Goal: Complete application form: Complete application form

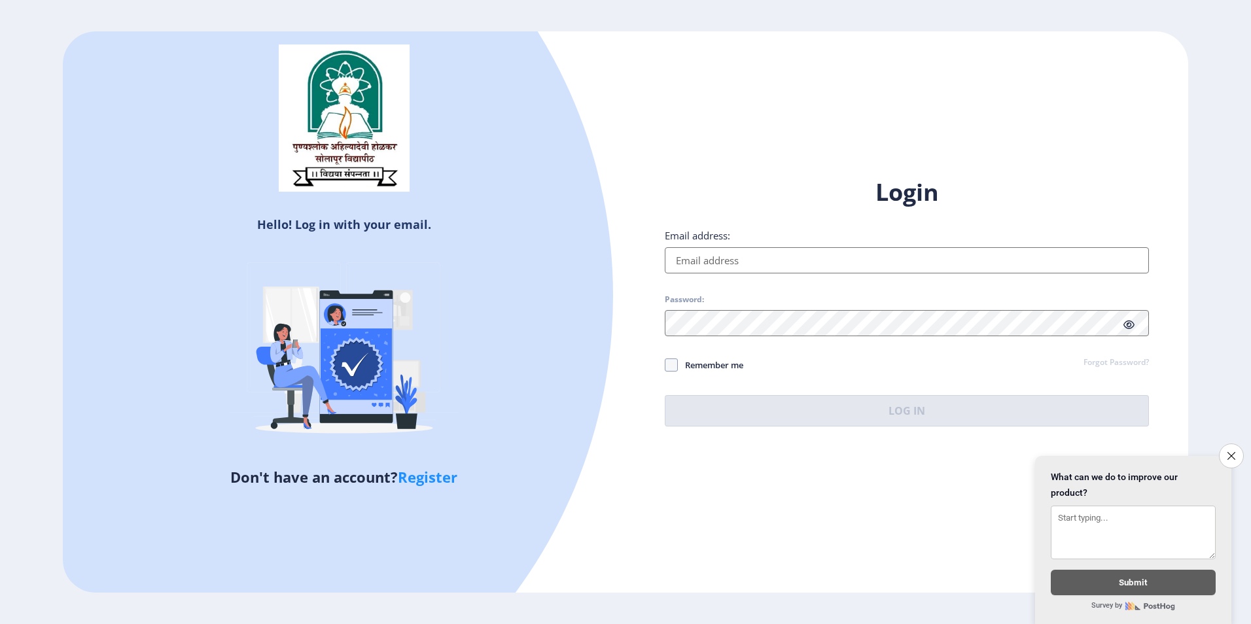
click at [790, 263] on input "Email address:" at bounding box center [907, 260] width 484 height 26
click at [772, 512] on div "Hello! Log in with your email. Don't have an account? Register Login Email addr…" at bounding box center [626, 312] width 1126 height 562
click at [1231, 452] on icon "Close survey" at bounding box center [1231, 455] width 9 height 9
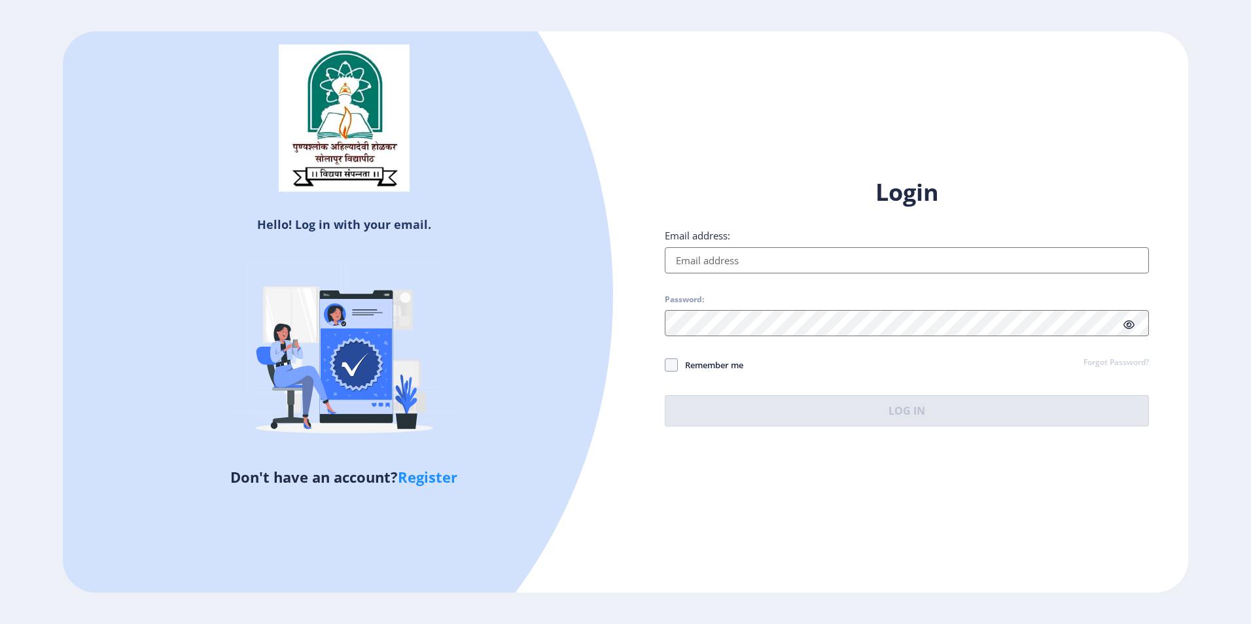
click at [436, 470] on link "Register" at bounding box center [428, 477] width 60 height 20
select select
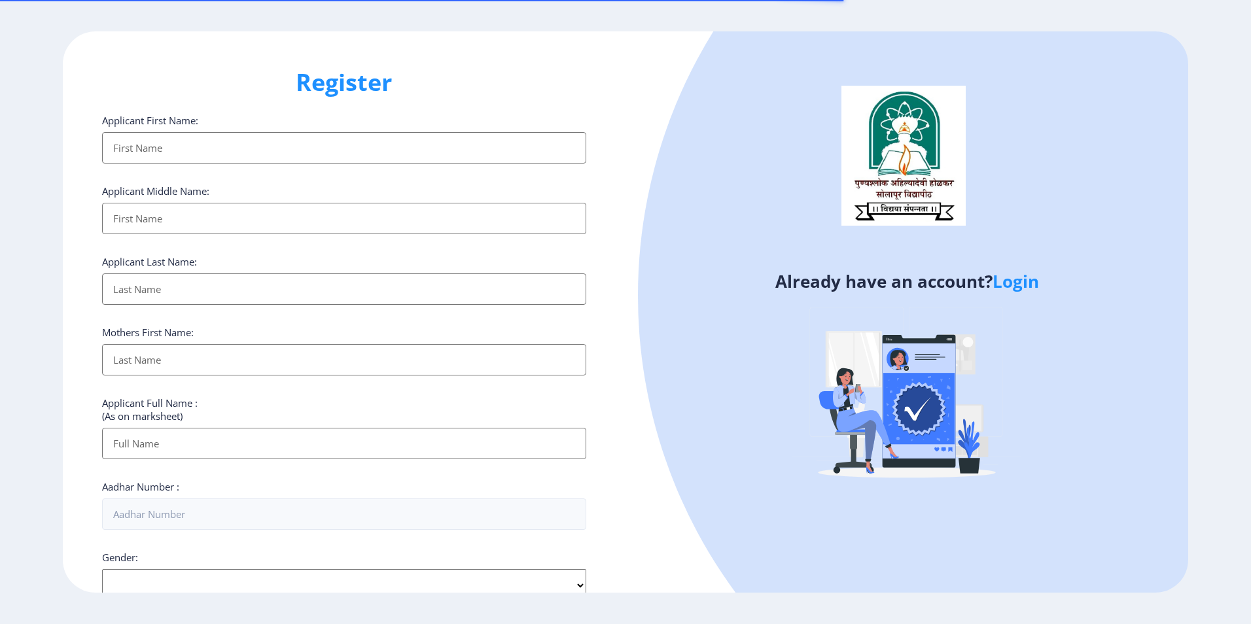
click at [187, 151] on input "Applicant First Name:" at bounding box center [344, 147] width 484 height 31
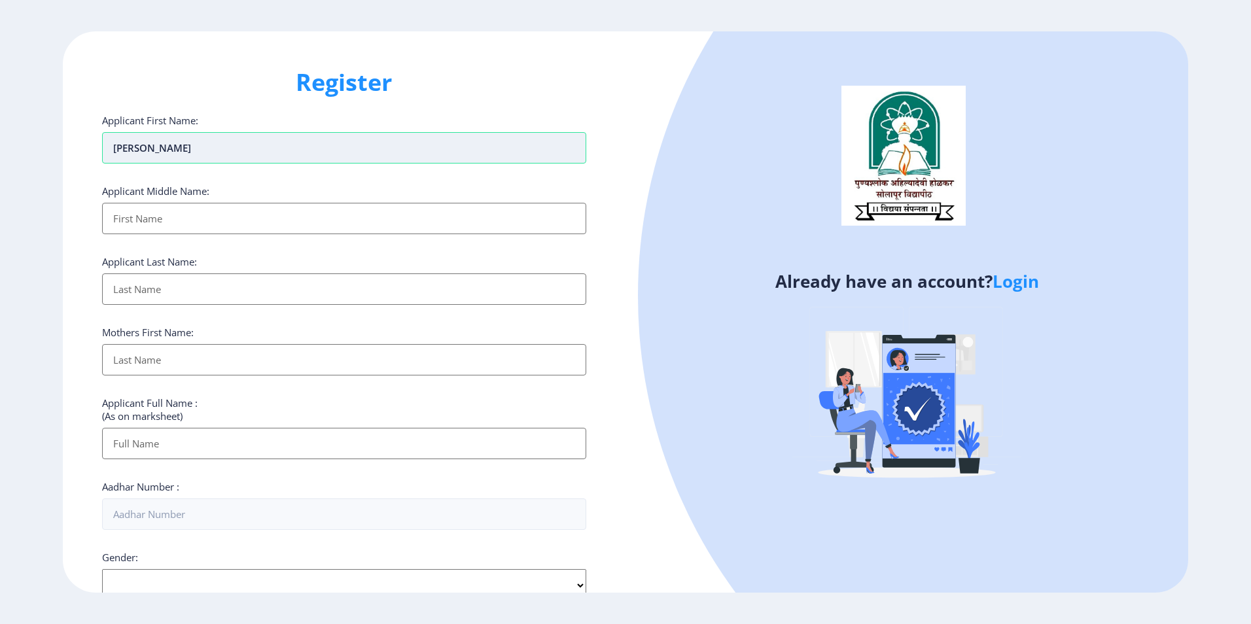
type input "[PERSON_NAME]"
type input "BHARAT"
type input "[PERSON_NAME]"
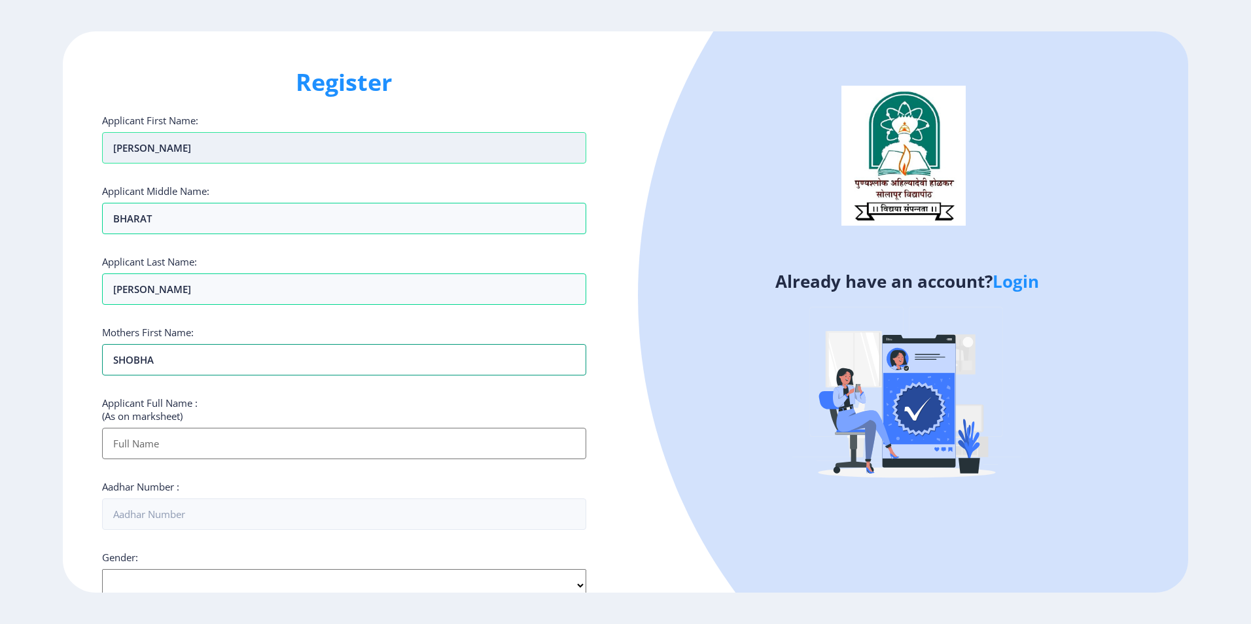
type input "SHOBHA"
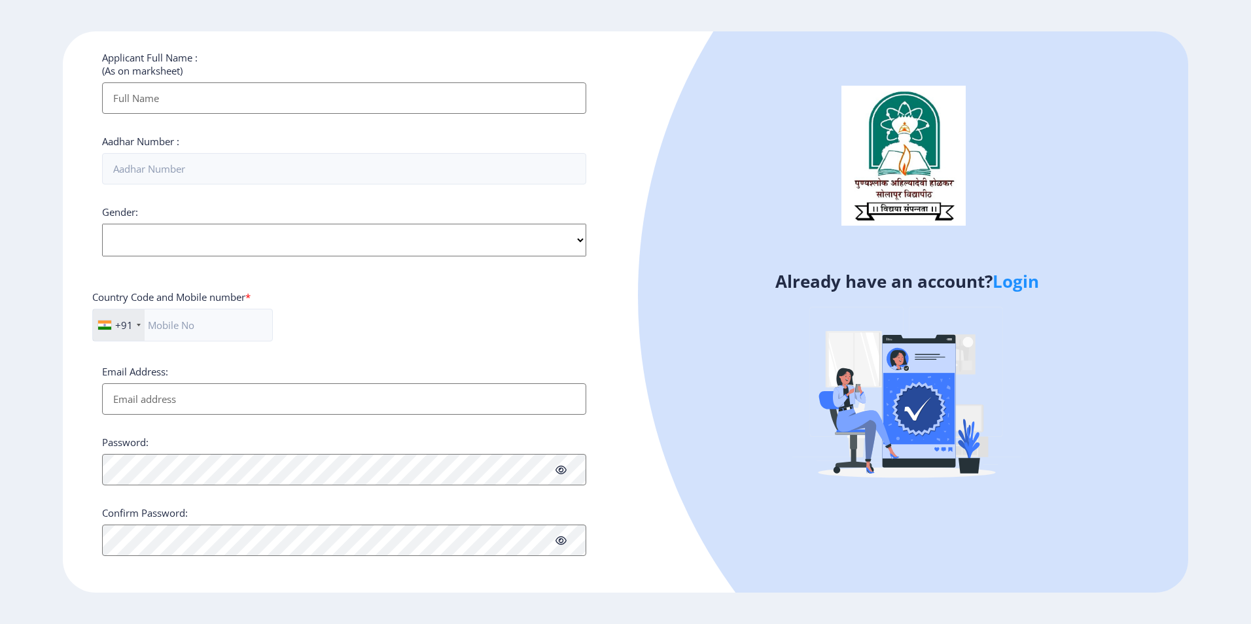
scroll to position [349, 0]
type input "[PERSON_NAME] BHARAT"
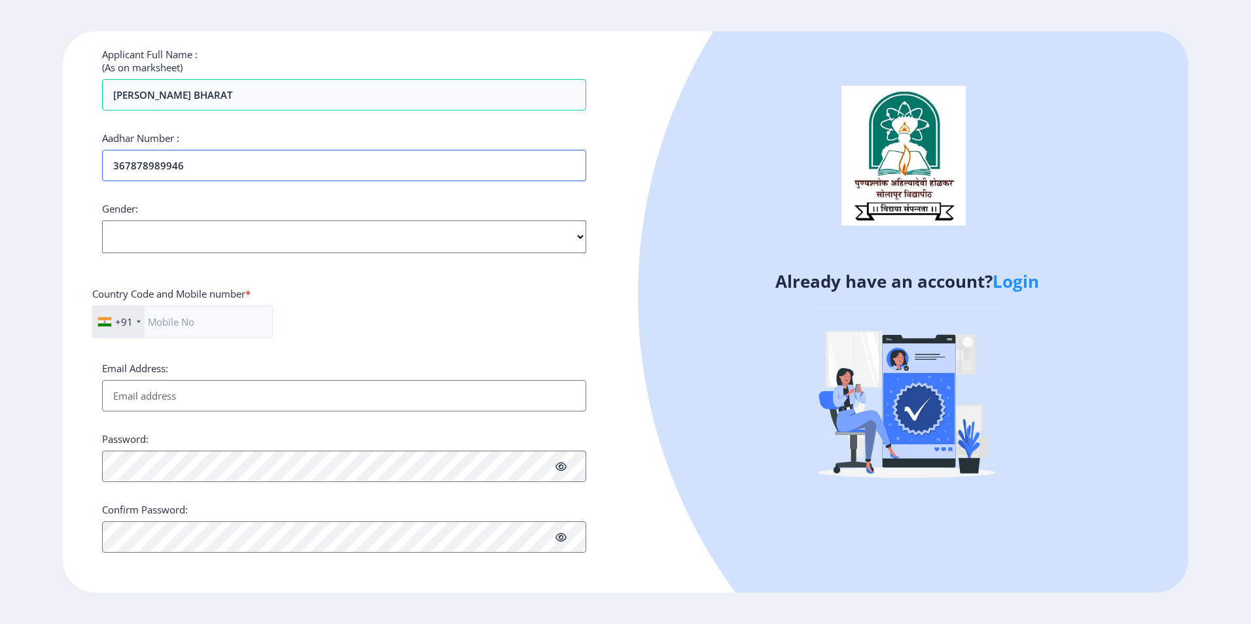
type input "367878989946"
click at [253, 253] on div "Applicant First Name: [PERSON_NAME] Applicant Middle Name: BHARAT Applicant Las…" at bounding box center [344, 159] width 484 height 788
click at [231, 242] on select "Select Gender [DEMOGRAPHIC_DATA] [DEMOGRAPHIC_DATA] Other" at bounding box center [344, 236] width 484 height 33
select select "[DEMOGRAPHIC_DATA]"
click at [102, 220] on select "Select Gender [DEMOGRAPHIC_DATA] [DEMOGRAPHIC_DATA] Other" at bounding box center [344, 236] width 484 height 33
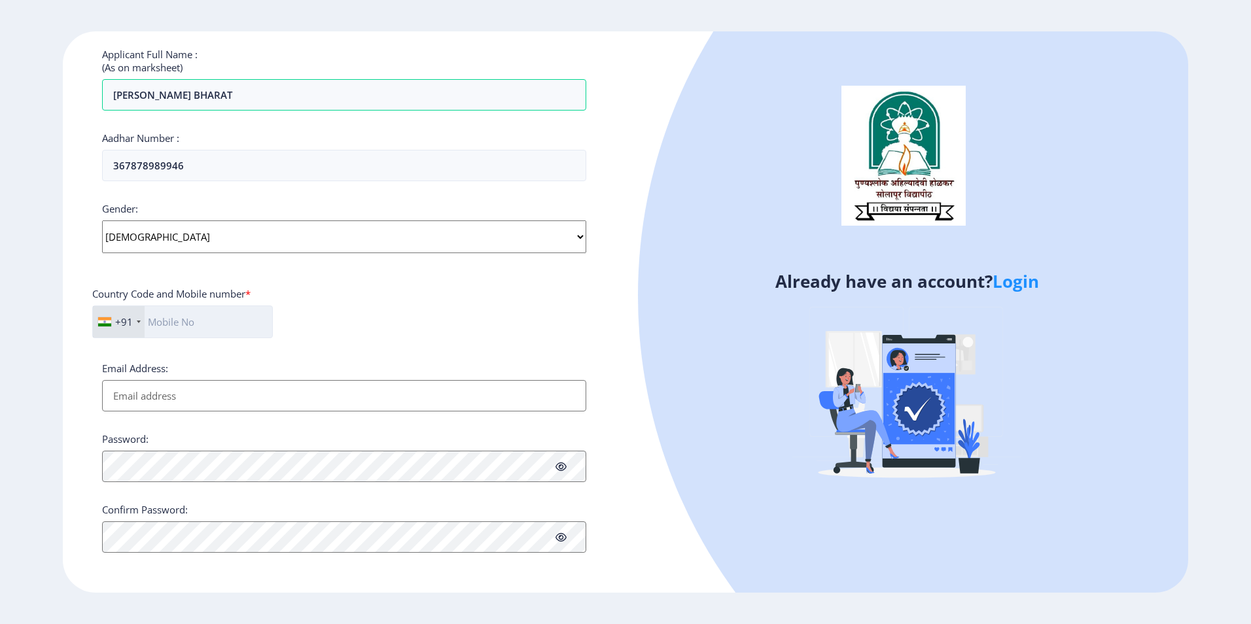
click at [184, 316] on input "text" at bounding box center [182, 322] width 181 height 33
type input "9552242285"
click at [209, 392] on input "Email Address:" at bounding box center [344, 395] width 484 height 31
type input "[EMAIL_ADDRESS][DOMAIN_NAME]"
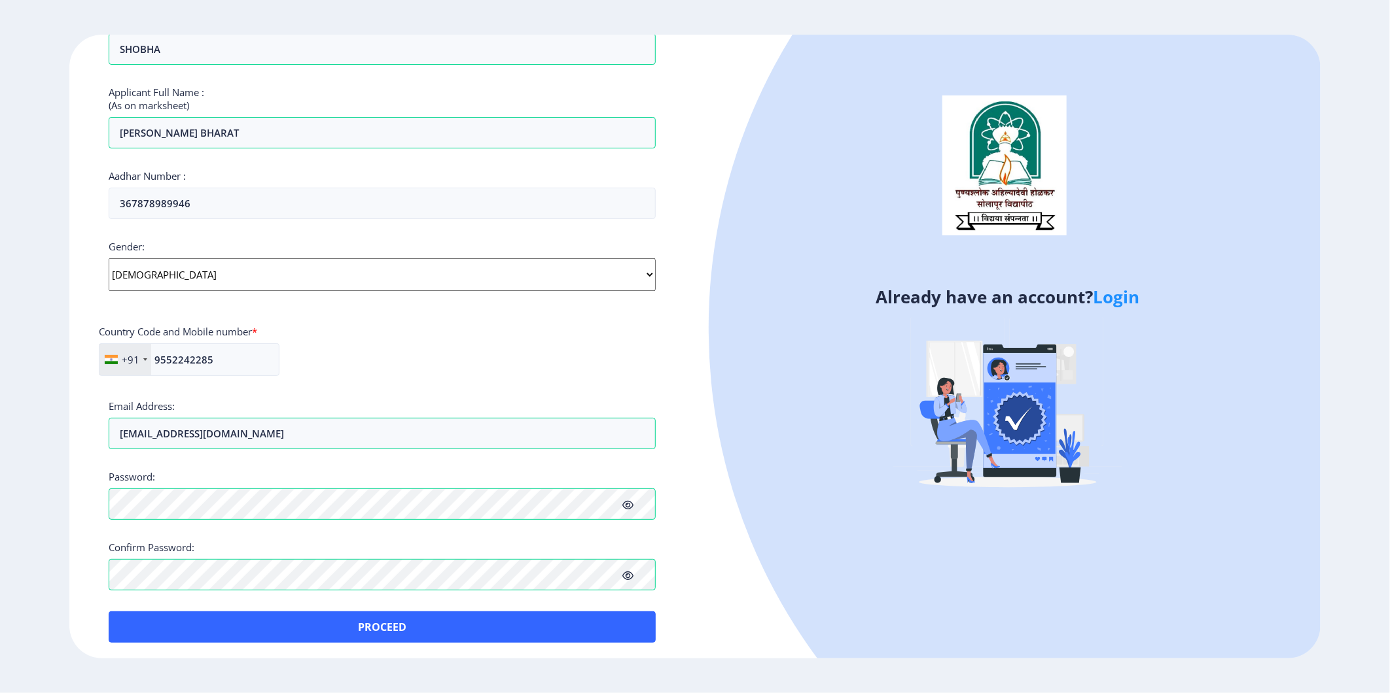
scroll to position [318, 0]
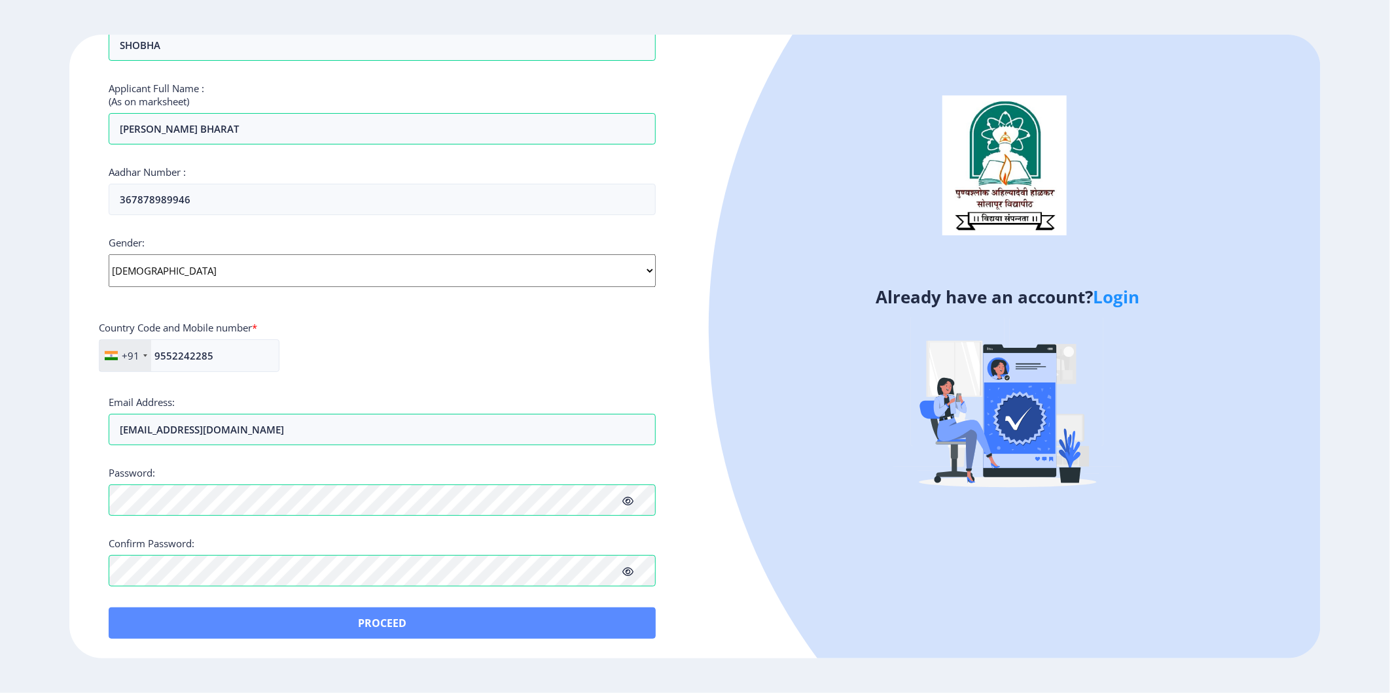
click at [361, 623] on button "Proceed" at bounding box center [382, 623] width 547 height 31
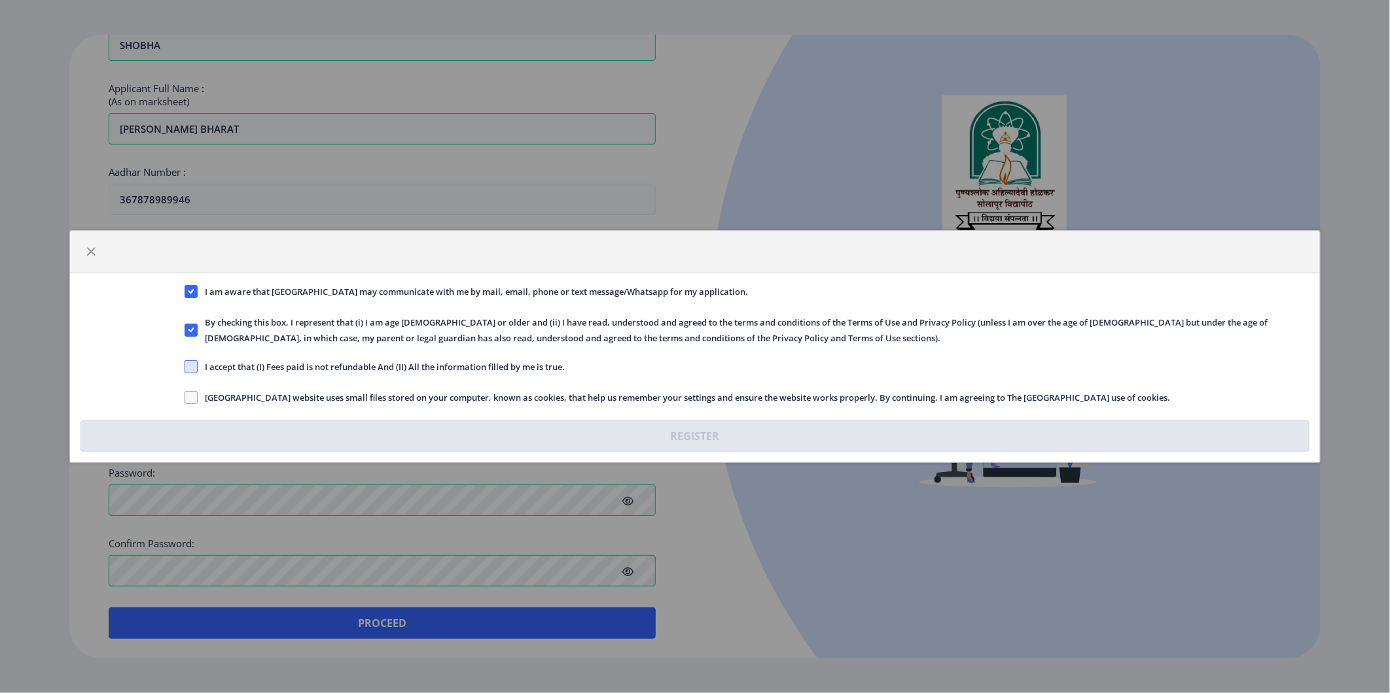
click at [195, 368] on span at bounding box center [190, 366] width 13 height 13
click at [185, 368] on input "I accept that (I) Fees paid is not refundable And (II) All the information fill…" at bounding box center [184, 367] width 1 height 1
checkbox input "true"
click at [191, 391] on span at bounding box center [190, 397] width 13 height 13
click at [185, 398] on input "[GEOGRAPHIC_DATA] website uses small files stored on your computer, known as co…" at bounding box center [184, 398] width 1 height 1
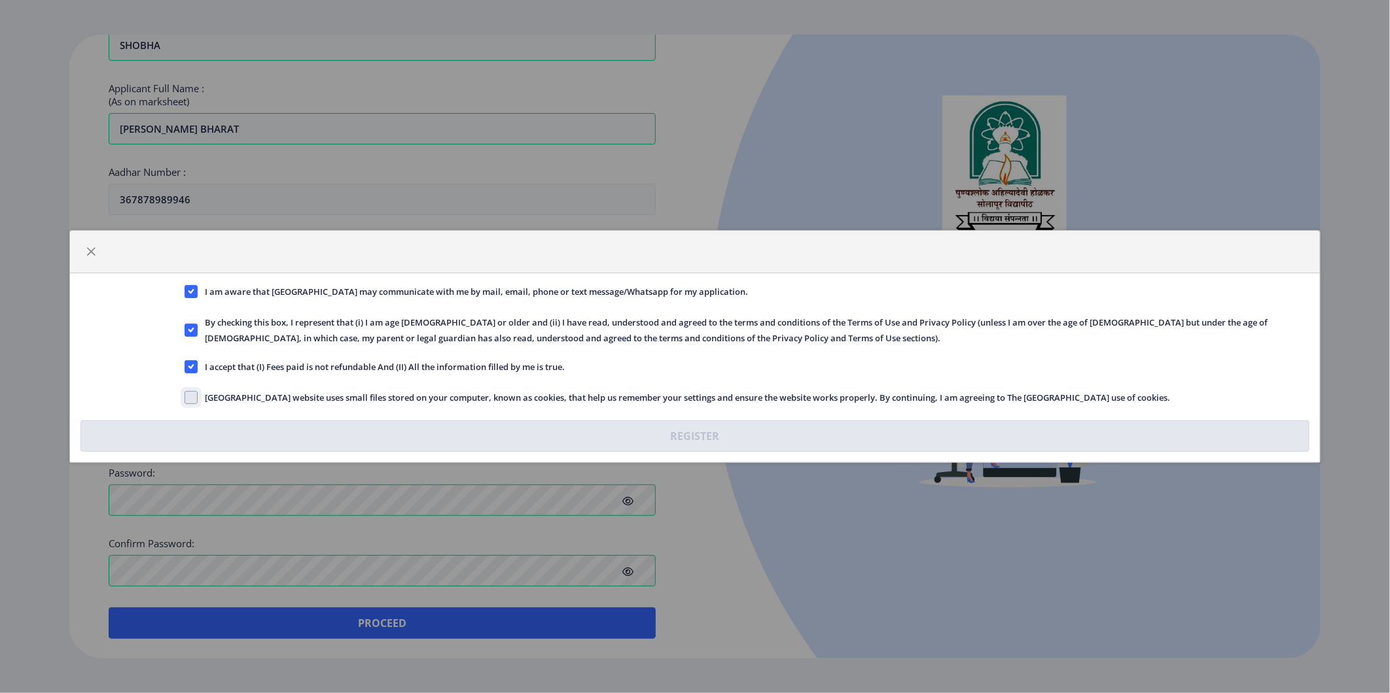
checkbox input "true"
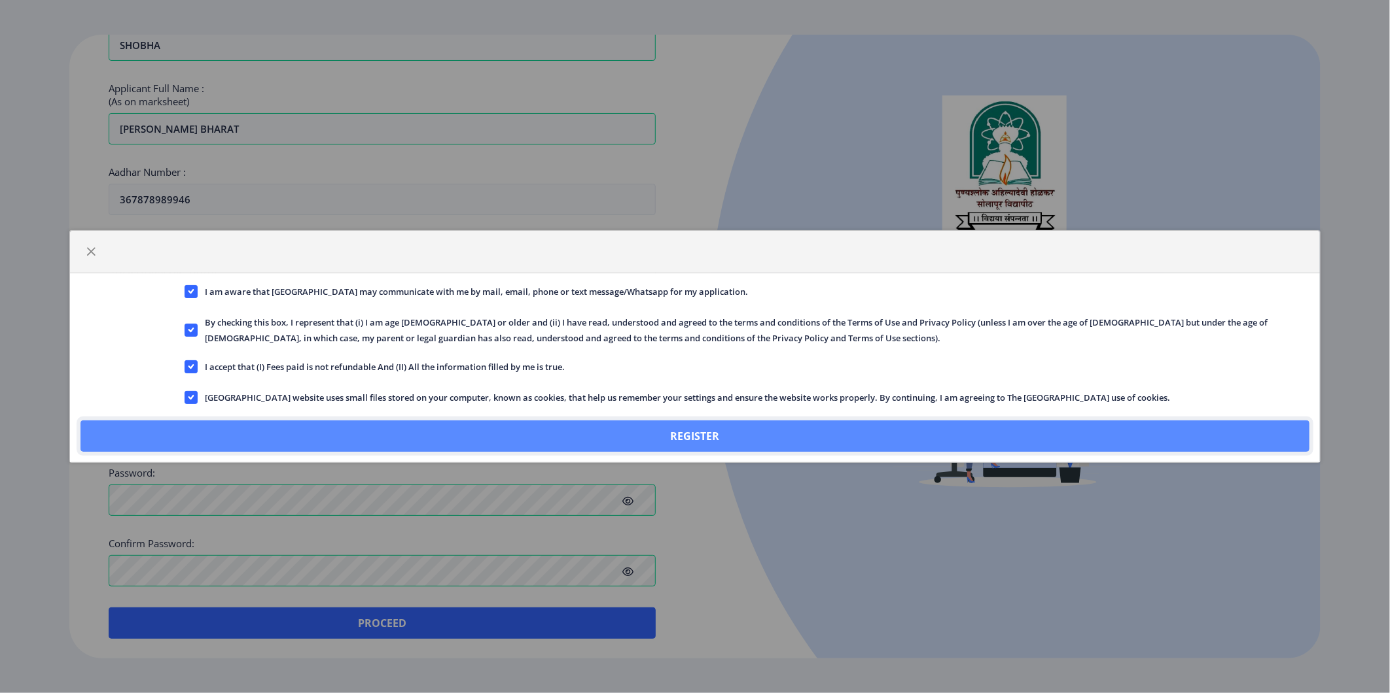
click at [457, 442] on button "Register" at bounding box center [694, 436] width 1229 height 31
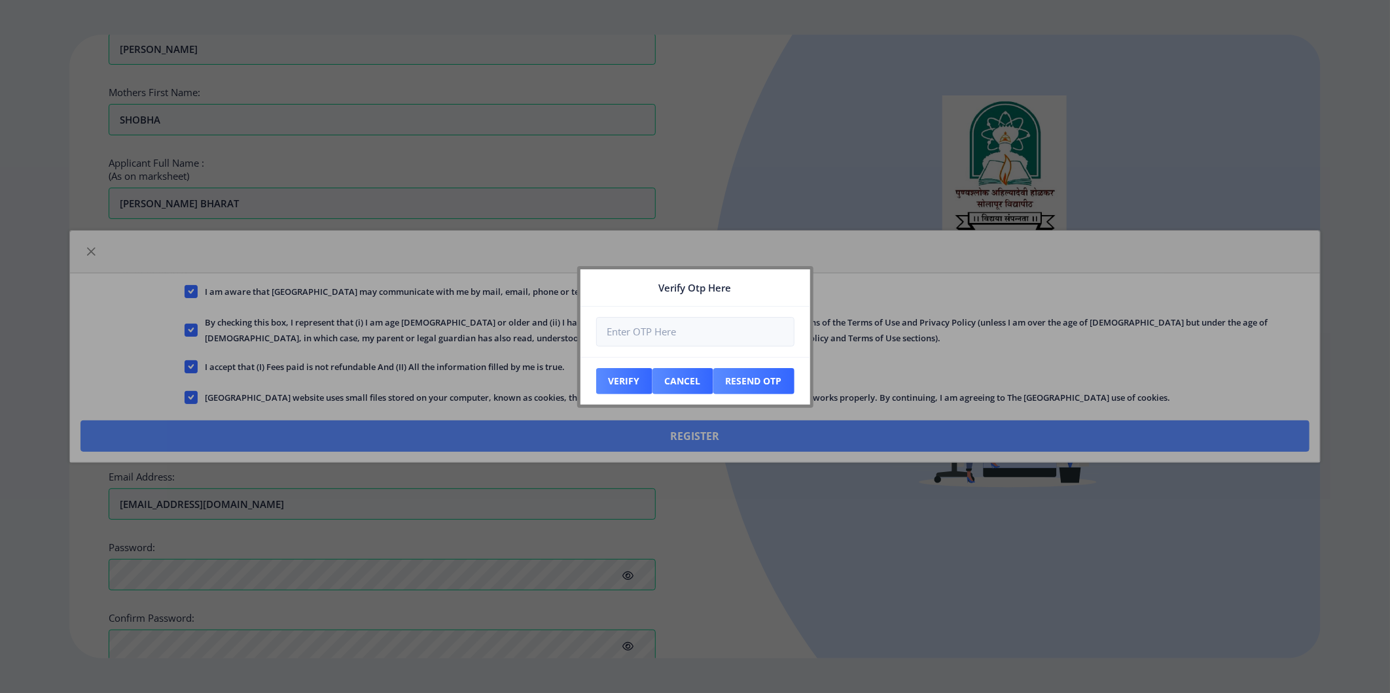
scroll to position [393, 0]
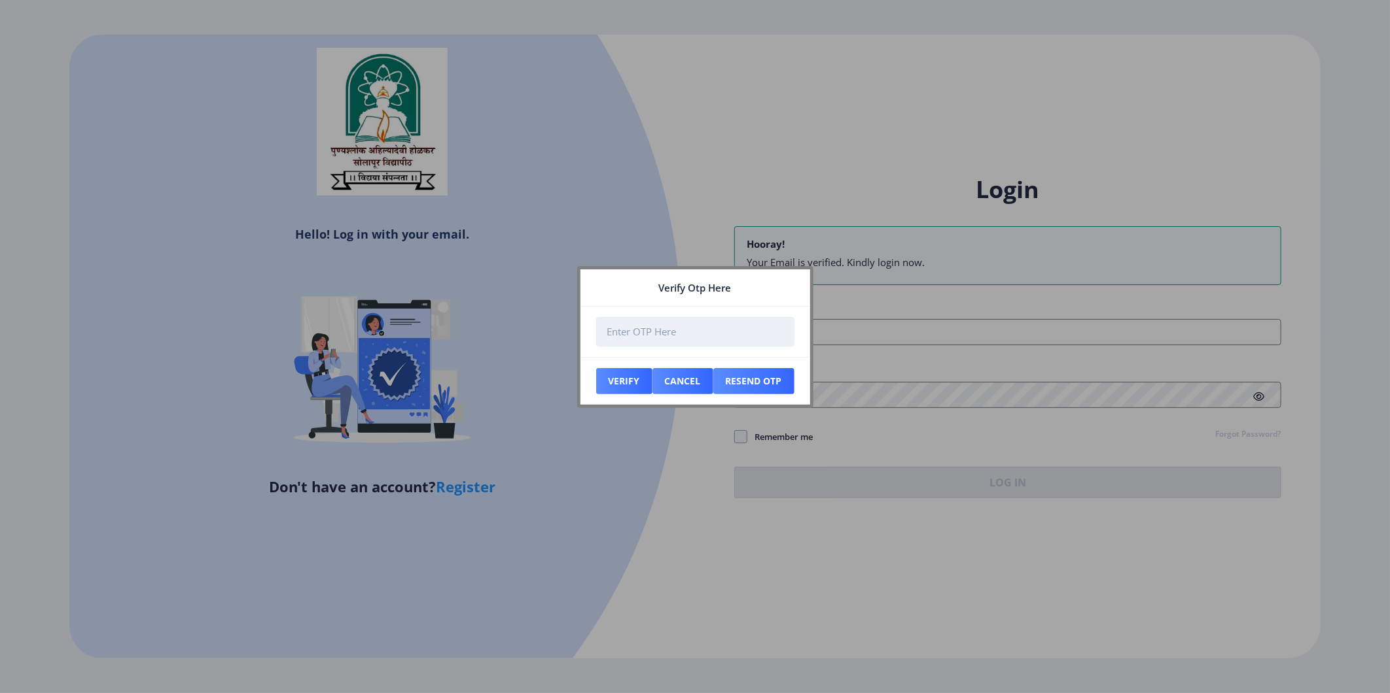
click at [703, 338] on input "number" at bounding box center [695, 331] width 198 height 29
type input "096989"
click at [610, 378] on button "Verify" at bounding box center [624, 381] width 56 height 26
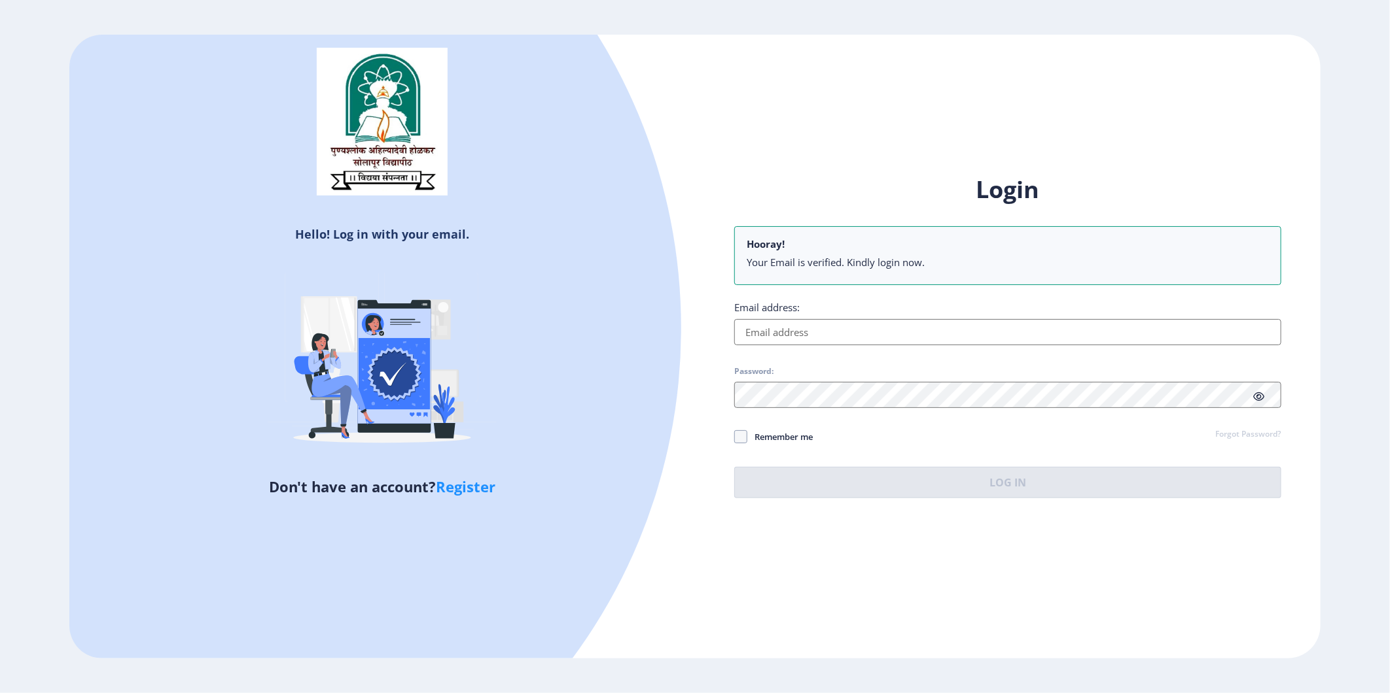
click at [858, 319] on input "Email address:" at bounding box center [1007, 332] width 547 height 26
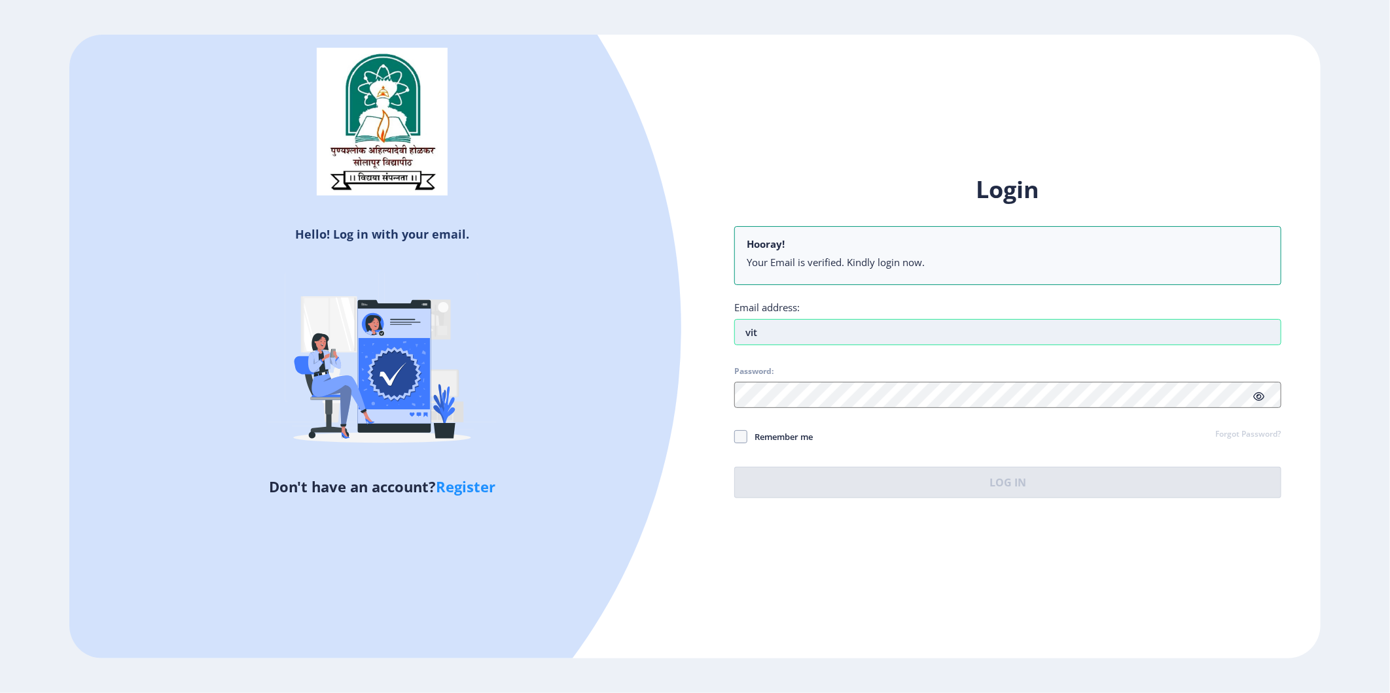
type input "[EMAIL_ADDRESS][DOMAIN_NAME]"
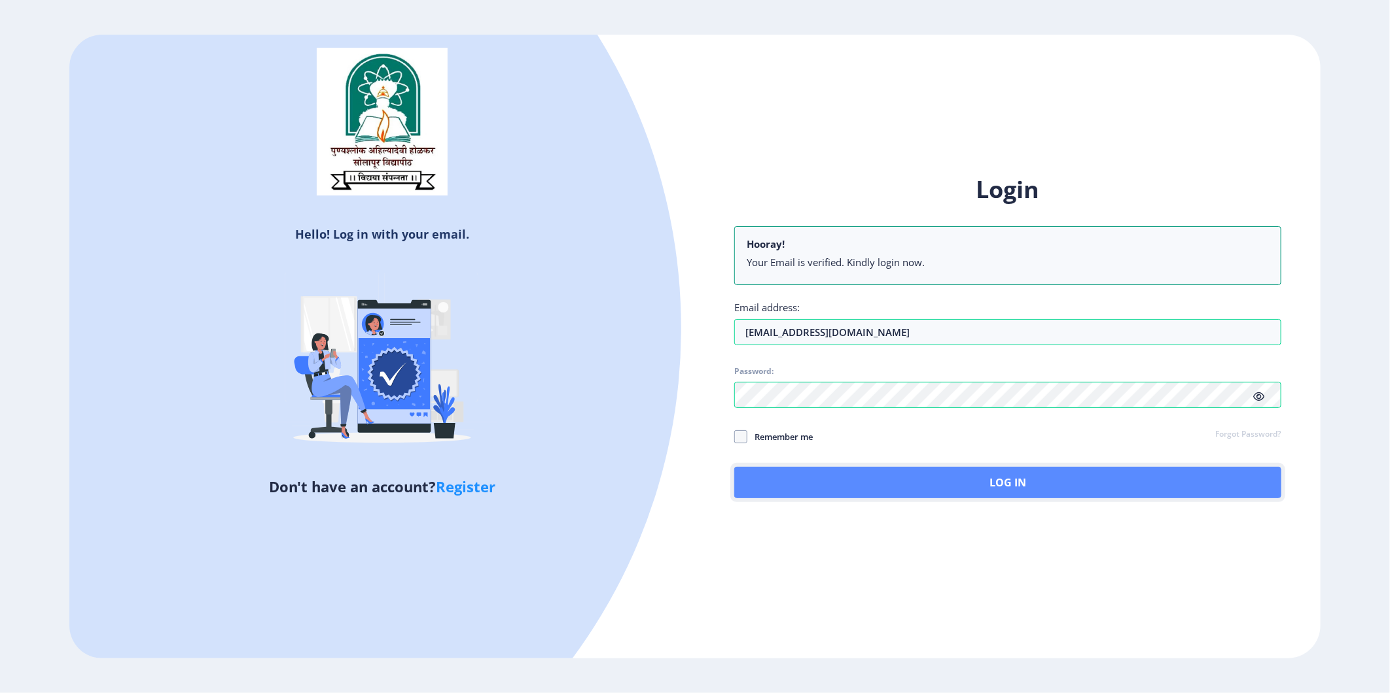
click at [947, 473] on button "Log In" at bounding box center [1007, 482] width 547 height 31
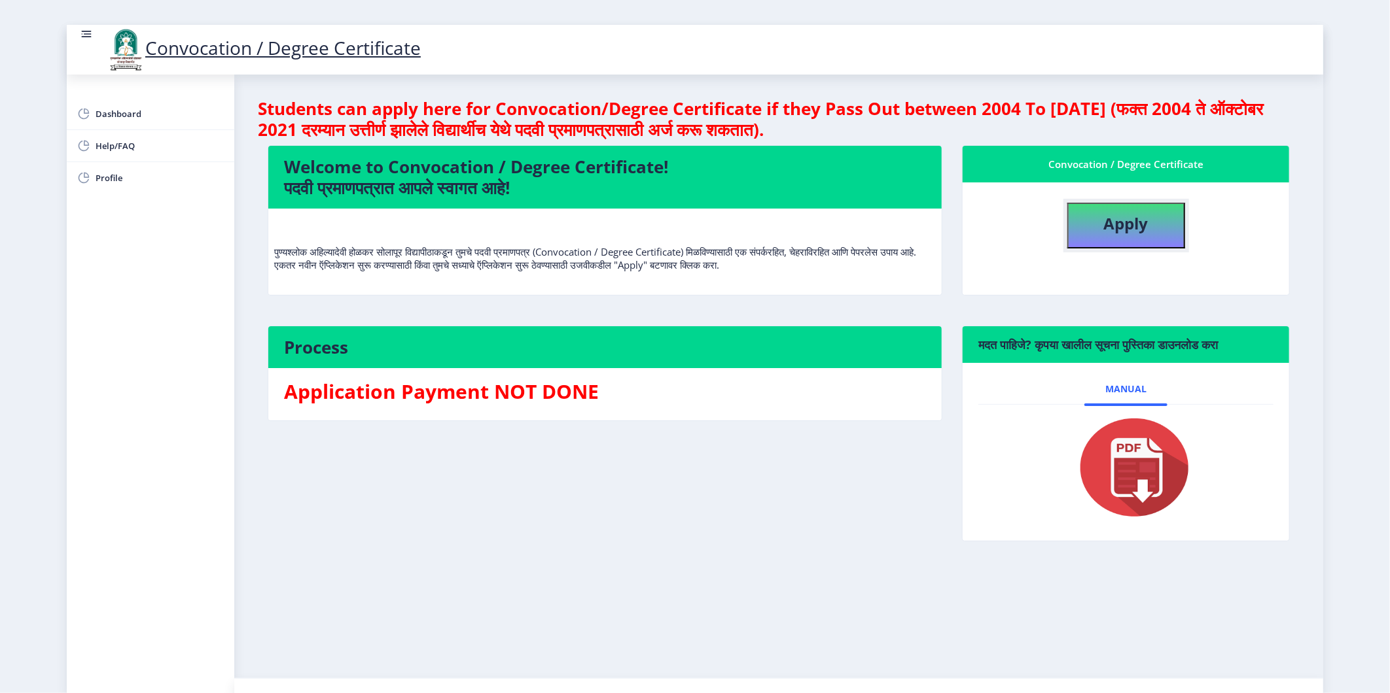
click at [1144, 222] on b "Apply" at bounding box center [1126, 224] width 44 height 22
select select
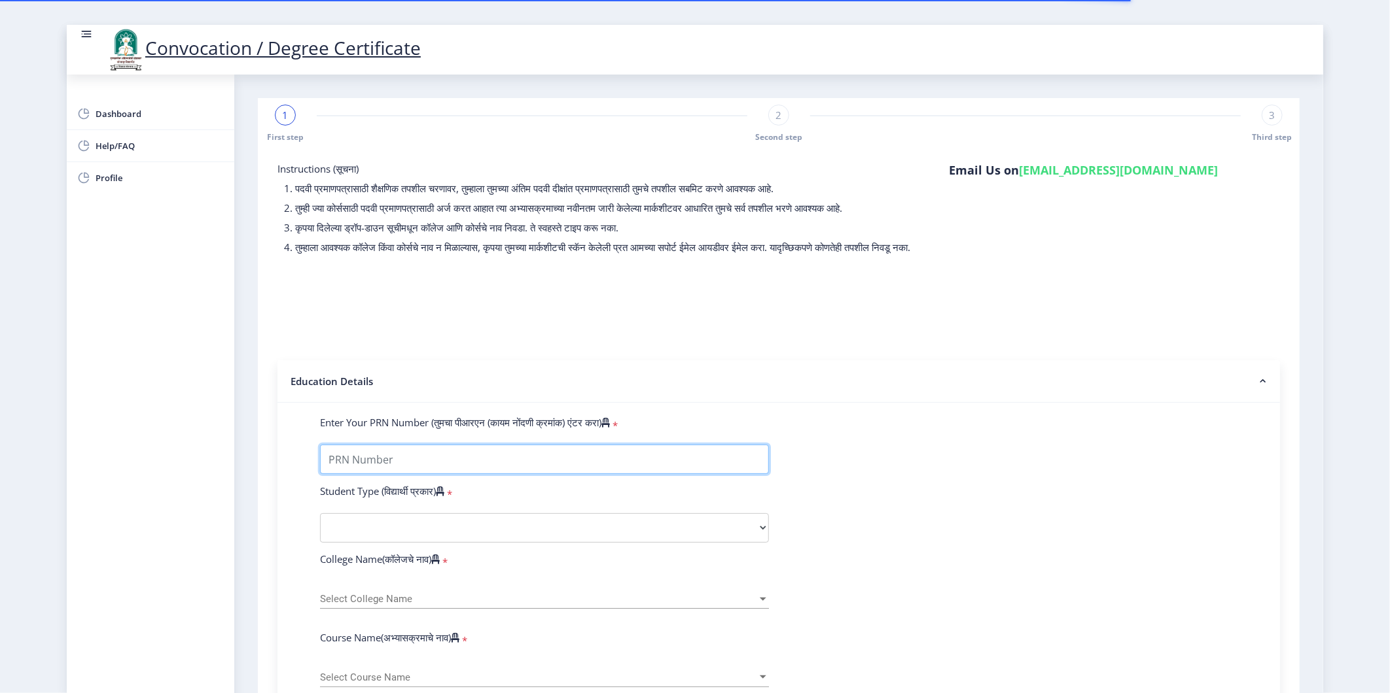
click at [493, 474] on input "Enter Your PRN Number (तुमचा पीआरएन (कायम नोंदणी क्रमांक) एंटर करा)" at bounding box center [544, 459] width 449 height 29
type input "2016032500022864"
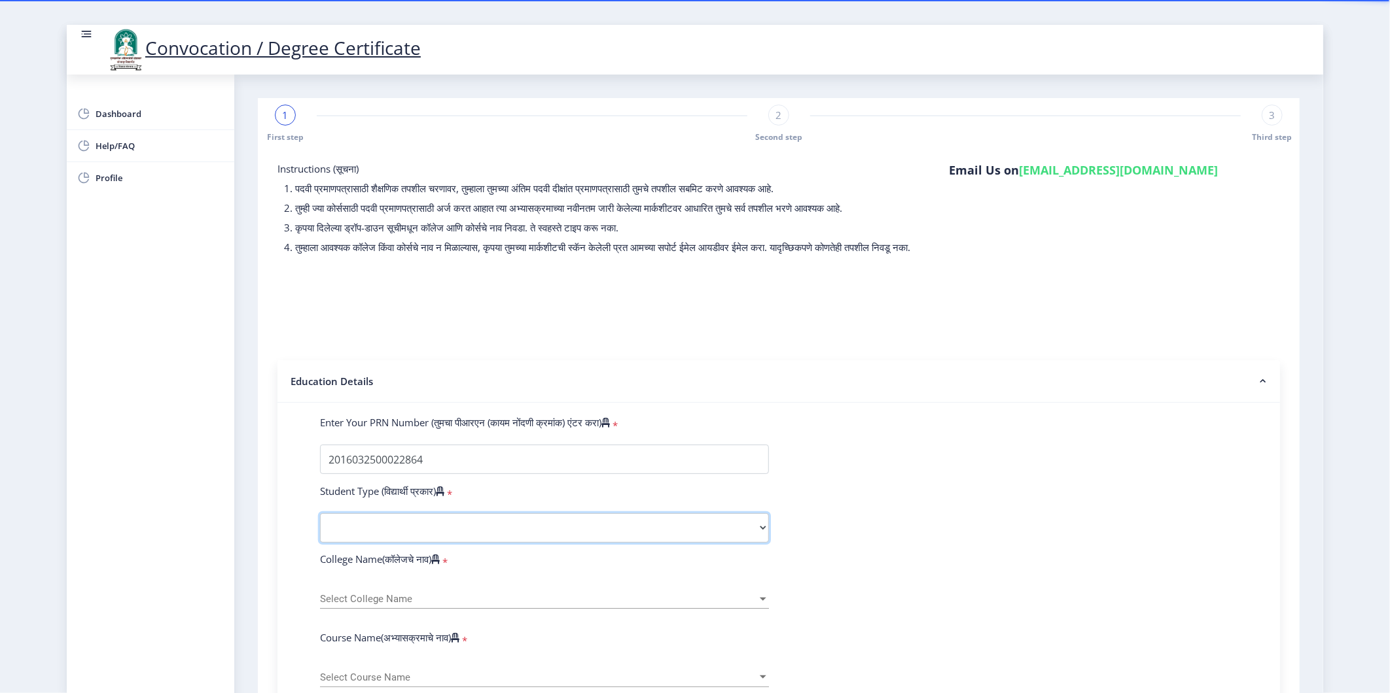
click at [384, 533] on select "Select Student Type Regular External" at bounding box center [544, 528] width 449 height 29
select select "Regular"
click at [320, 526] on select "Select Student Type Regular External" at bounding box center [544, 528] width 449 height 29
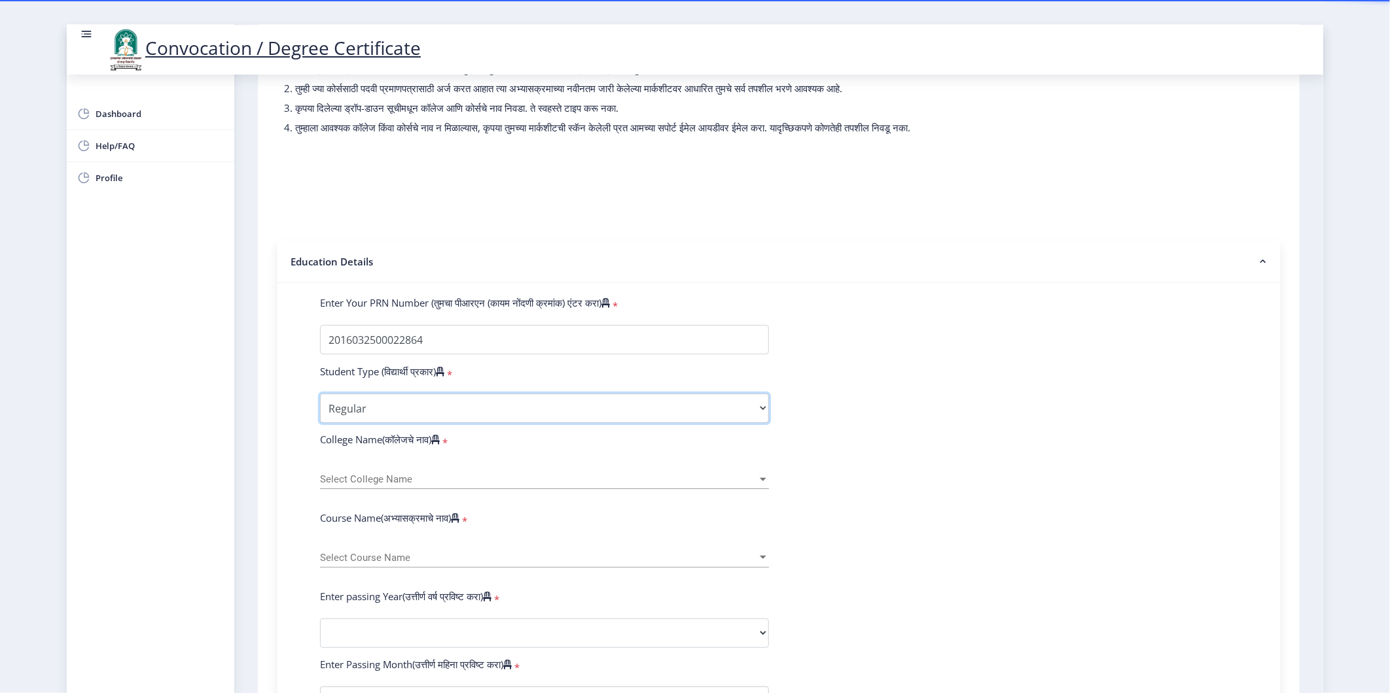
scroll to position [145, 0]
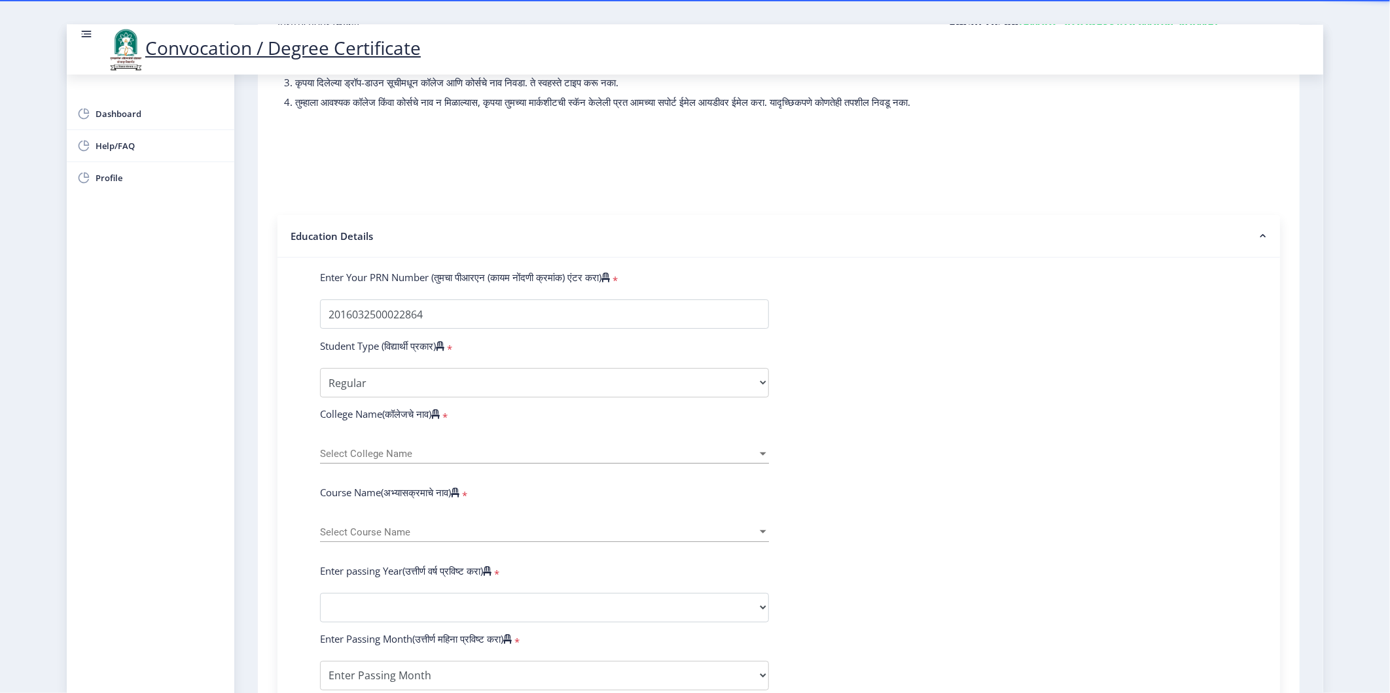
click at [376, 457] on div "Select College Name Select College Name" at bounding box center [544, 449] width 449 height 27
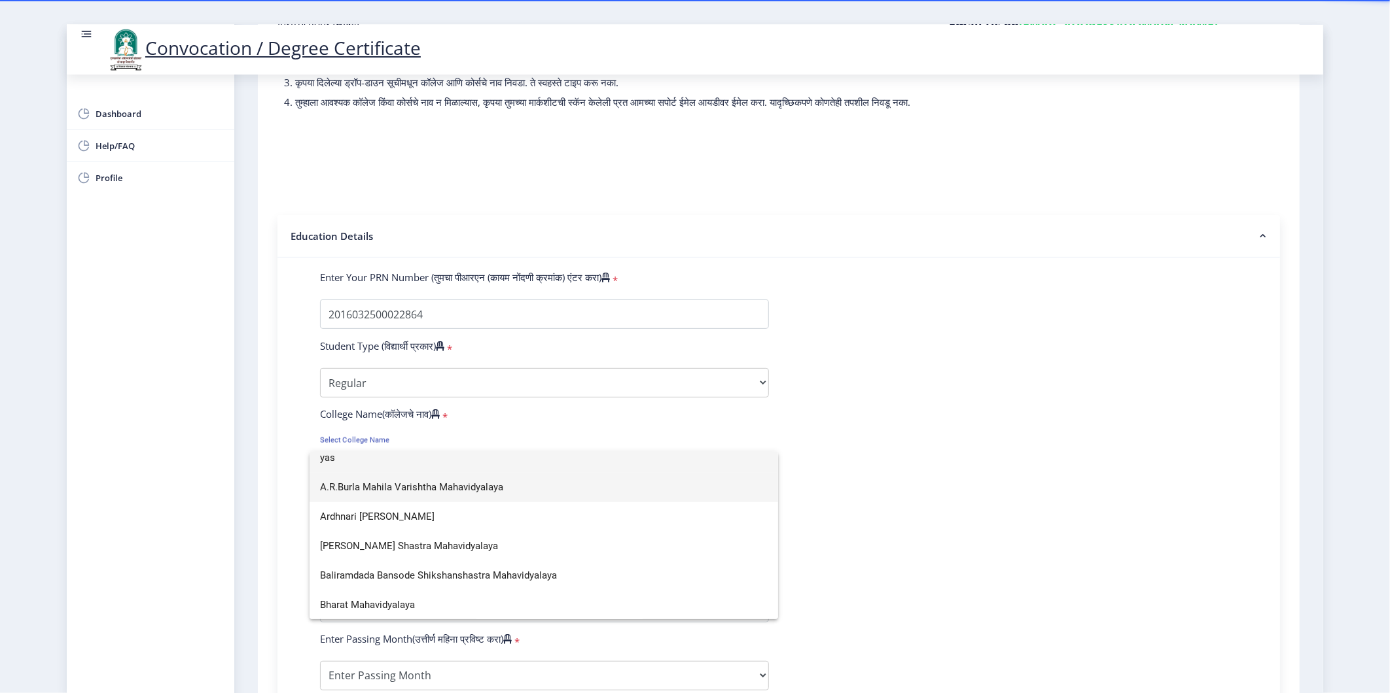
scroll to position [0, 0]
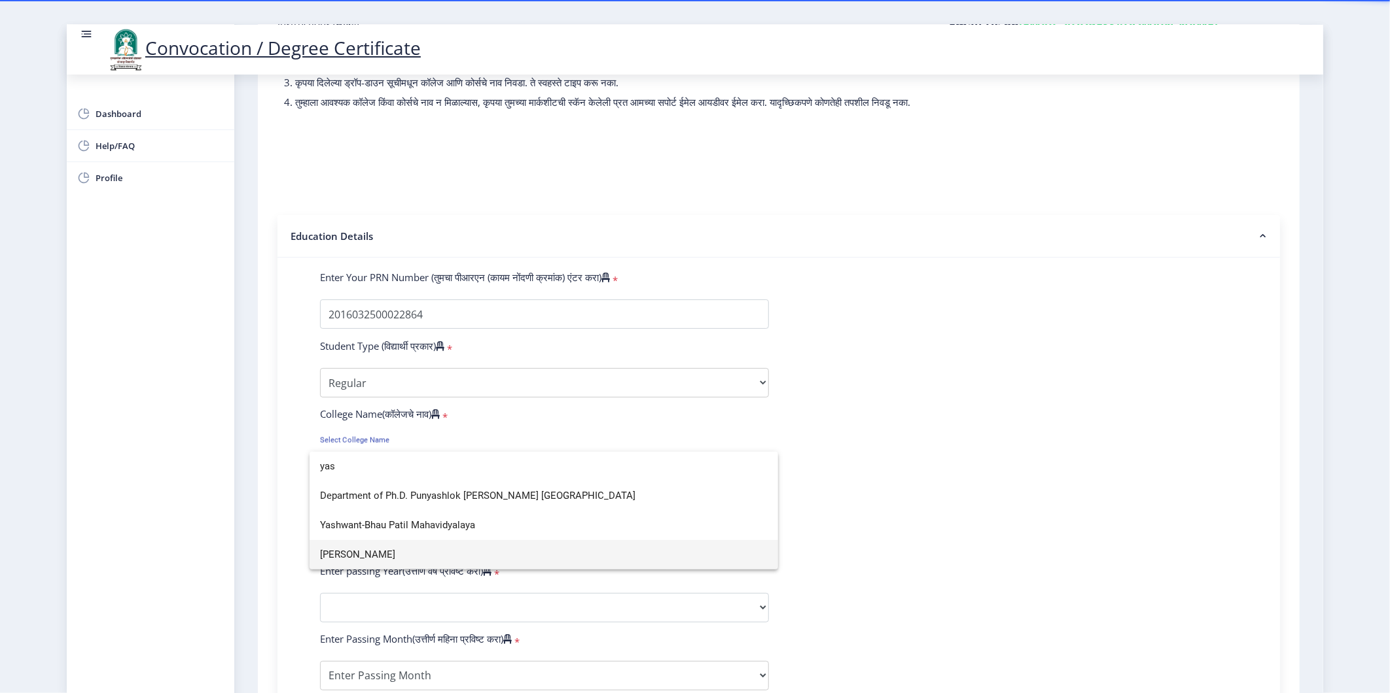
type input "yas"
click at [393, 554] on span "[PERSON_NAME]" at bounding box center [544, 554] width 448 height 29
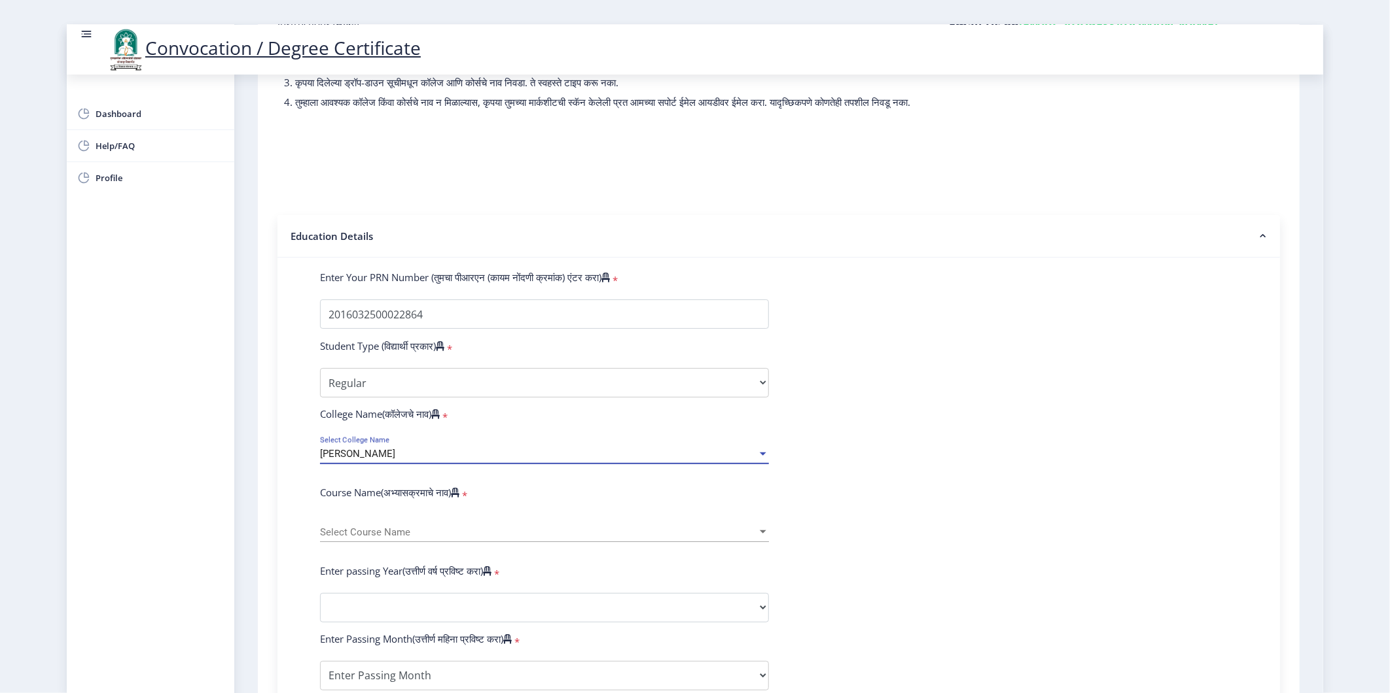
click at [375, 538] on span "Select Course Name" at bounding box center [538, 532] width 437 height 11
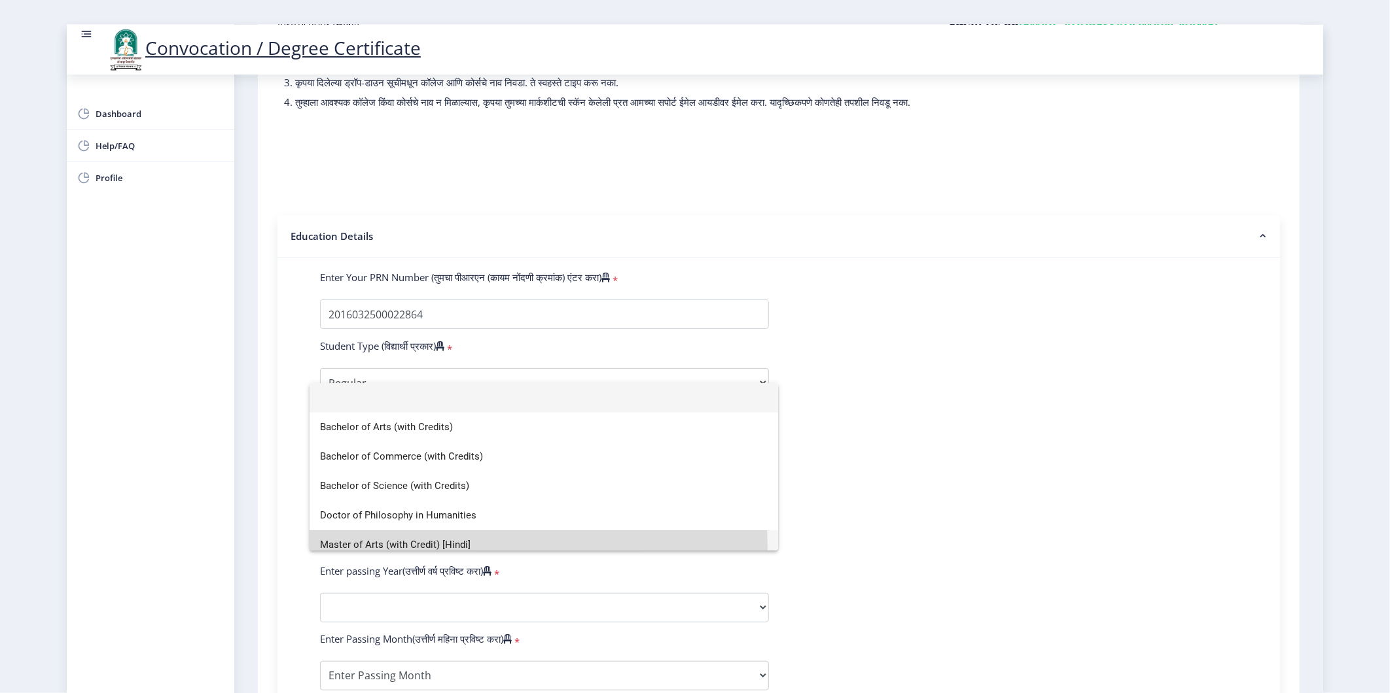
click at [375, 550] on span "Master of Arts (with Credit) [Hindi]" at bounding box center [544, 545] width 448 height 29
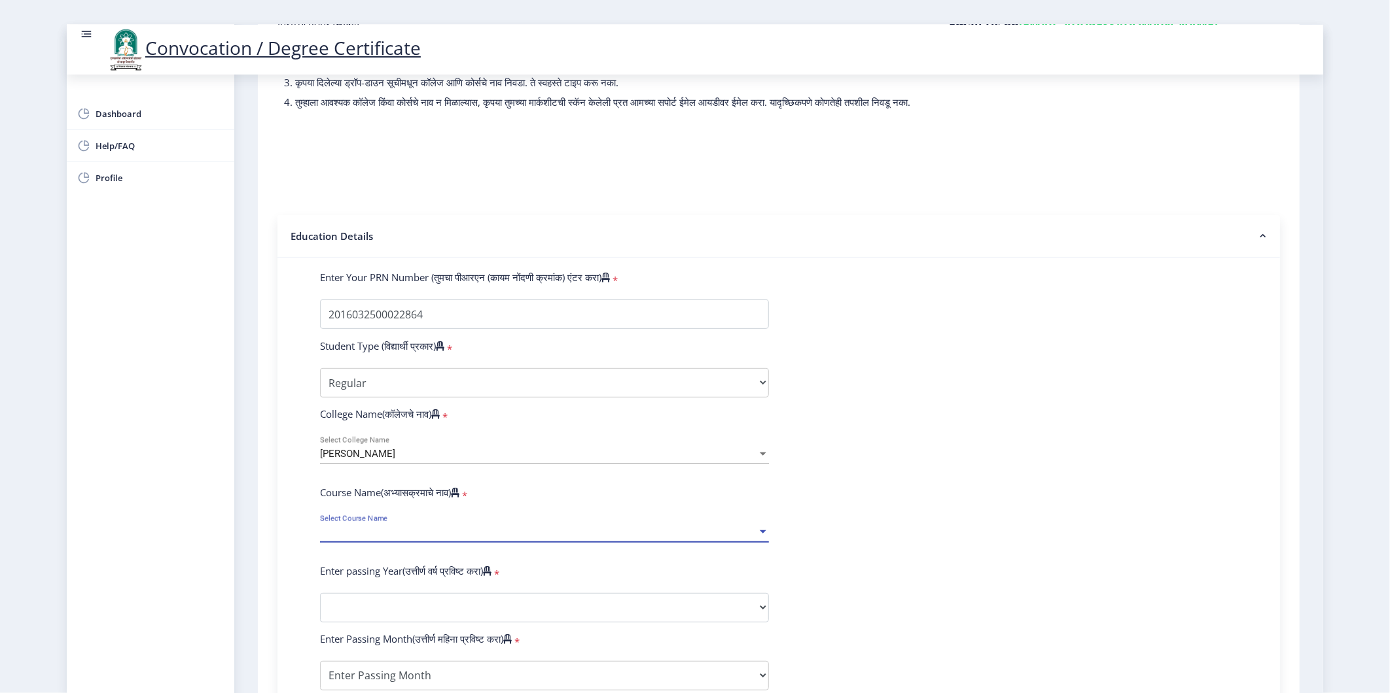
scroll to position [9, 0]
click at [377, 538] on span "Master of Arts (with Credit) [Hindi]" at bounding box center [395, 533] width 150 height 12
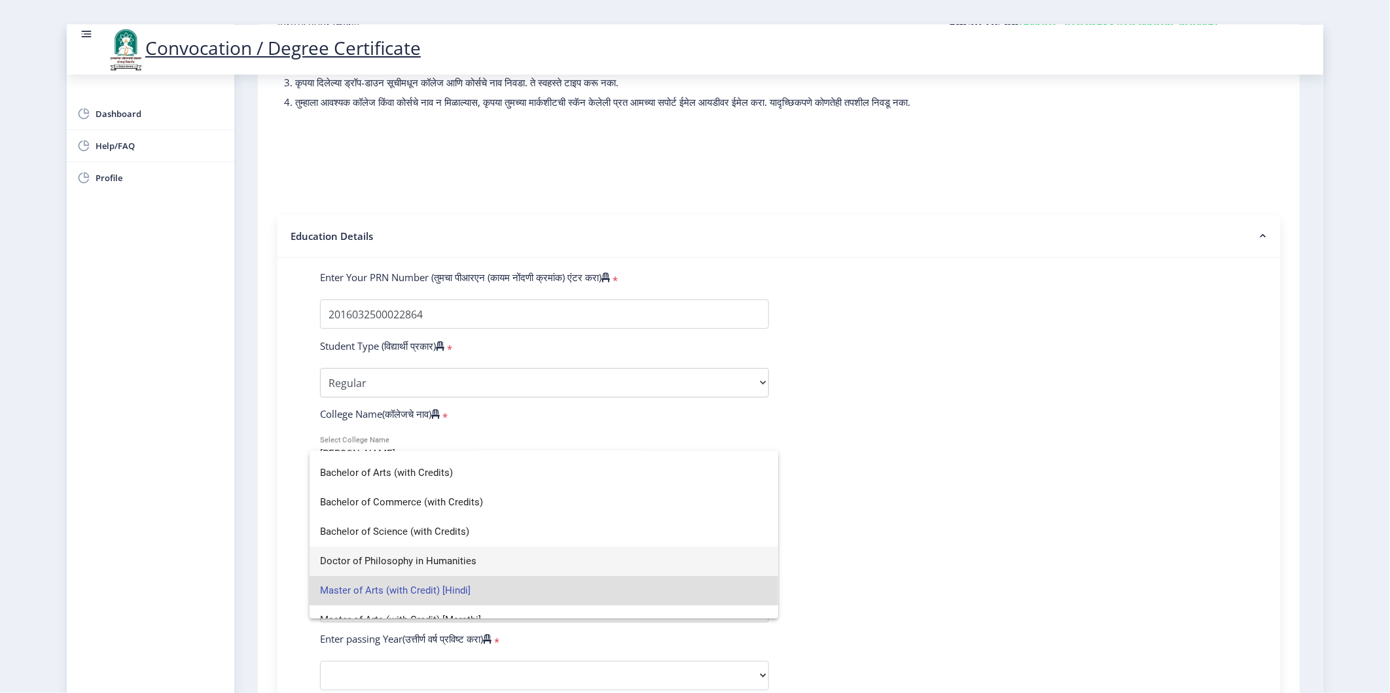
scroll to position [0, 0]
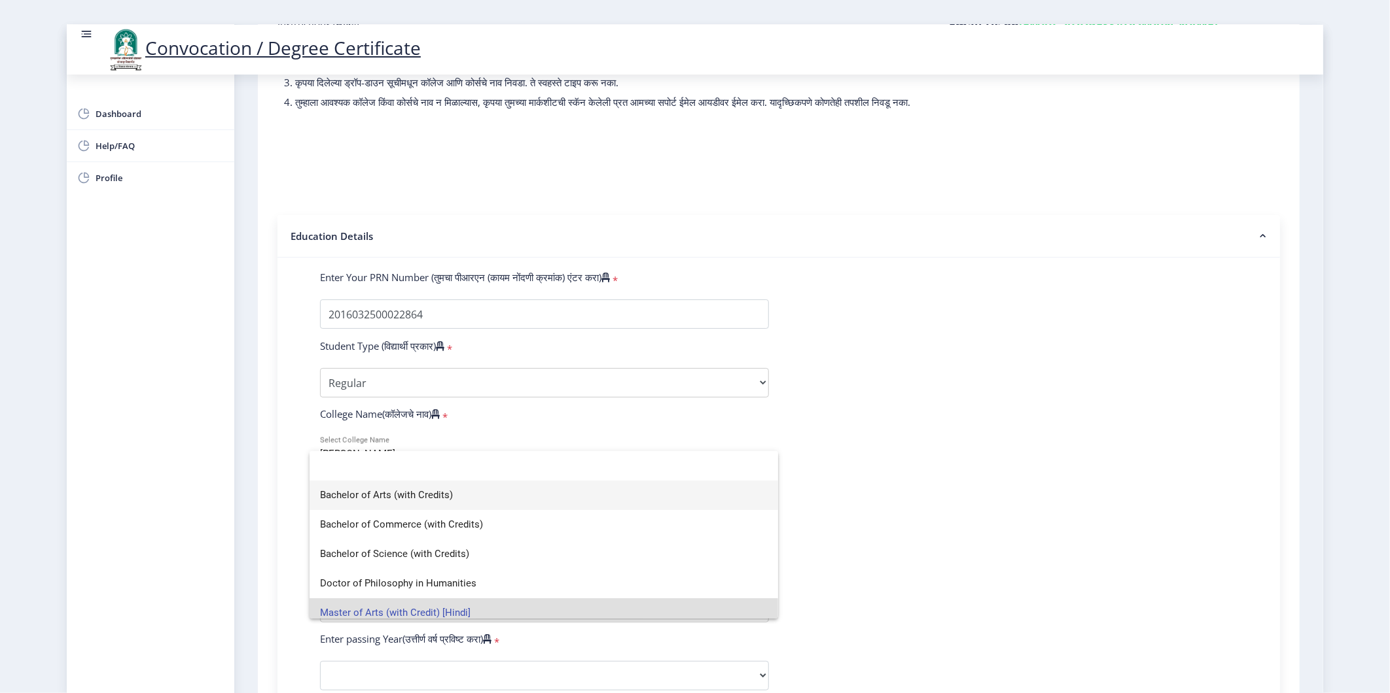
click at [383, 497] on span "Bachelor of Arts (with Credits)" at bounding box center [544, 495] width 448 height 29
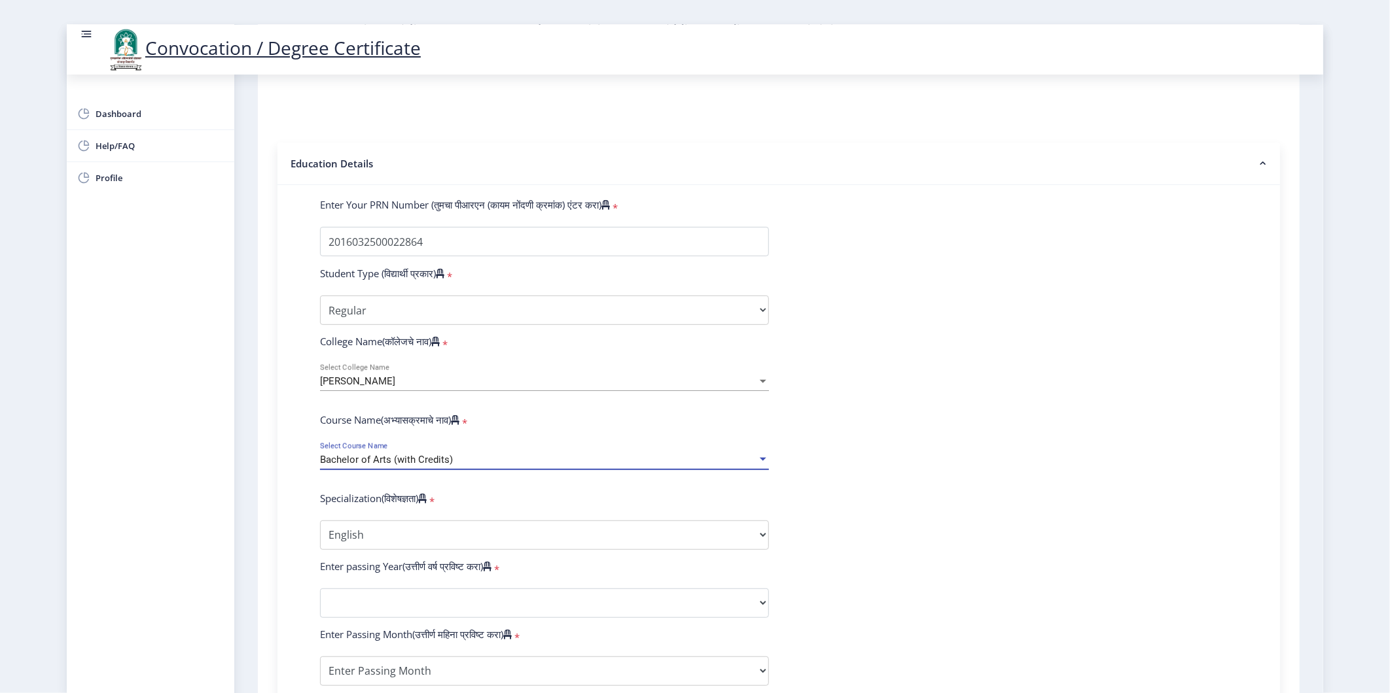
scroll to position [290, 0]
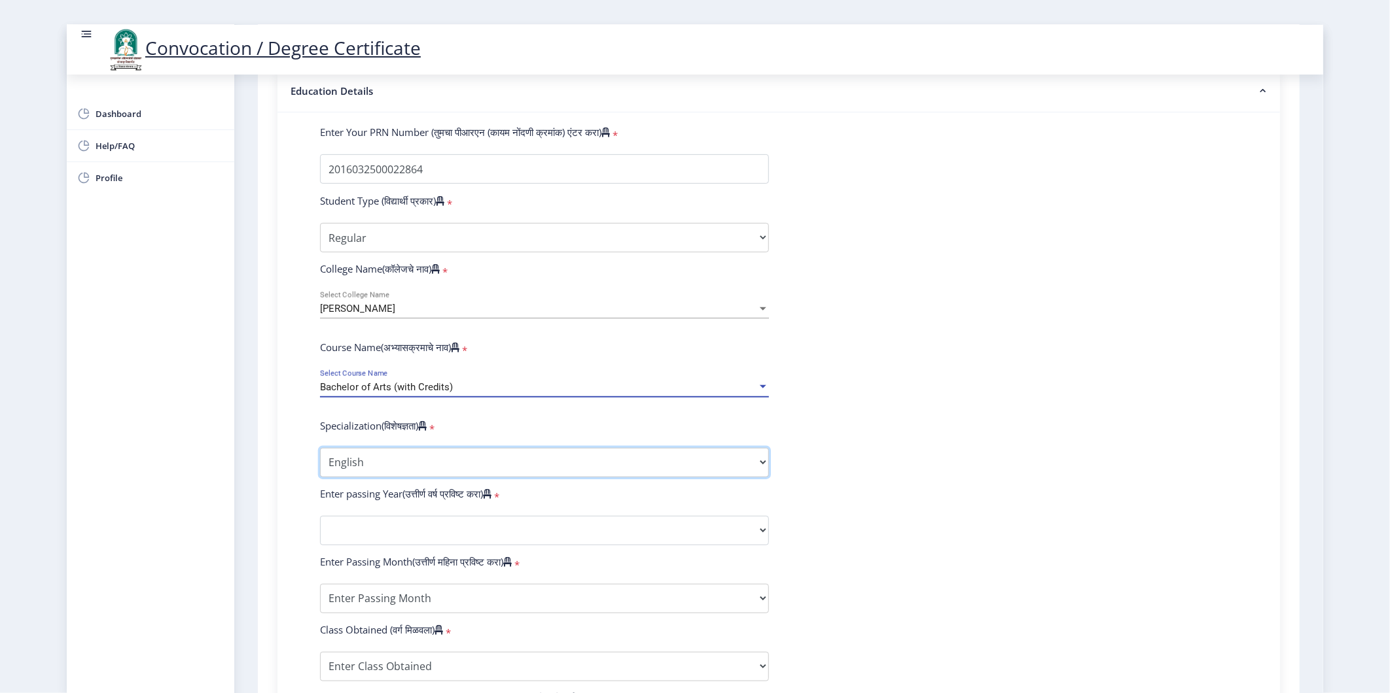
click at [457, 474] on select "Specialization English Geography Hindi Marathi Music Sanskrit Urdu Ancient Indi…" at bounding box center [544, 462] width 449 height 29
select select "Geography"
click at [320, 461] on select "Specialization English Geography Hindi Marathi Music Sanskrit Urdu Ancient Indi…" at bounding box center [544, 462] width 449 height 29
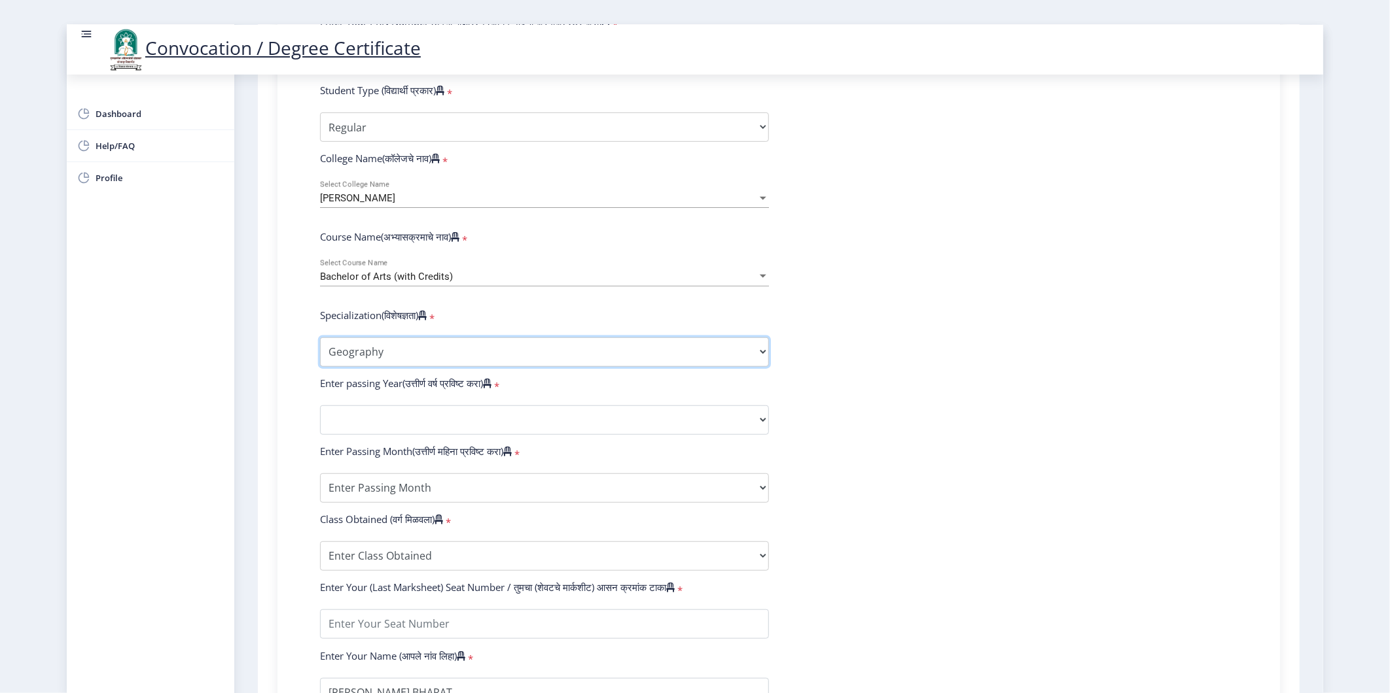
scroll to position [436, 0]
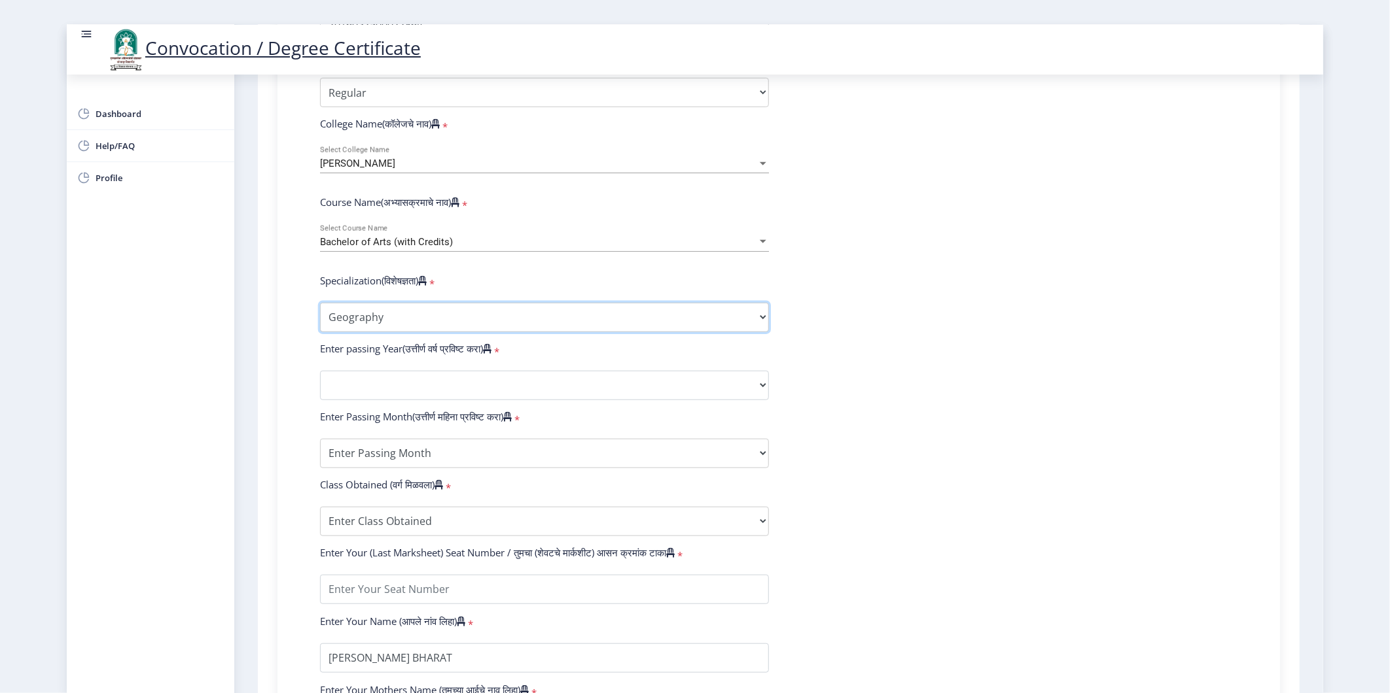
click at [412, 326] on select "Specialization English Geography Hindi Marathi Music Sanskrit Urdu Ancient Indi…" at bounding box center [544, 317] width 449 height 29
click at [410, 328] on select "Specialization English Geography Hindi Marathi Music Sanskrit Urdu Ancient Indi…" at bounding box center [544, 317] width 449 height 29
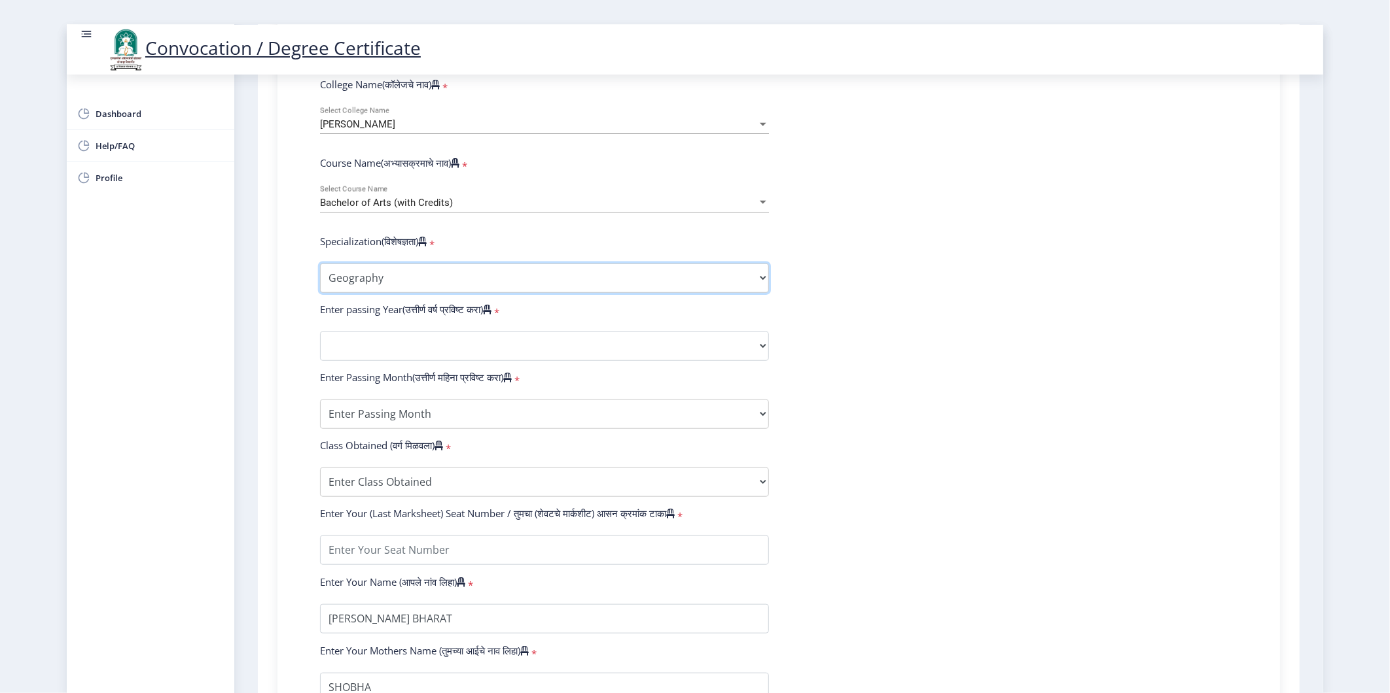
scroll to position [508, 0]
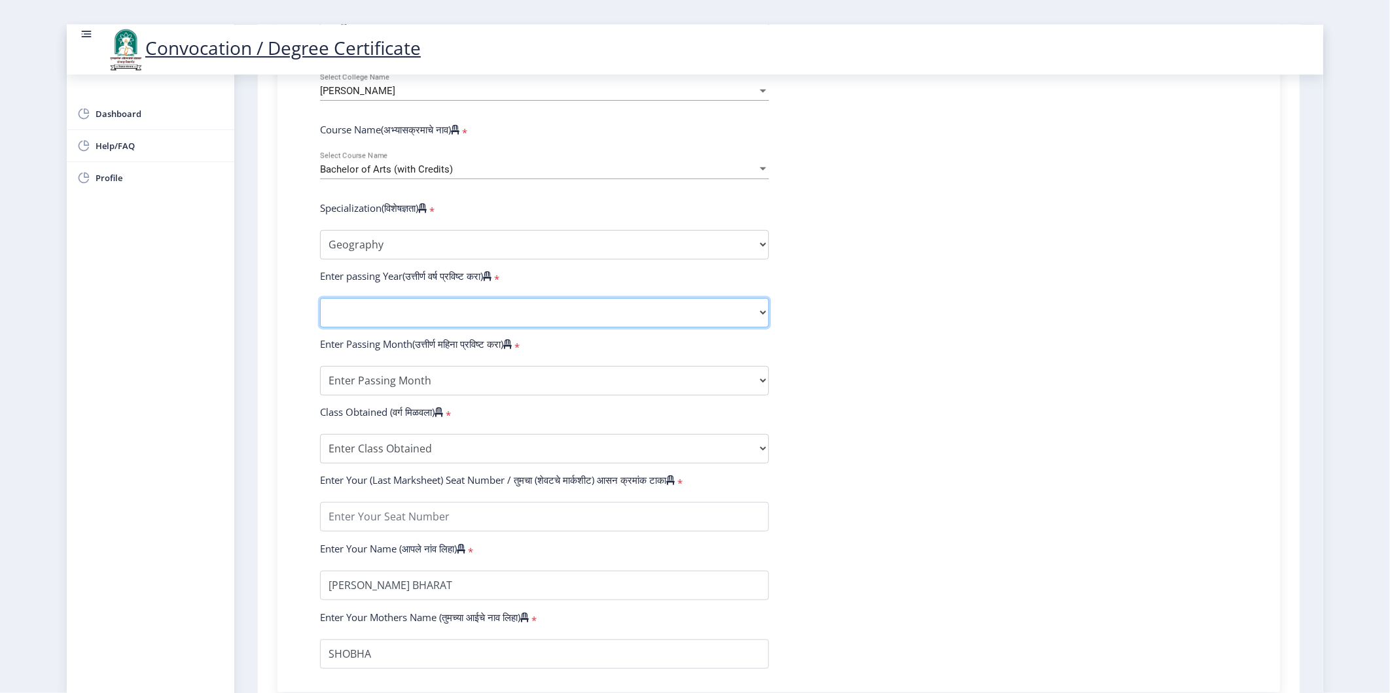
click at [453, 325] on select "2025 2024 2023 2022 2021 2020 2019 2018 2017 2016 2015 2014 2013 2012 2011 2010…" at bounding box center [544, 312] width 449 height 29
select select "2020"
click at [320, 310] on select "2025 2024 2023 2022 2021 2020 2019 2018 2017 2016 2015 2014 2013 2012 2011 2010…" at bounding box center [544, 312] width 449 height 29
click at [415, 408] on form "Enter Your PRN Number (तुमचा पीआरएन (कायम नोंदणी क्रमांक) एंटर करा) * Student T…" at bounding box center [778, 289] width 937 height 762
click at [417, 396] on select "Enter Passing Month March April May October November December" at bounding box center [544, 380] width 449 height 29
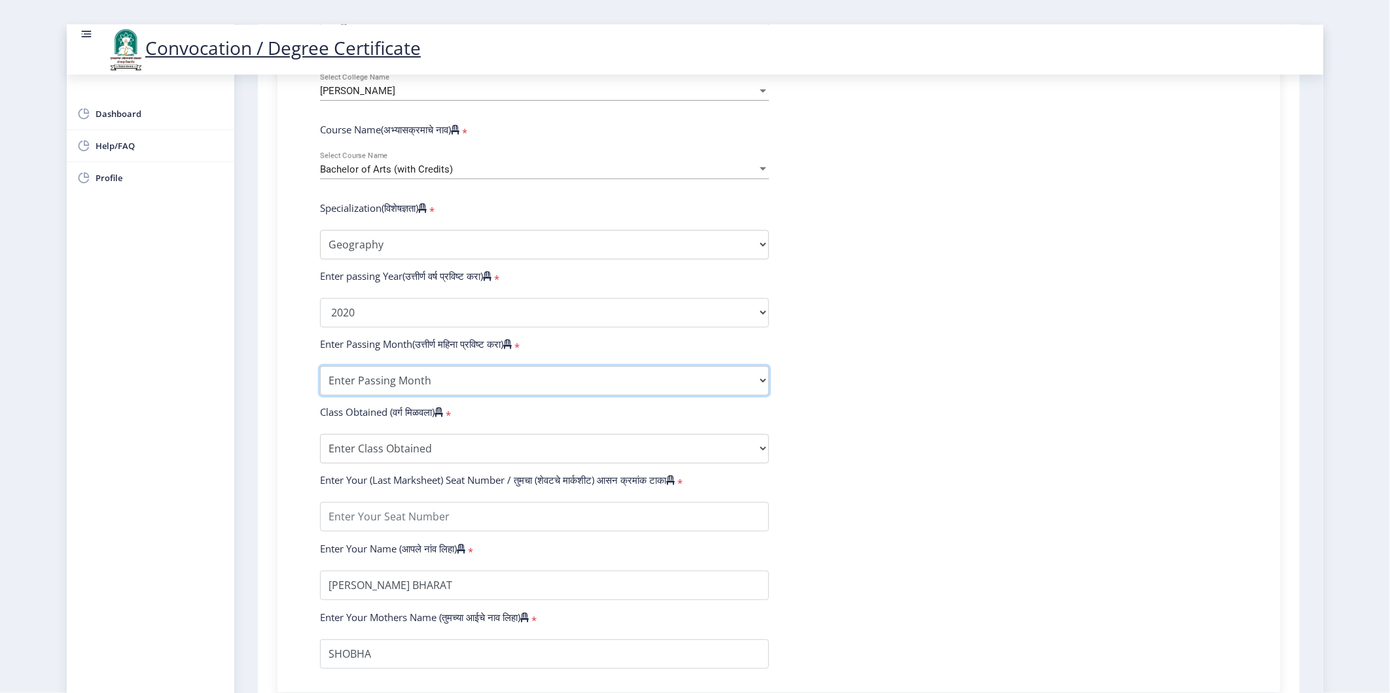
select select "October"
click at [320, 378] on select "Enter Passing Month March April May October November December" at bounding box center [544, 380] width 449 height 29
click at [402, 464] on select "Enter Class Obtained FIRST CLASS WITH DISTINCTION FIRST CLASS HIGHER SECOND CLA…" at bounding box center [544, 448] width 449 height 29
select select "Grade A"
click at [320, 446] on select "Enter Class Obtained FIRST CLASS WITH DISTINCTION FIRST CLASS HIGHER SECOND CLA…" at bounding box center [544, 448] width 449 height 29
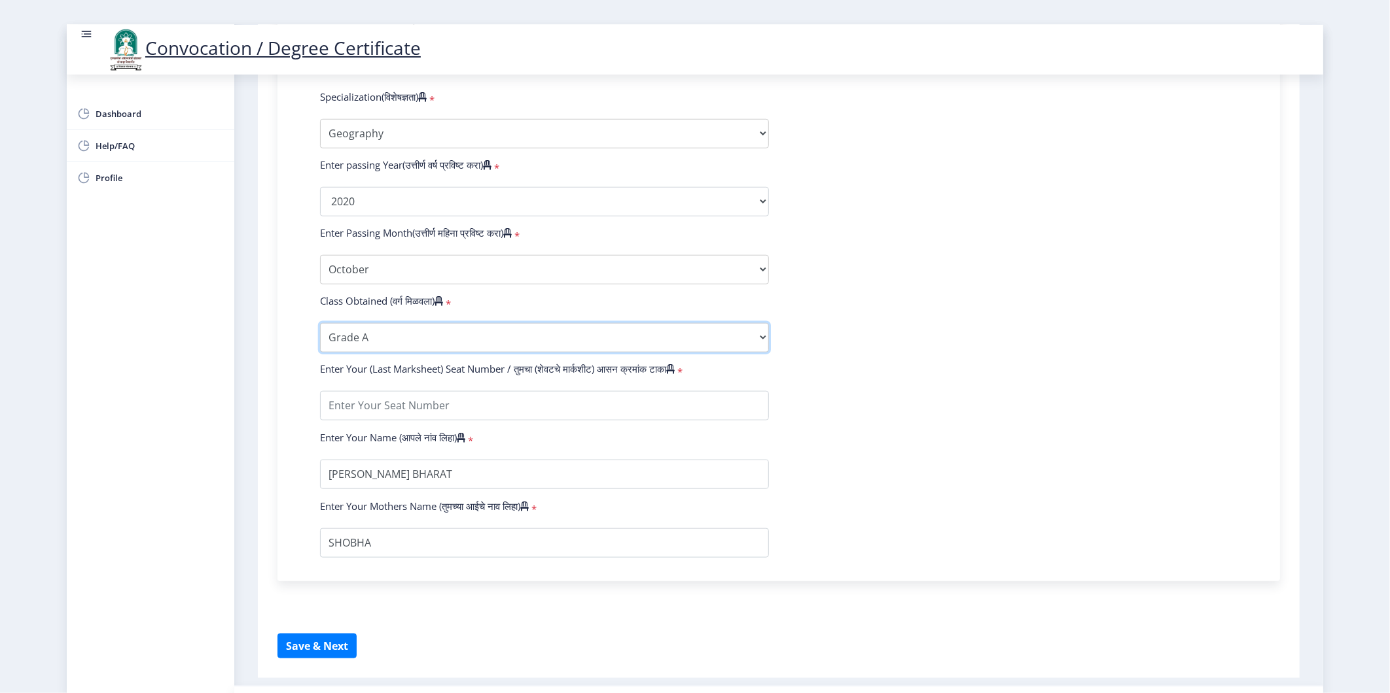
scroll to position [654, 0]
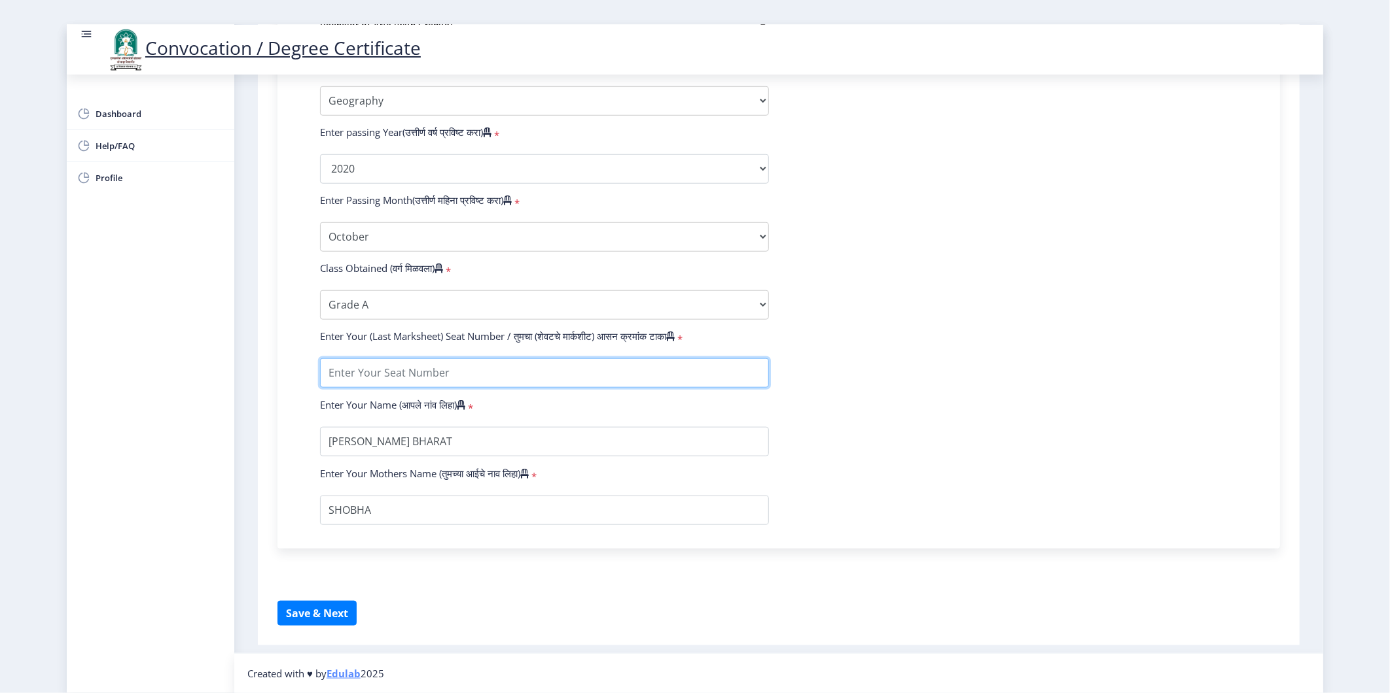
click at [420, 388] on input "textarea" at bounding box center [544, 373] width 449 height 29
type input "1602286"
click at [329, 609] on button "Save & Next" at bounding box center [316, 613] width 79 height 25
select select
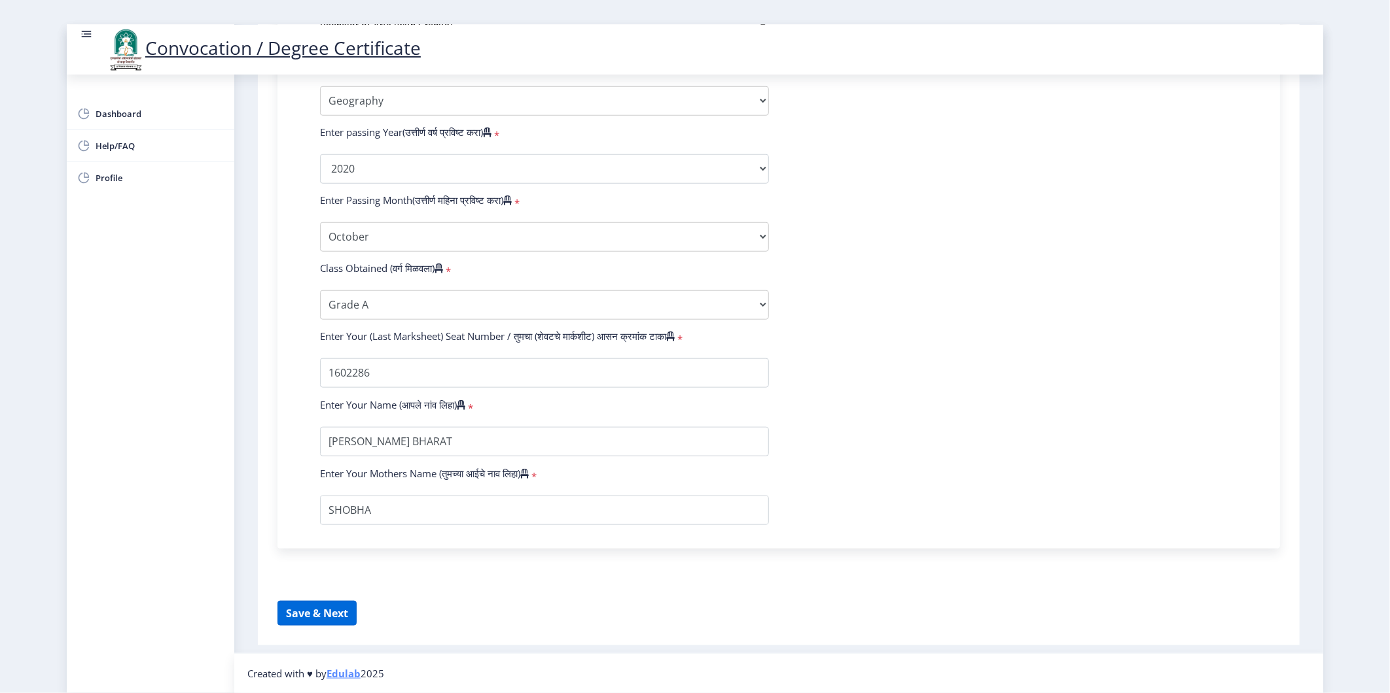
select select
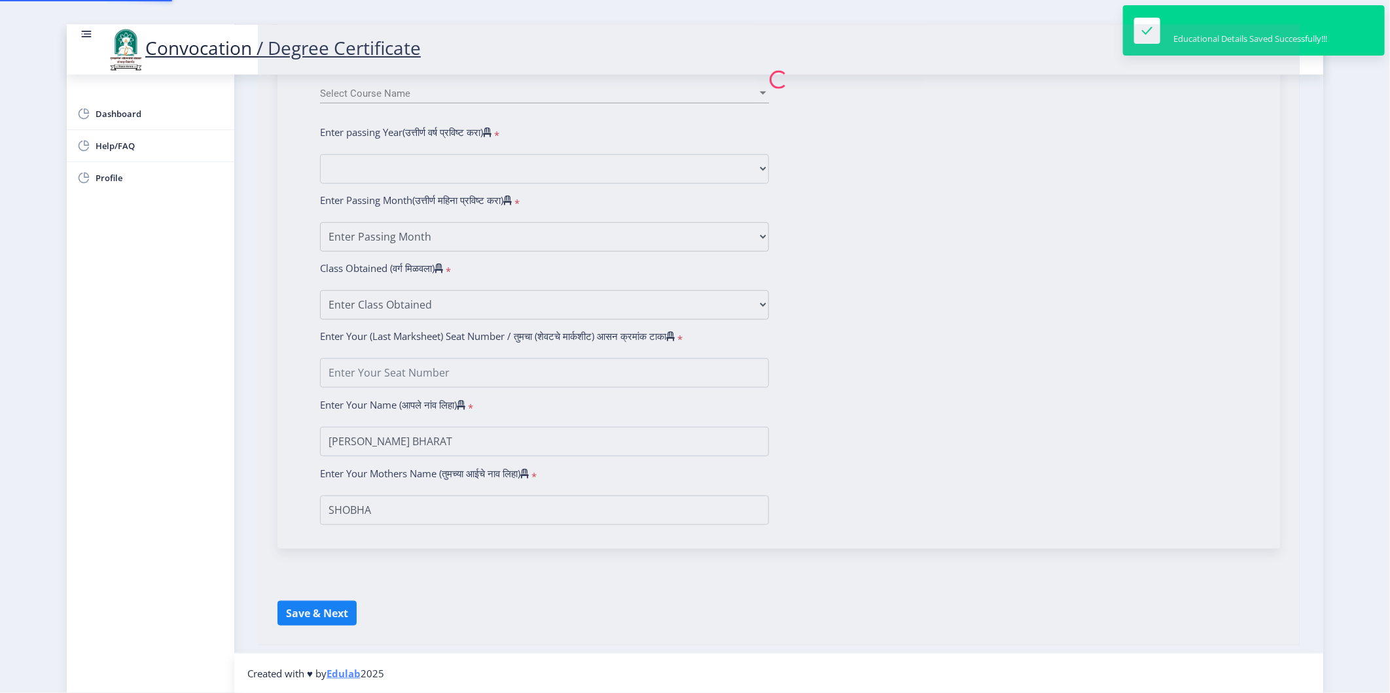
type input "2016032500022864"
select select "Regular"
select select "2020"
select select "October"
select select "Grade A"
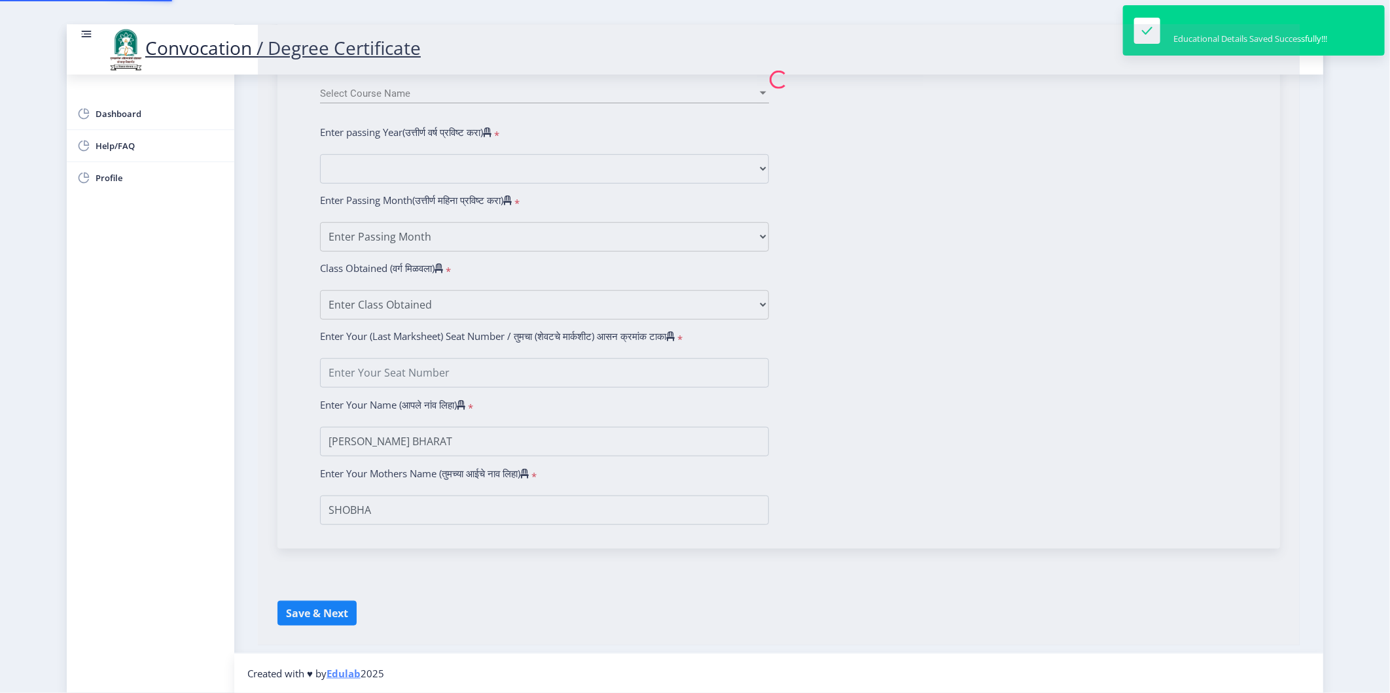
type input "1602286"
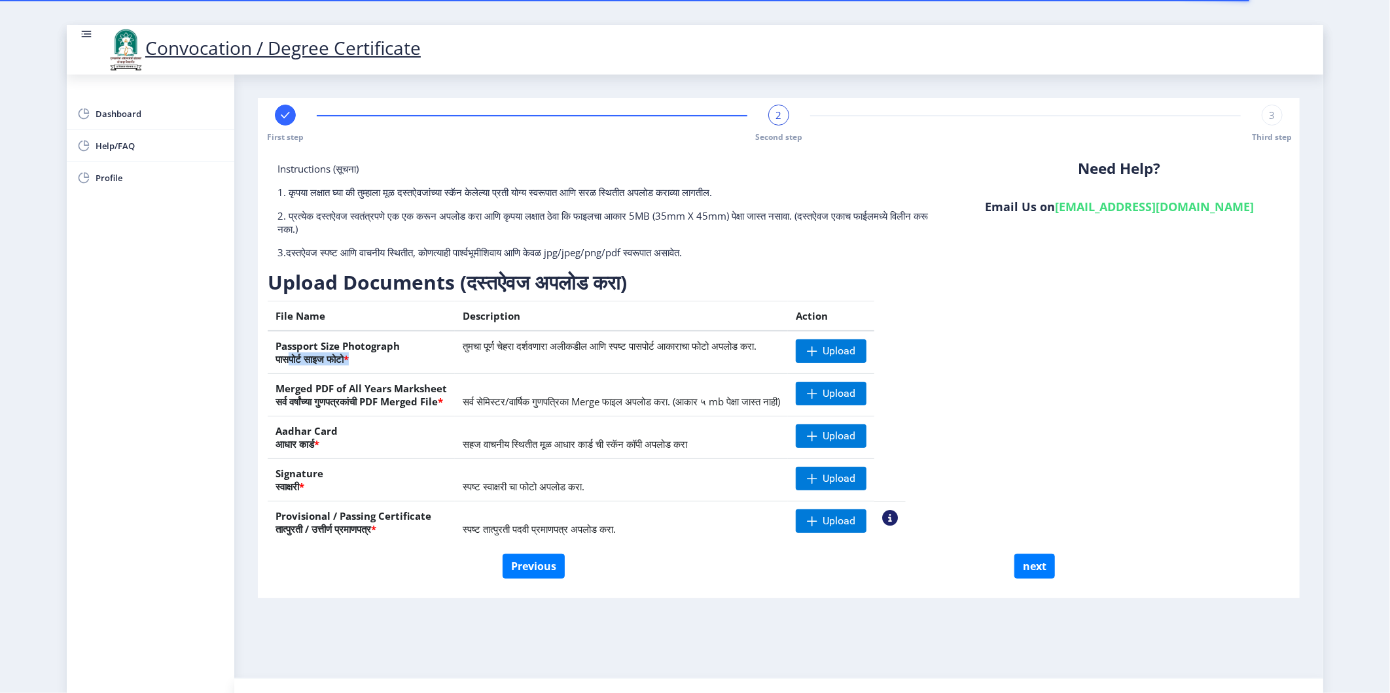
drag, startPoint x: 289, startPoint y: 363, endPoint x: 461, endPoint y: 367, distance: 172.1
click at [455, 367] on th "Passport Size Photograph पासपोर्ट साइज फोटो *" at bounding box center [361, 352] width 187 height 43
click at [510, 523] on span "स्पष्ट तात्पुरती पदवी प्रमाणपत्र अपलोड करा." at bounding box center [539, 529] width 153 height 13
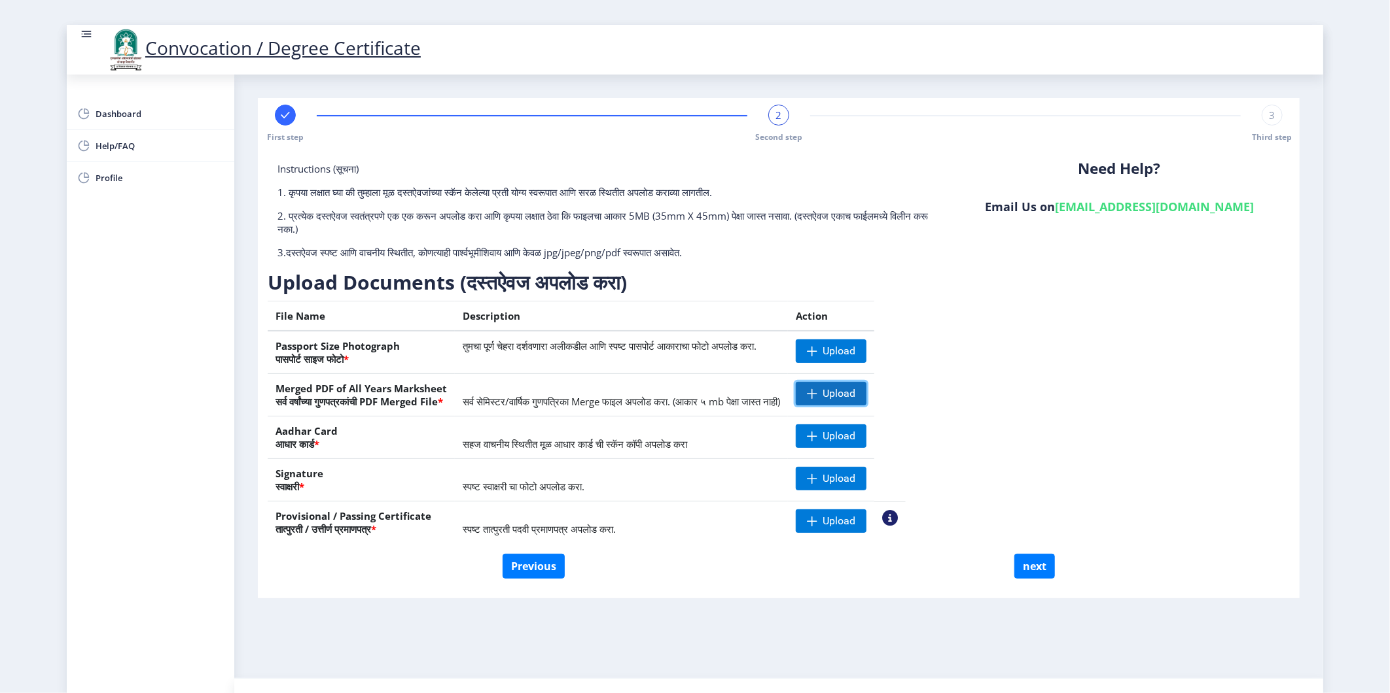
click at [855, 398] on span "Upload" at bounding box center [838, 393] width 33 height 13
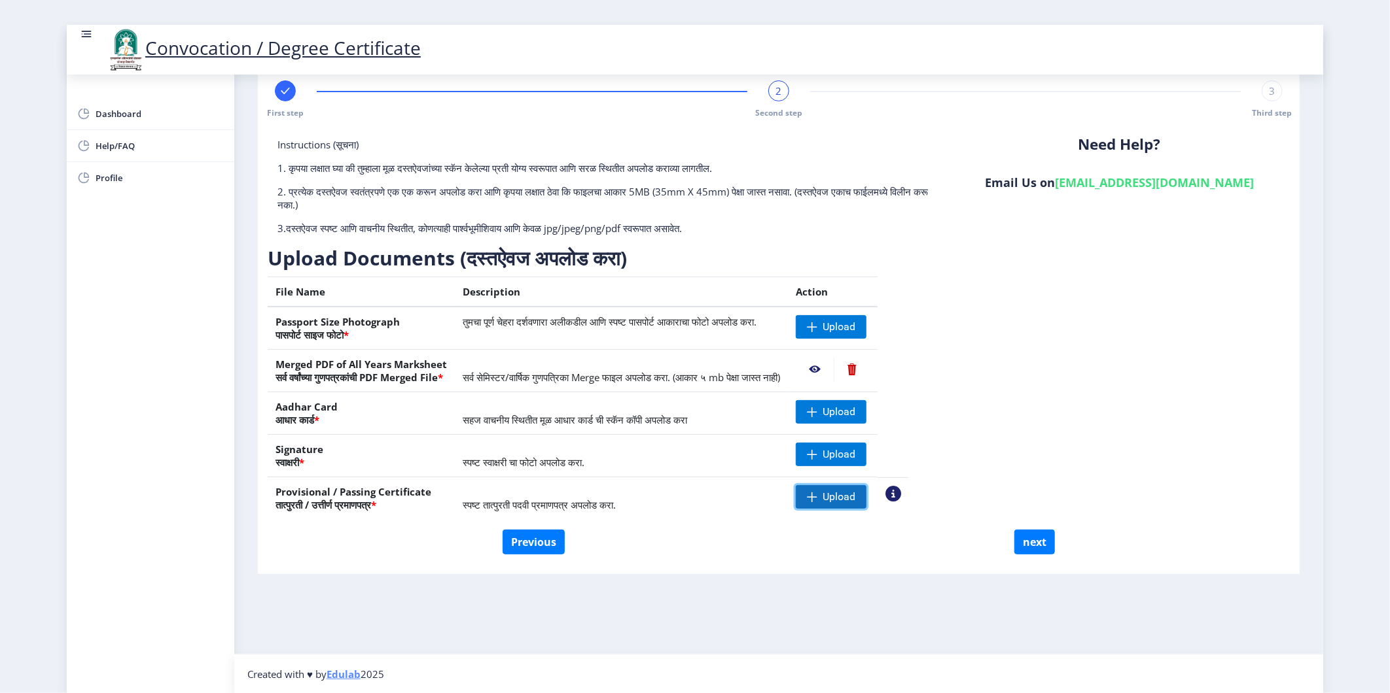
click at [855, 499] on span "Upload" at bounding box center [838, 497] width 33 height 13
click at [834, 498] on nb-action at bounding box center [815, 497] width 38 height 24
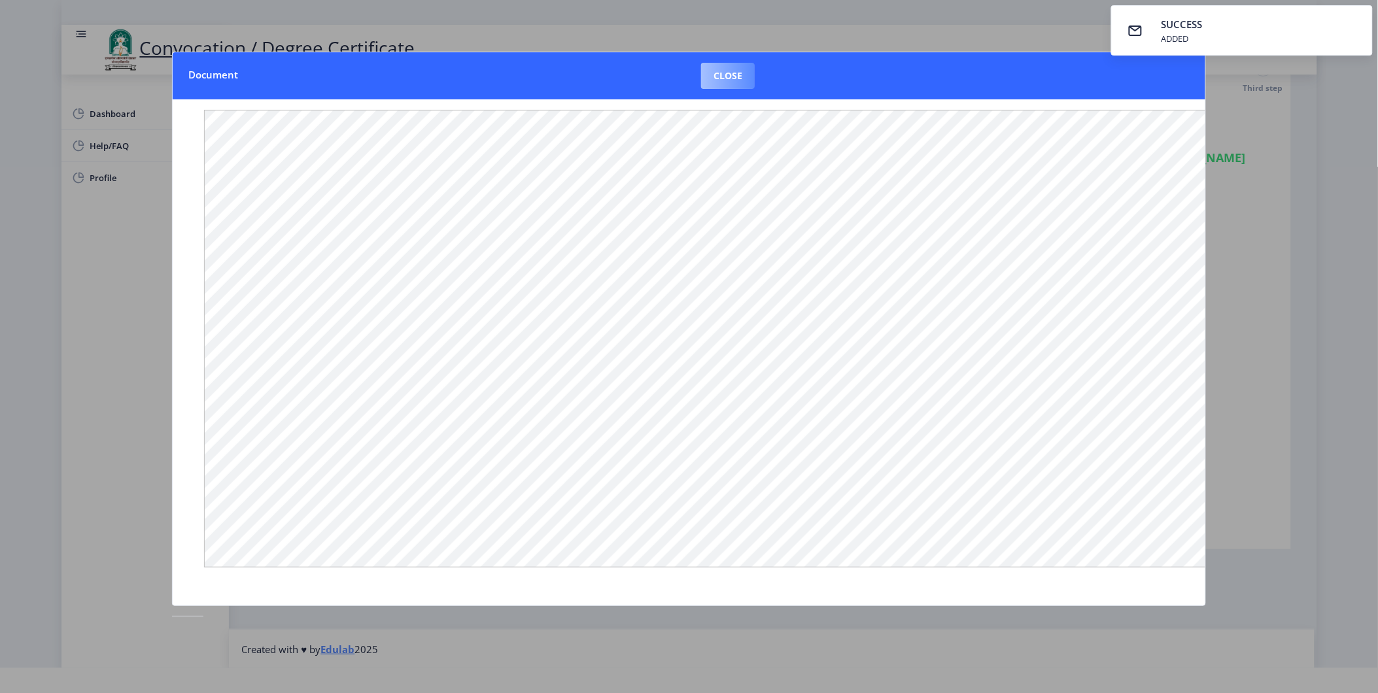
click at [734, 80] on button "Close" at bounding box center [728, 76] width 54 height 26
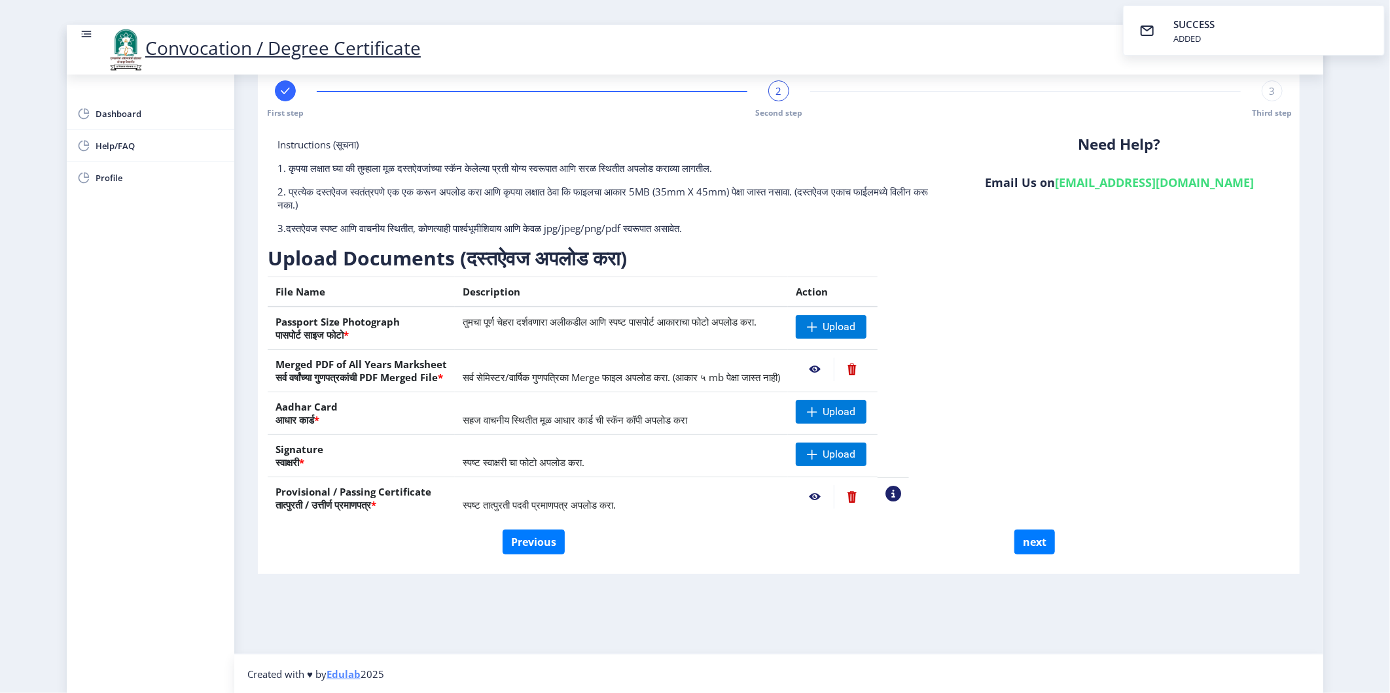
click at [834, 362] on nb-action at bounding box center [815, 370] width 38 height 24
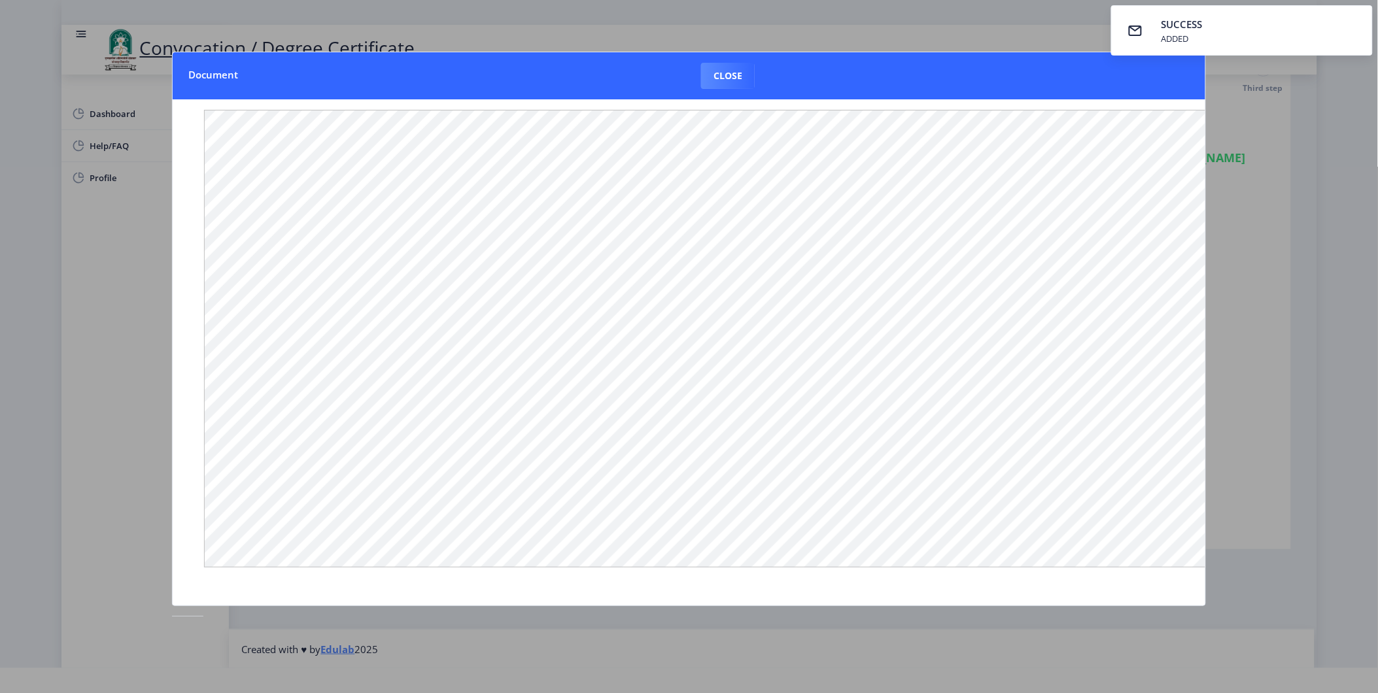
click at [1185, 68] on nb-card-header "Document Close" at bounding box center [689, 75] width 1032 height 47
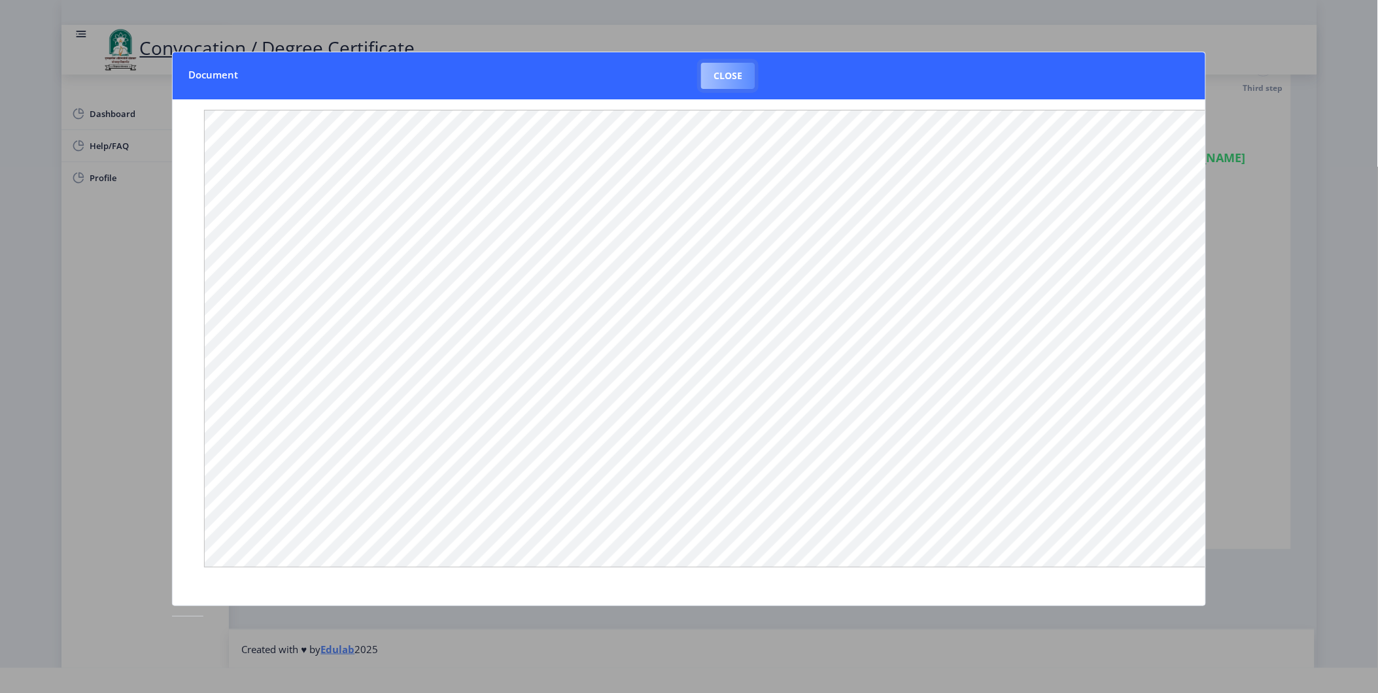
click at [715, 77] on button "Close" at bounding box center [728, 76] width 54 height 26
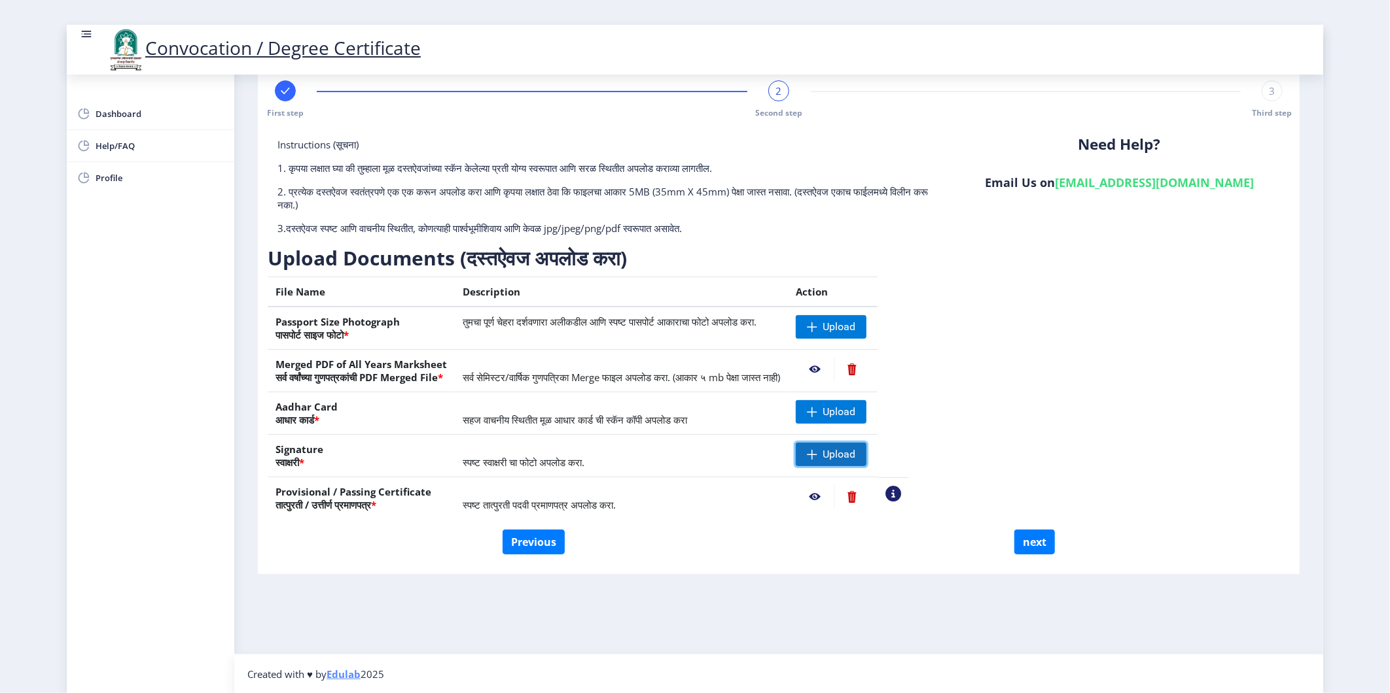
click at [817, 456] on span at bounding box center [812, 454] width 10 height 10
click at [817, 415] on span at bounding box center [812, 412] width 10 height 10
click at [862, 330] on span "Upload" at bounding box center [831, 327] width 71 height 24
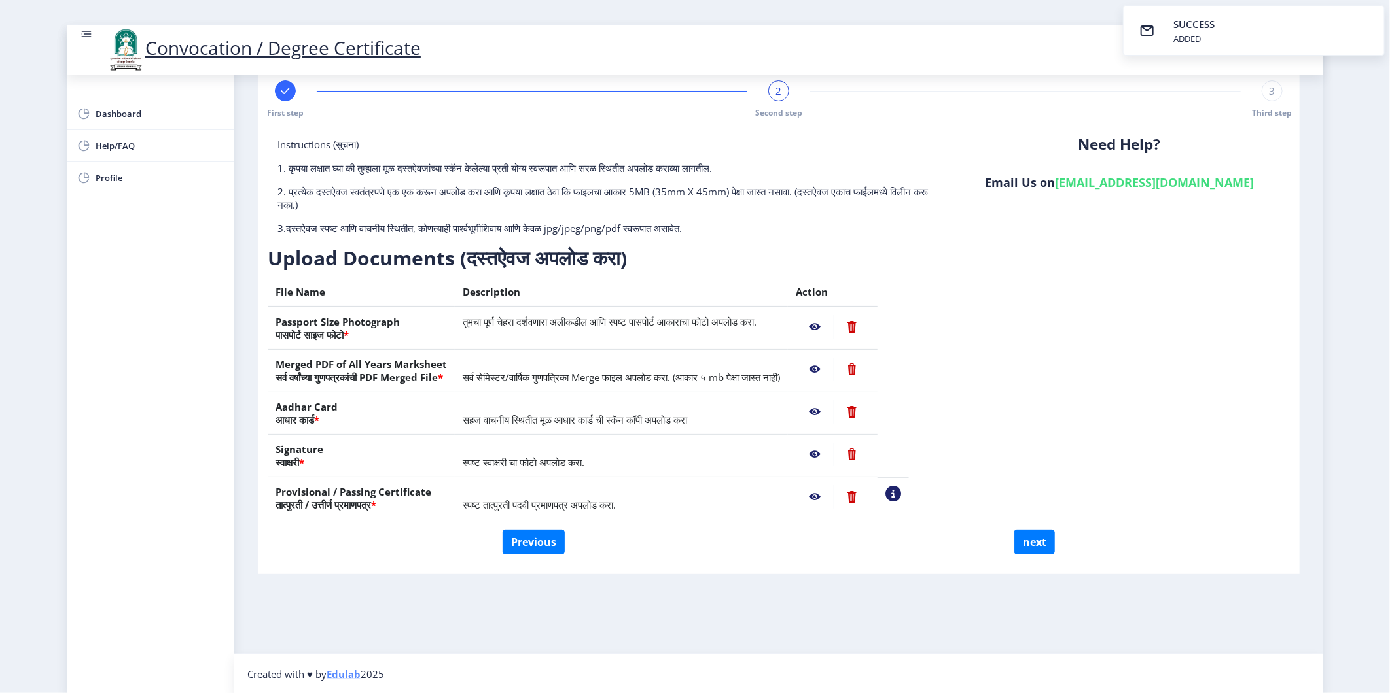
click at [834, 324] on nb-action at bounding box center [815, 327] width 38 height 24
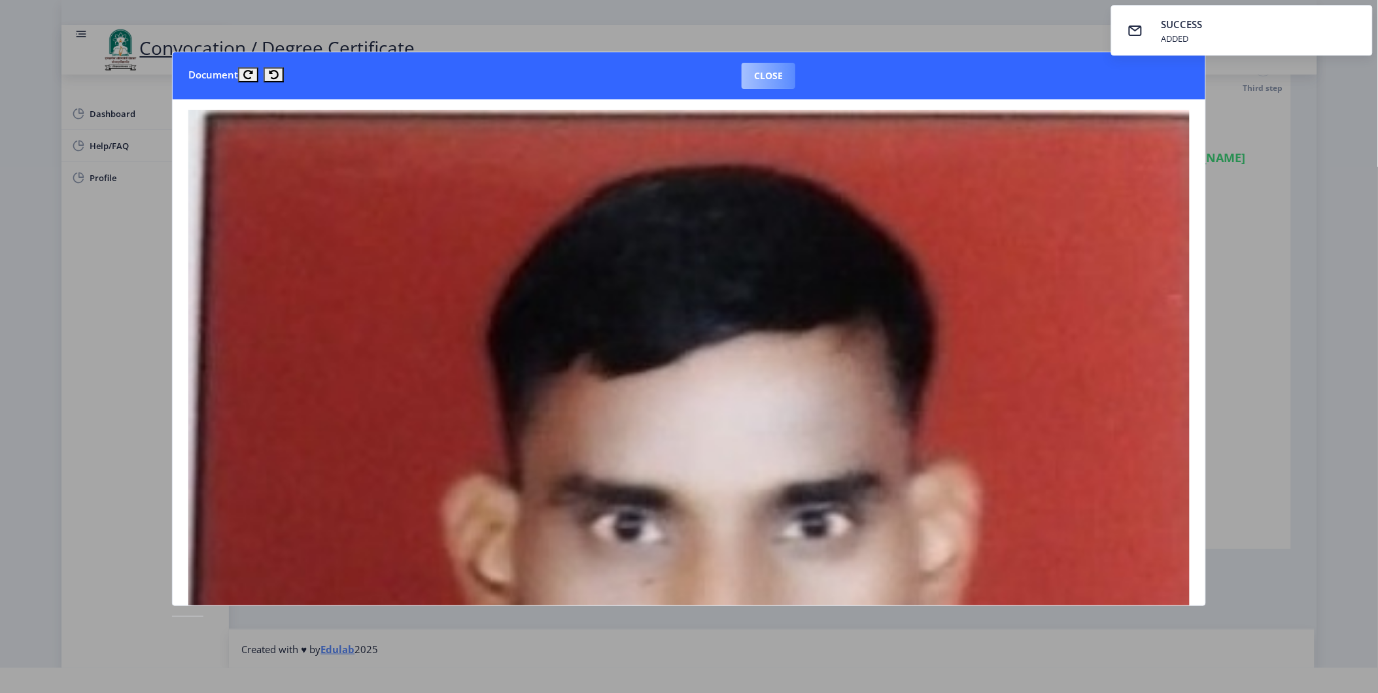
click at [776, 80] on button "Close" at bounding box center [769, 76] width 54 height 26
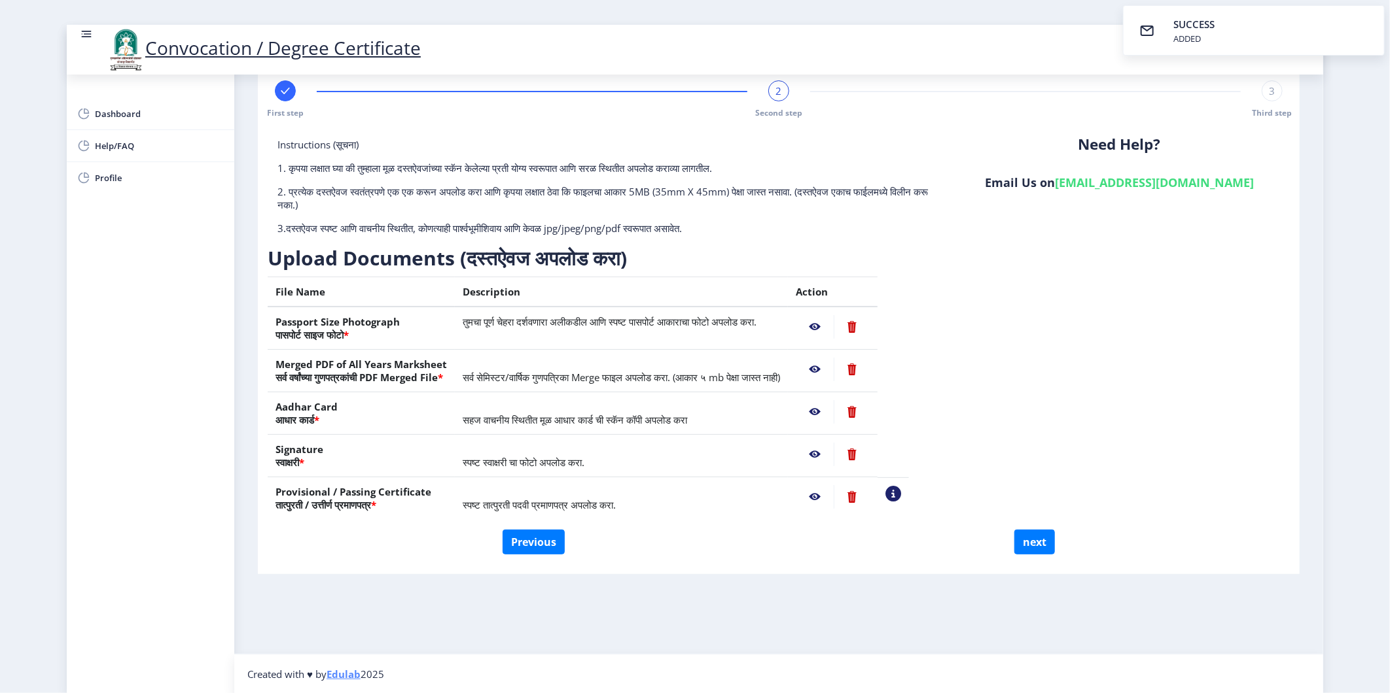
click at [834, 370] on nb-action at bounding box center [815, 370] width 38 height 24
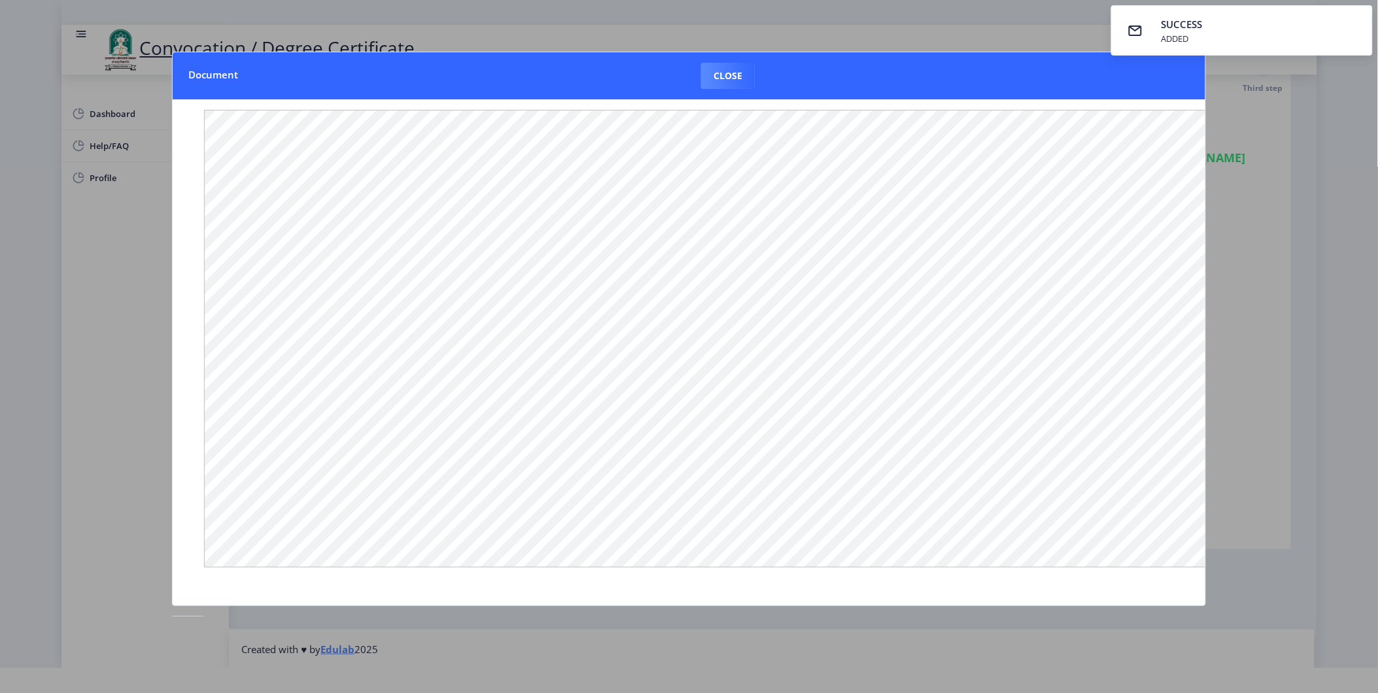
drag, startPoint x: 733, startPoint y: 73, endPoint x: 722, endPoint y: 85, distance: 16.2
click at [733, 73] on button "Close" at bounding box center [728, 76] width 54 height 26
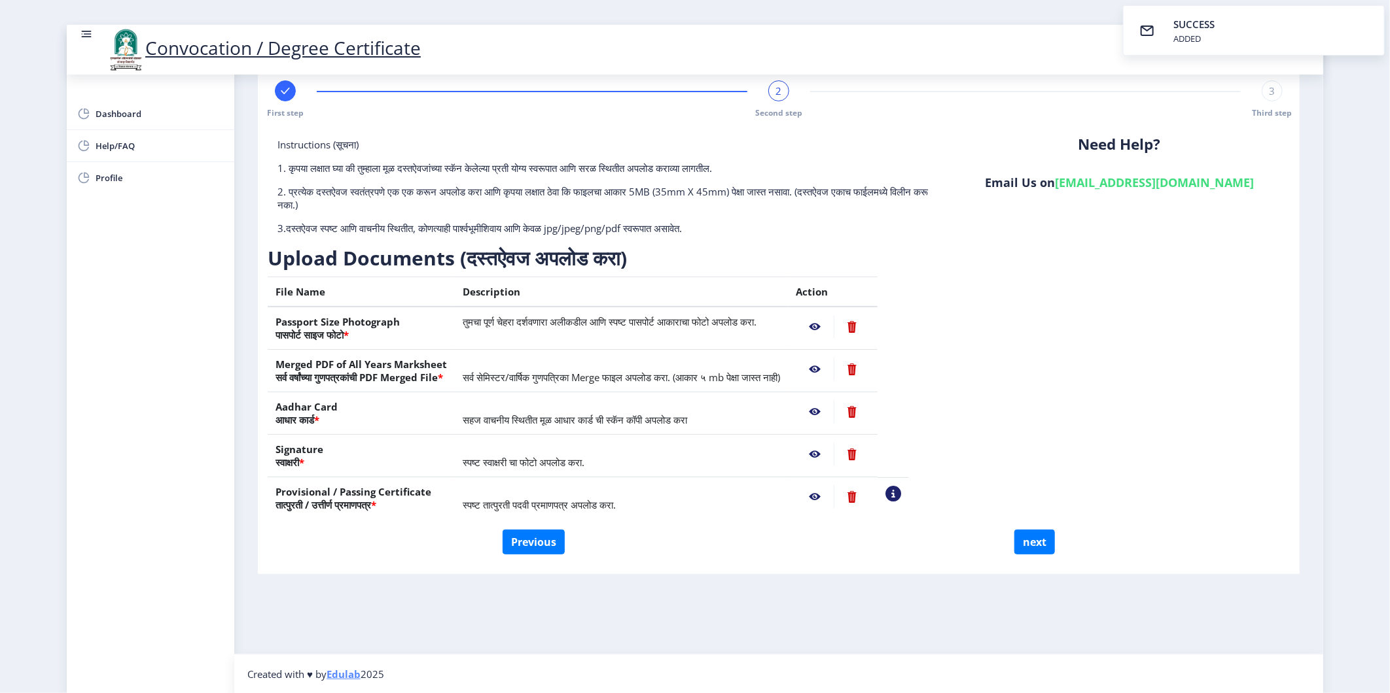
click at [834, 410] on nb-action at bounding box center [815, 412] width 38 height 24
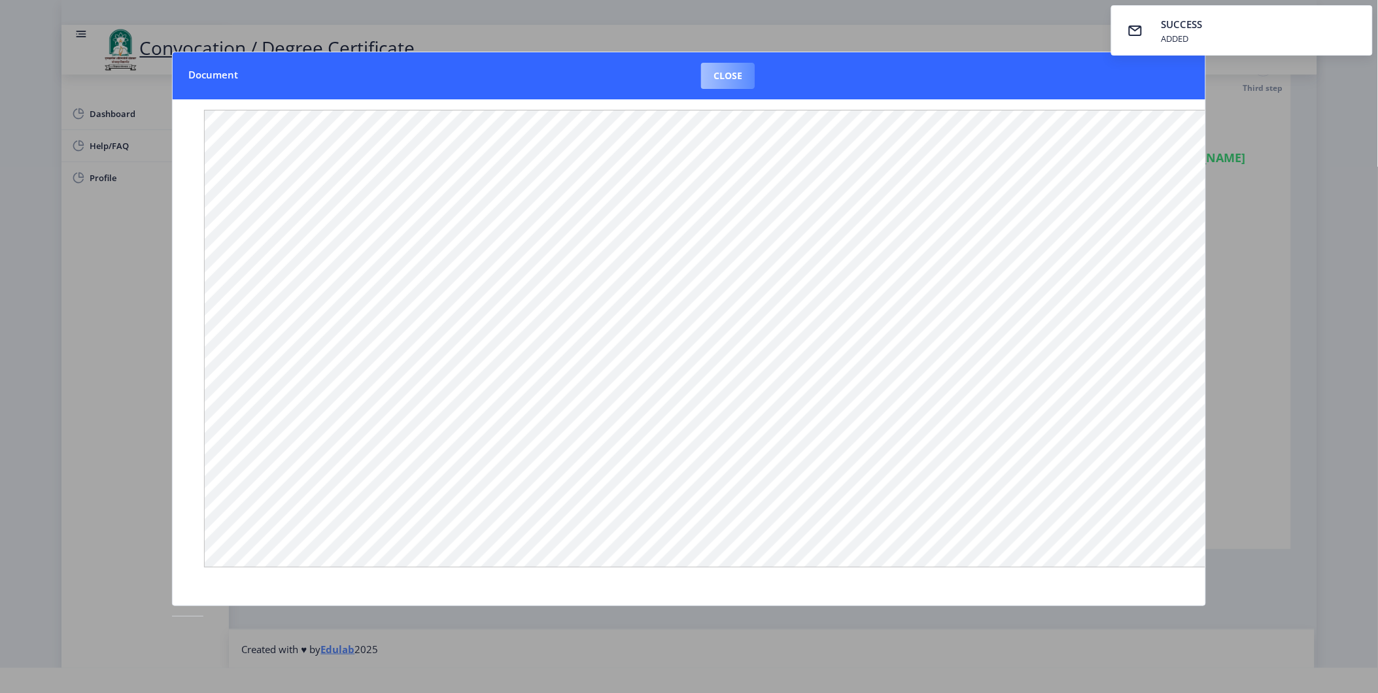
click at [746, 80] on button "Close" at bounding box center [728, 76] width 54 height 26
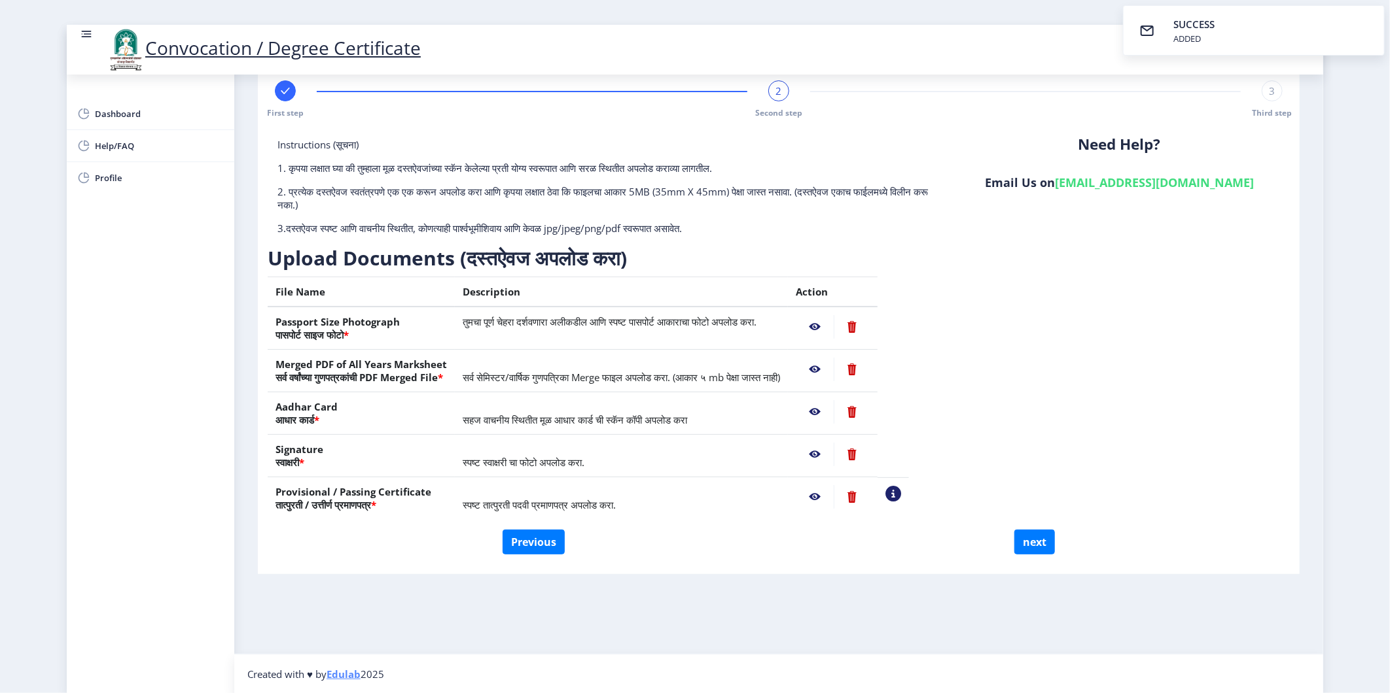
click at [834, 450] on nb-action at bounding box center [815, 455] width 38 height 24
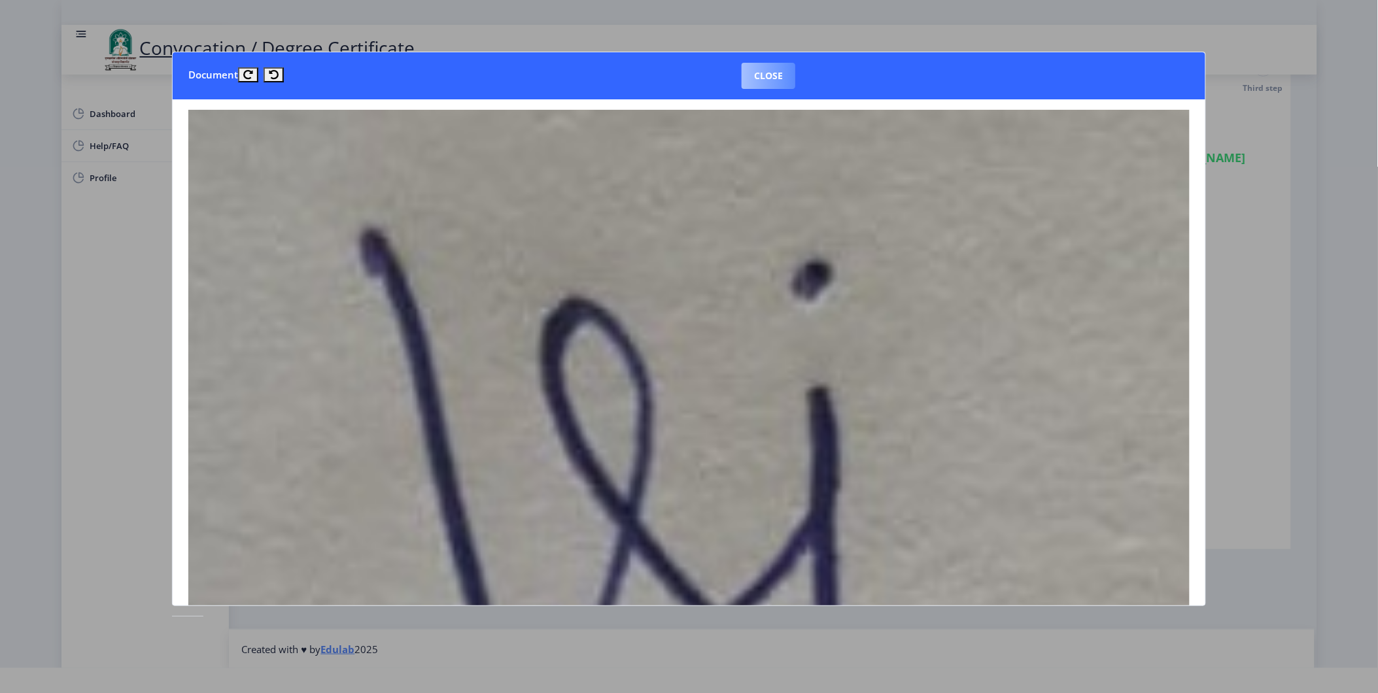
click at [772, 80] on button "Close" at bounding box center [769, 76] width 54 height 26
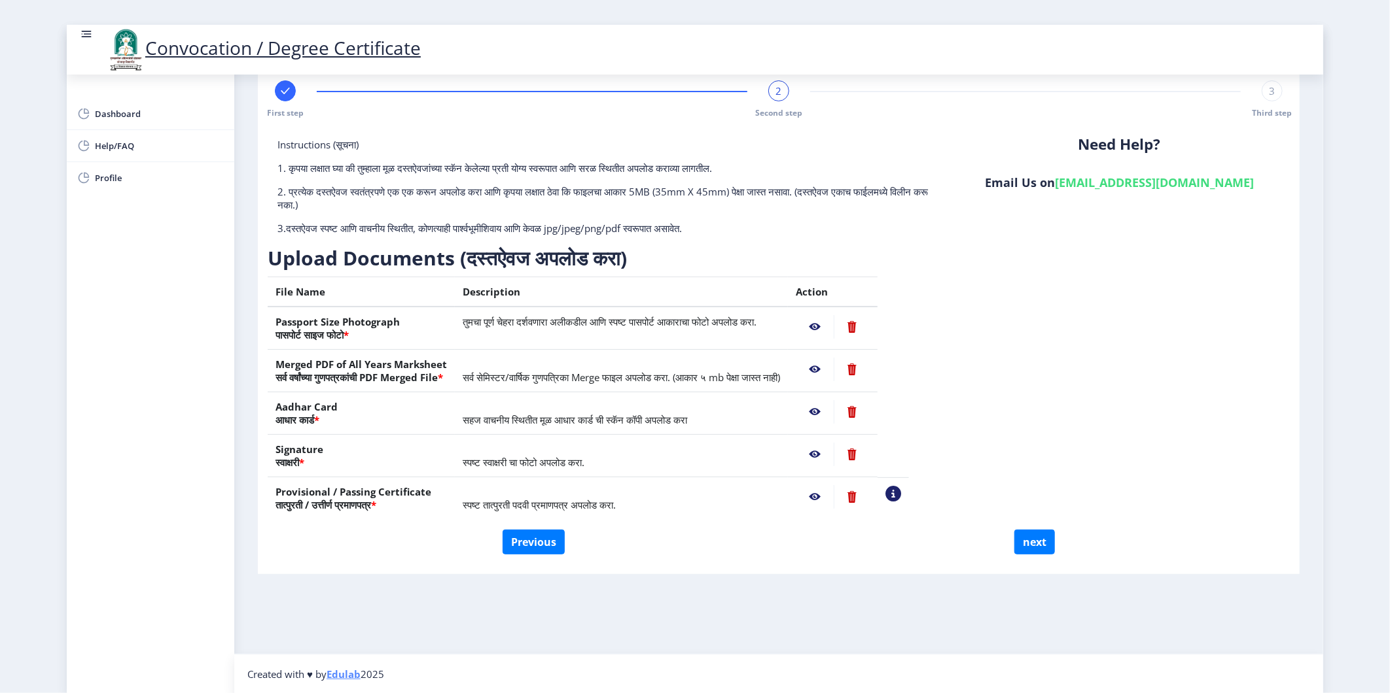
click at [834, 494] on nb-action at bounding box center [815, 497] width 38 height 24
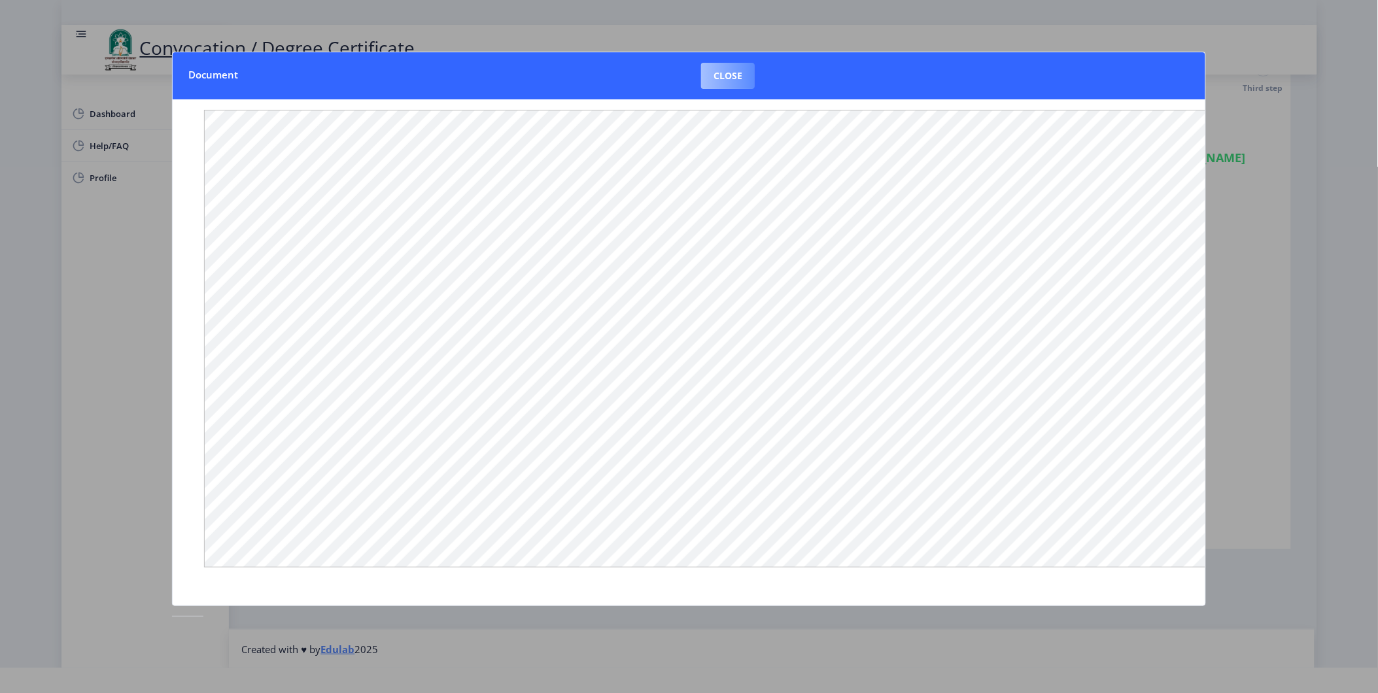
click at [746, 80] on button "Close" at bounding box center [728, 76] width 54 height 26
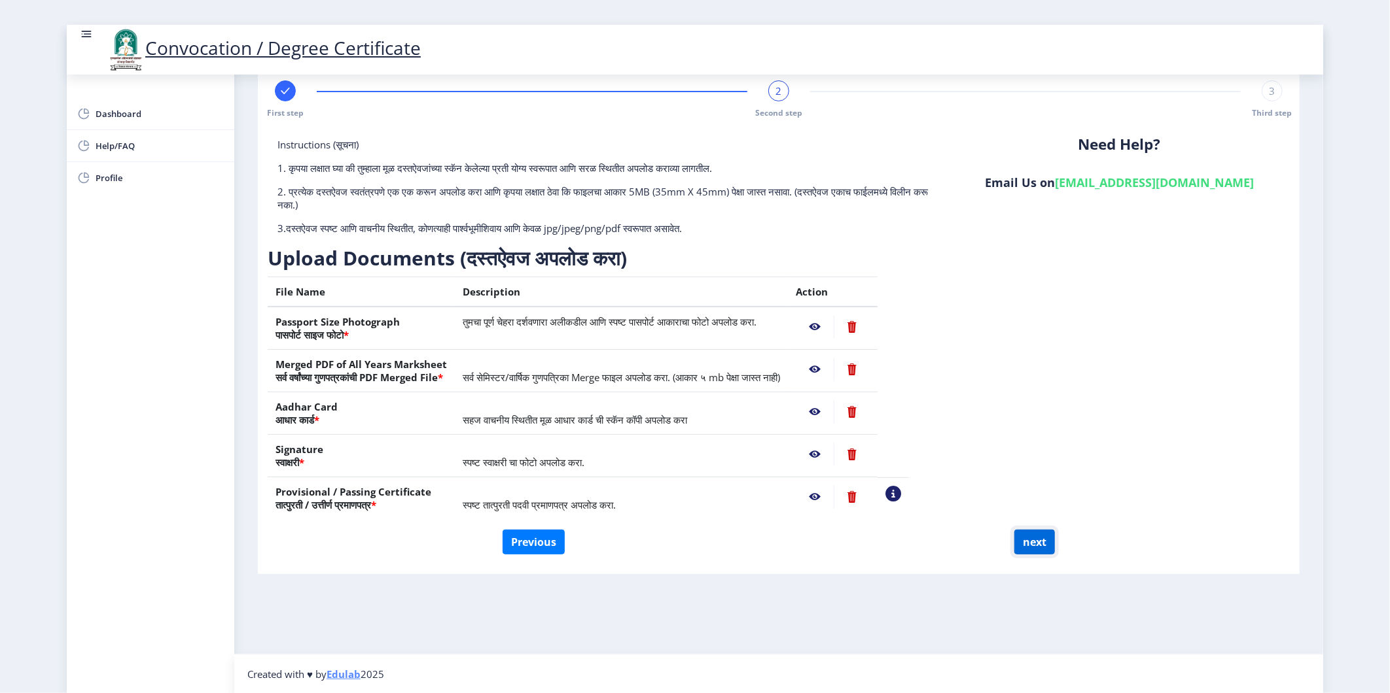
click at [1027, 544] on button "next" at bounding box center [1034, 542] width 41 height 25
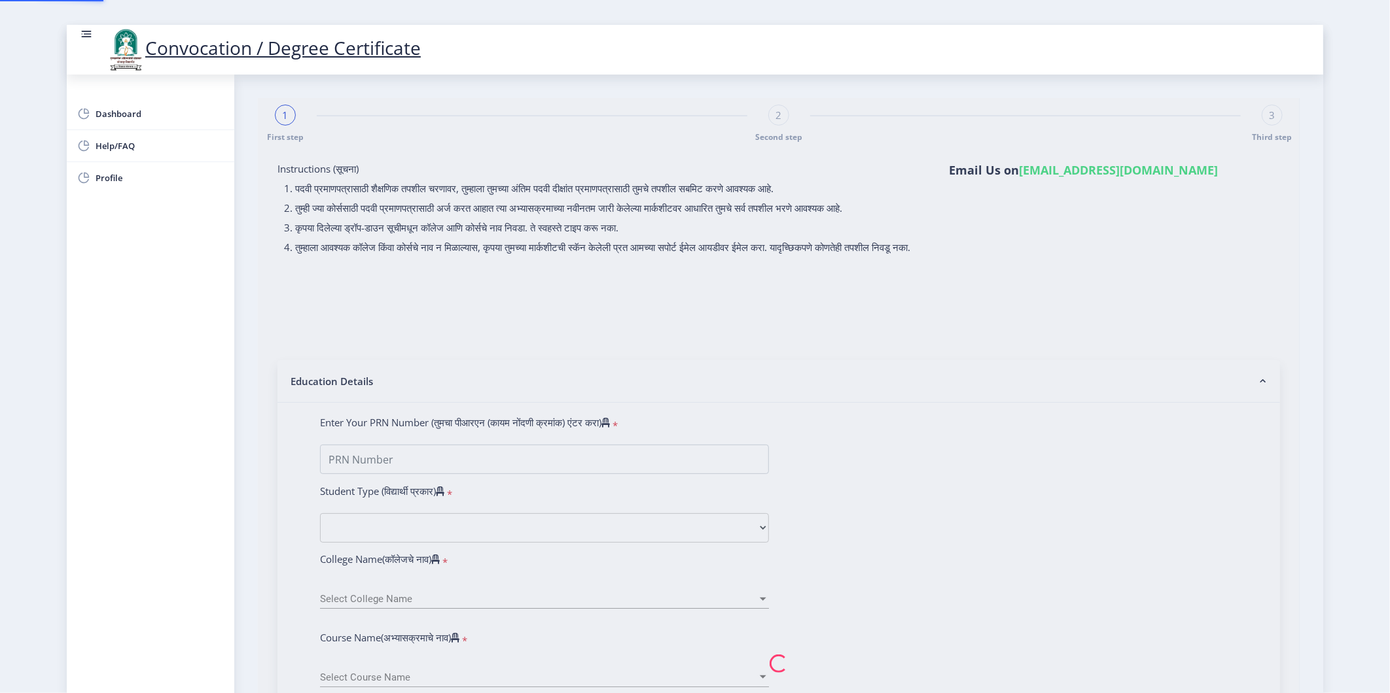
select select
type input "[PERSON_NAME] BHARAT"
type input "SHOBHA"
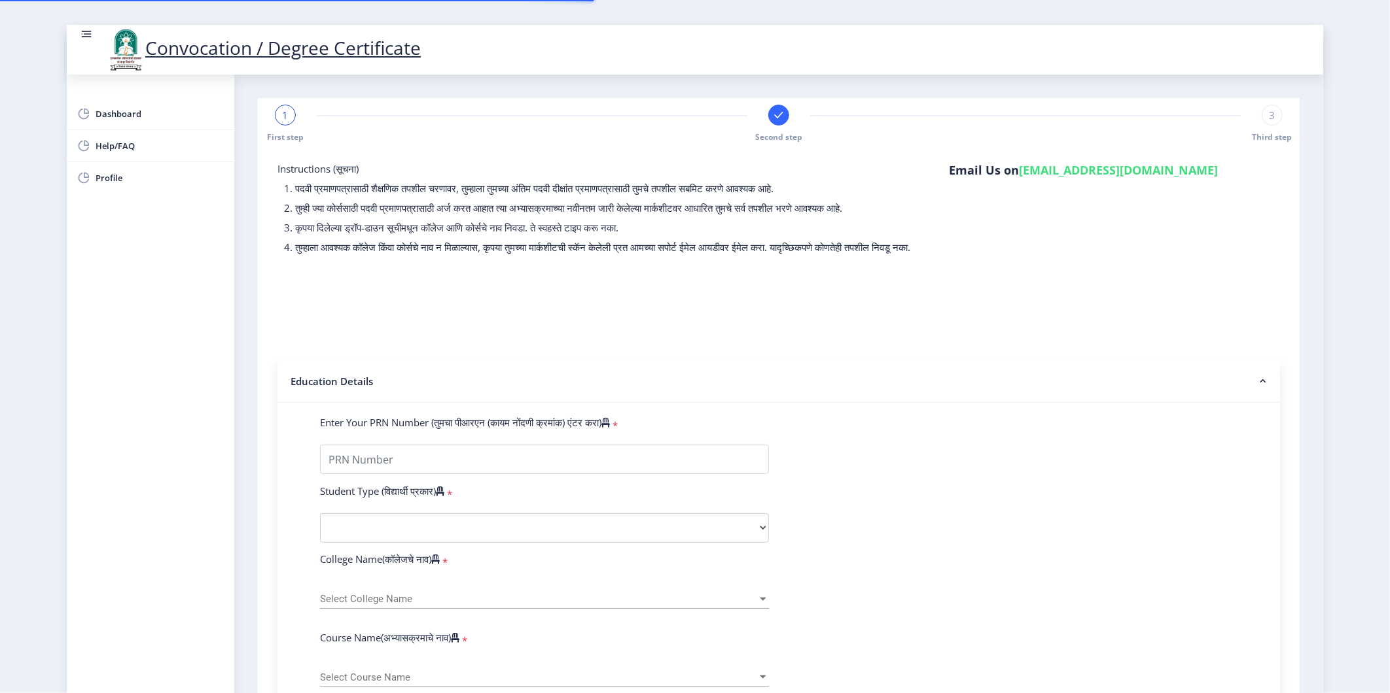
type input "2016032500022864"
select select "Regular"
select select "2020"
select select "October"
select select "Grade A"
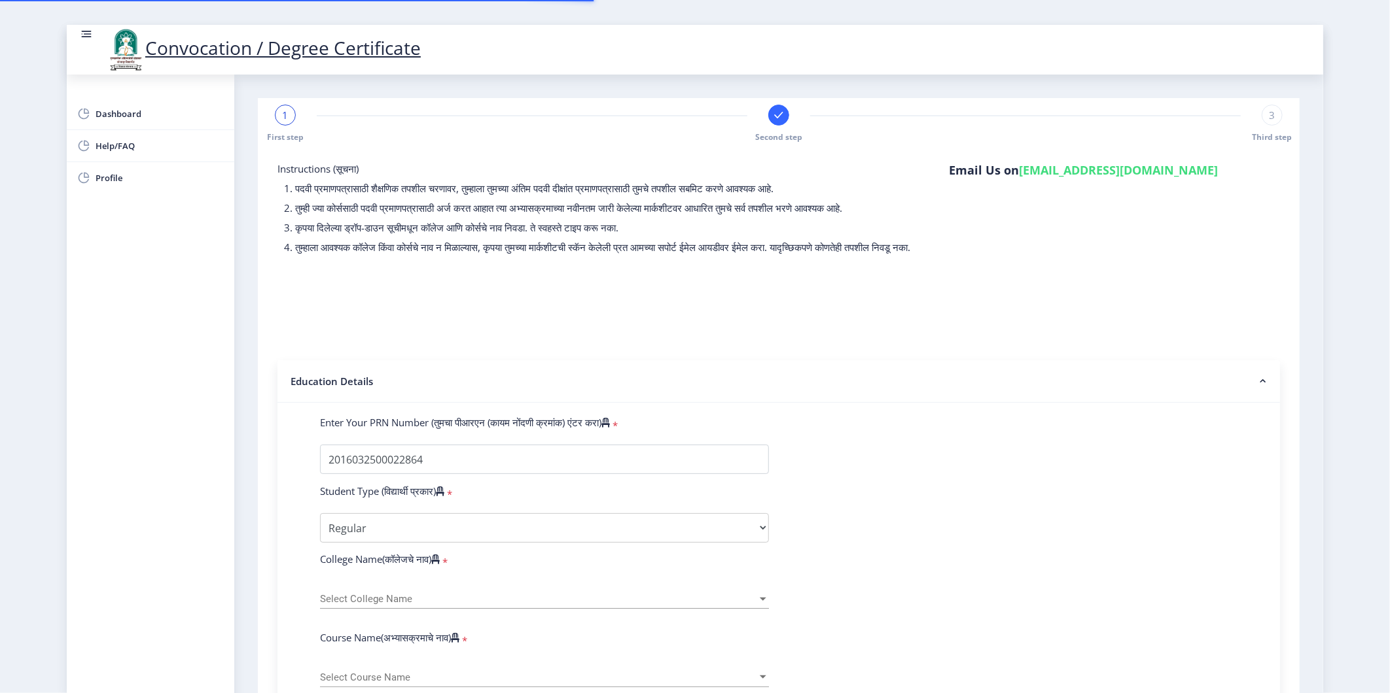
type input "1602286"
select select
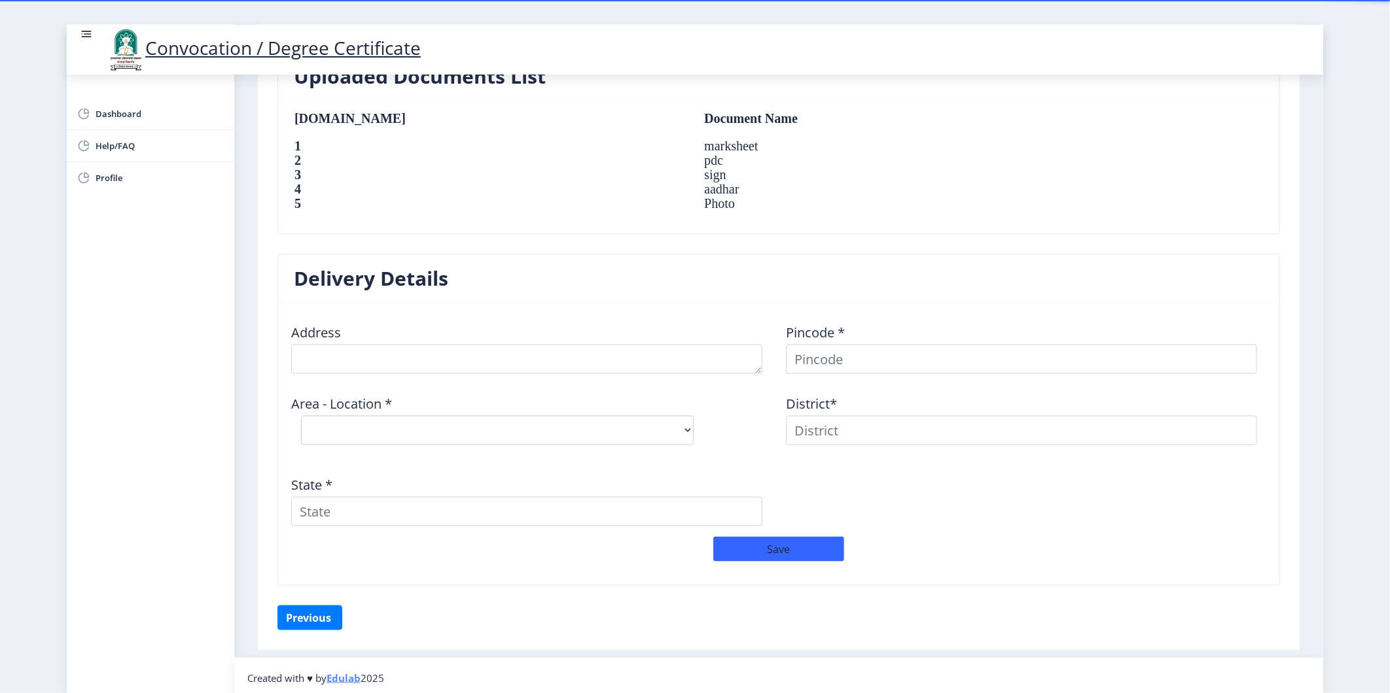
scroll to position [885, 0]
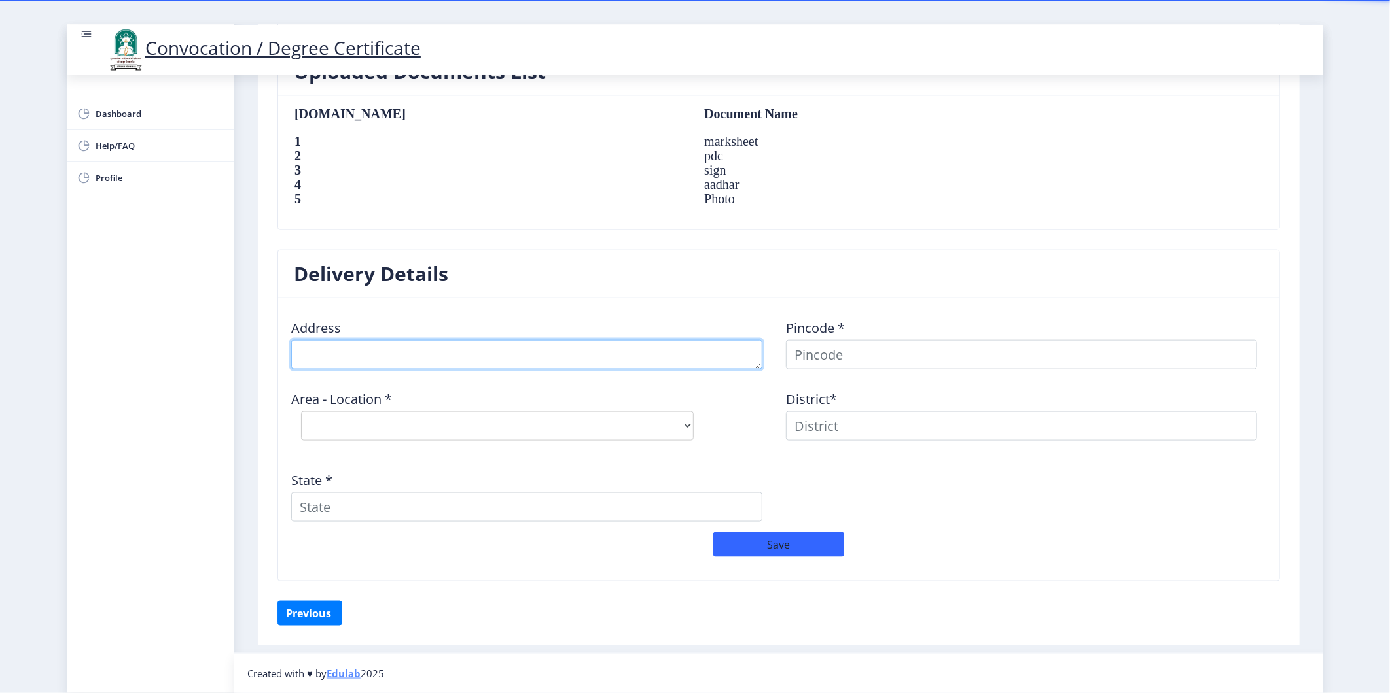
click at [456, 359] on textarea at bounding box center [526, 354] width 471 height 29
type textarea "AP-UMRAD TAL-KARAMALA DIST-[GEOGRAPHIC_DATA]"
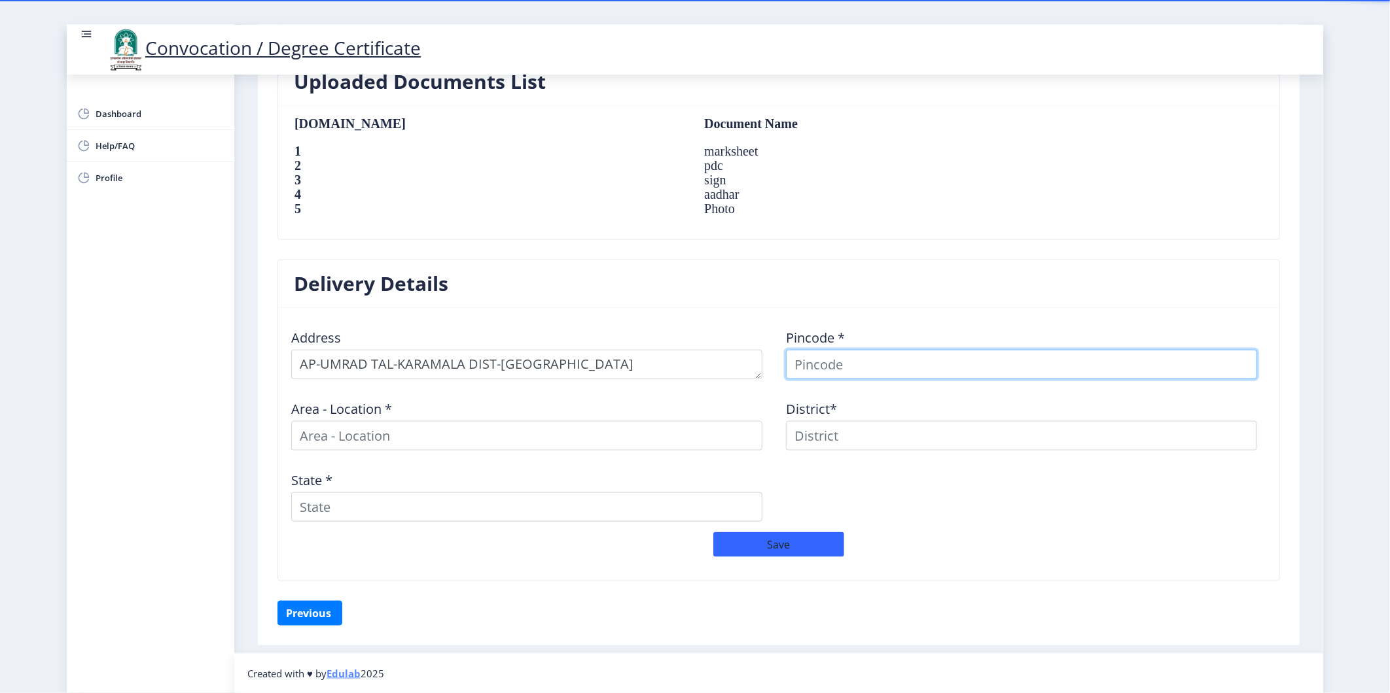
scroll to position [875, 0]
type input "413202"
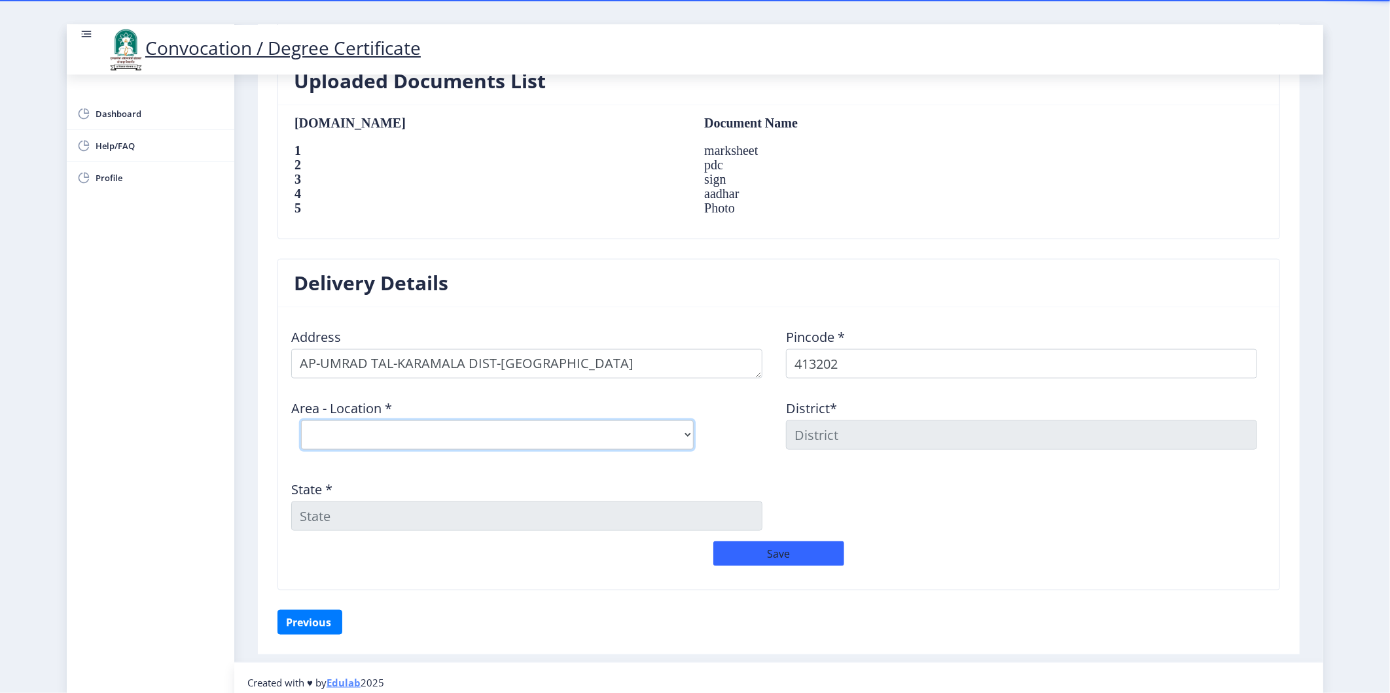
click at [422, 440] on select "Select Area Location [GEOGRAPHIC_DATA][PERSON_NAME] Bitergaon ( Wangi ) B.O Chi…" at bounding box center [497, 435] width 393 height 29
select select "15: Object"
click at [301, 421] on select "Select Area Location [GEOGRAPHIC_DATA][PERSON_NAME] Bitergaon ( Wangi ) B.O Chi…" at bounding box center [497, 435] width 393 height 29
type input "SOLAPUR"
type input "[GEOGRAPHIC_DATA]"
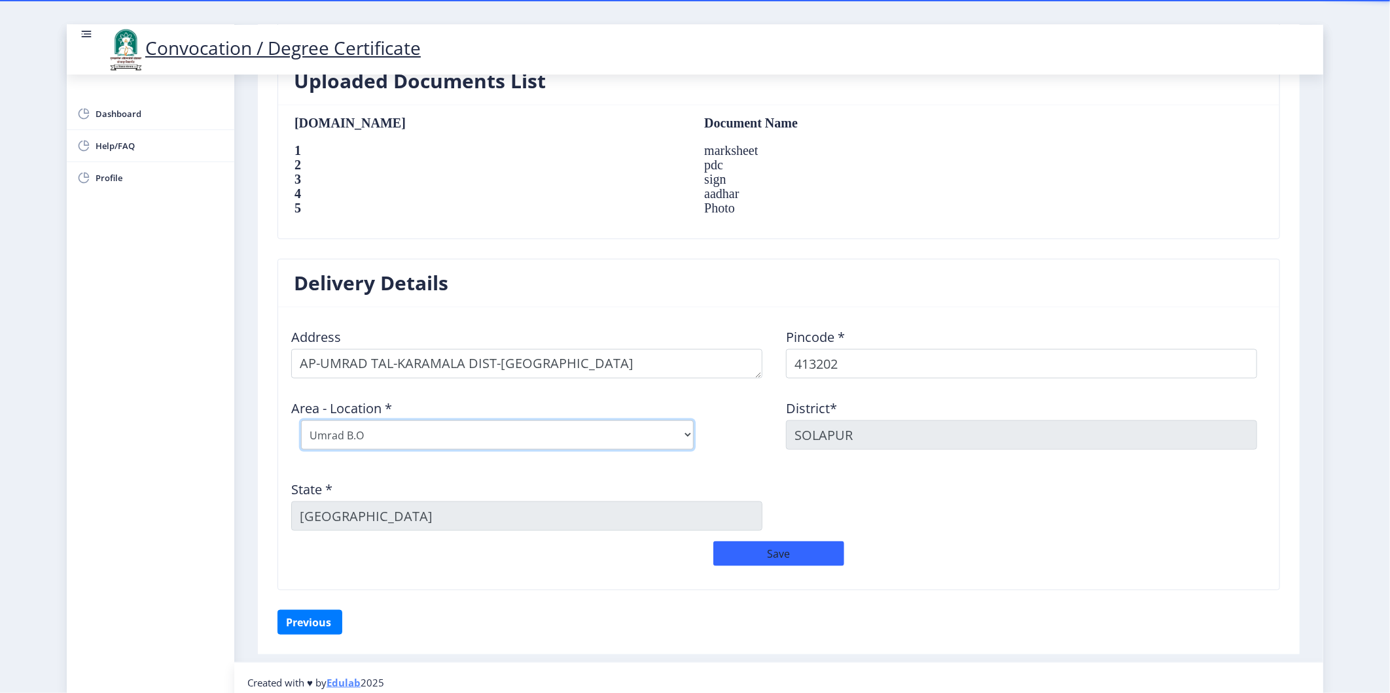
click at [358, 435] on select "Select Area Location [GEOGRAPHIC_DATA][PERSON_NAME] Bitergaon ( Wangi ) B.O Chi…" at bounding box center [497, 435] width 393 height 29
click at [301, 421] on select "Select Area Location [GEOGRAPHIC_DATA][PERSON_NAME] Bitergaon ( Wangi ) B.O Chi…" at bounding box center [497, 435] width 393 height 29
click at [755, 551] on button "Save" at bounding box center [778, 554] width 131 height 25
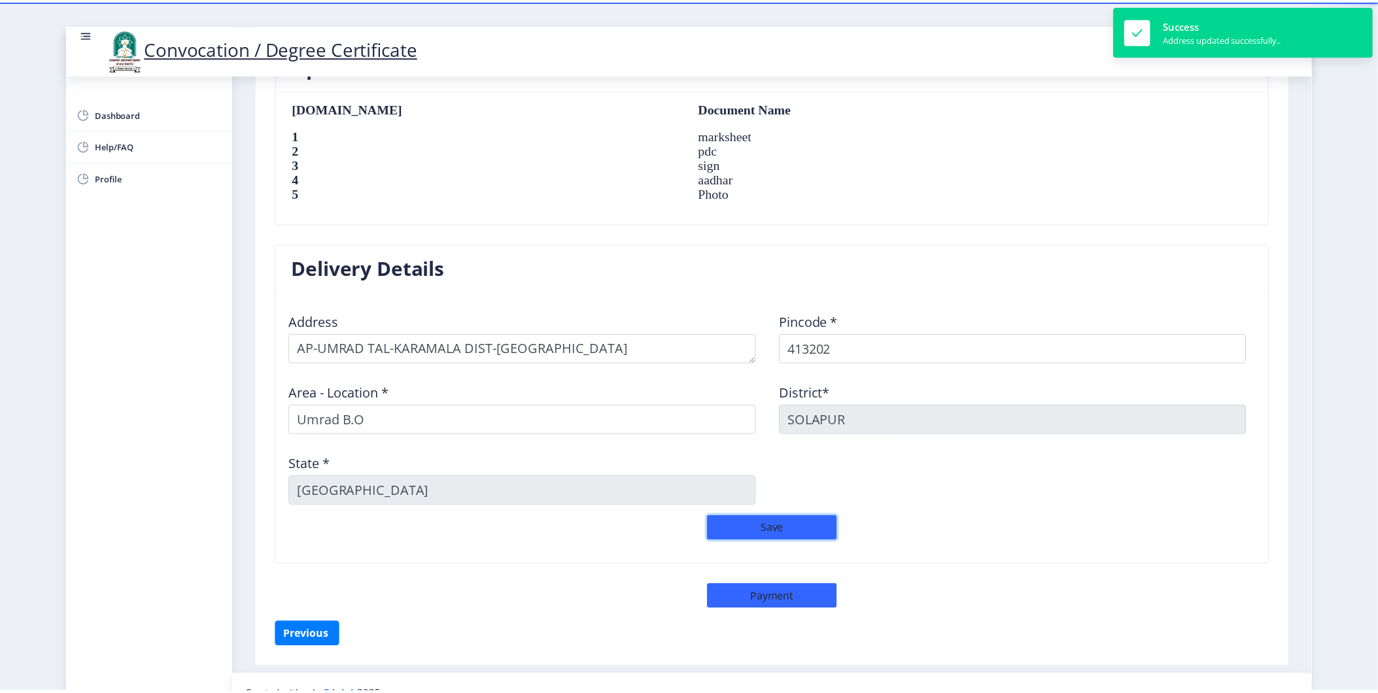
scroll to position [913, 0]
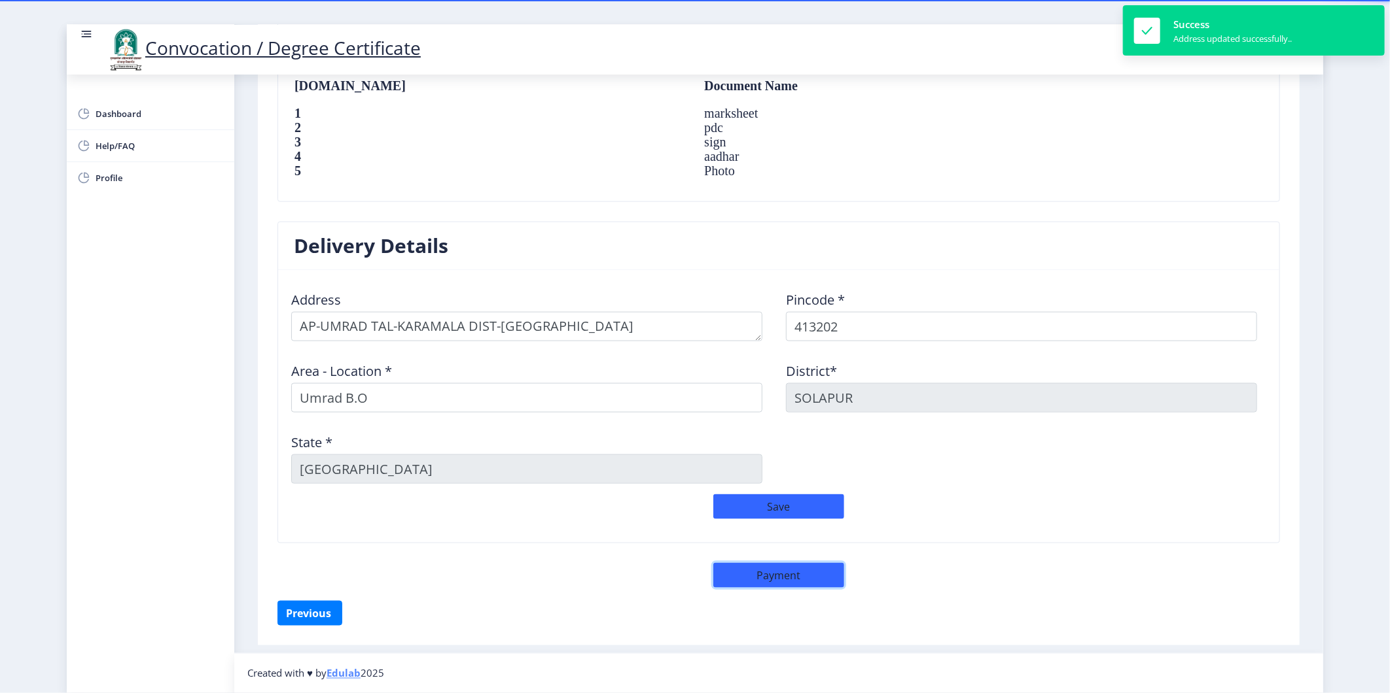
click at [788, 578] on button "Payment" at bounding box center [778, 575] width 131 height 25
select select "sealed"
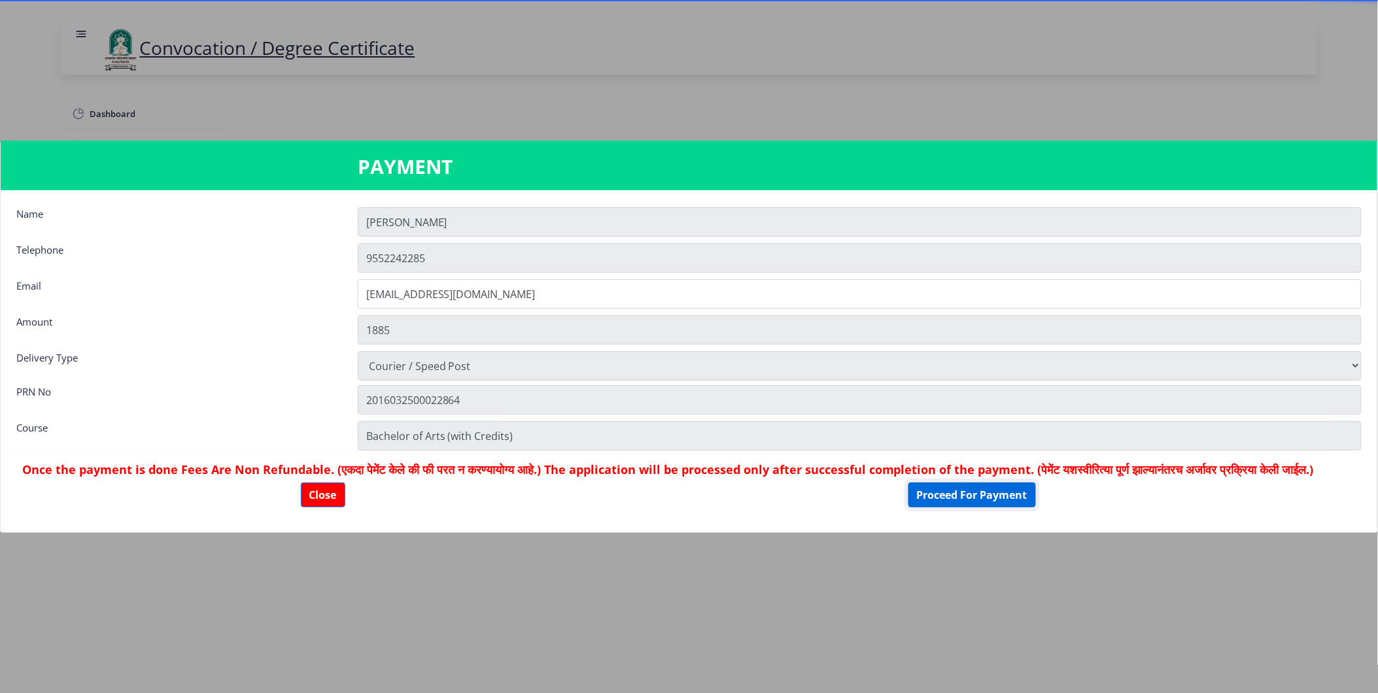
click at [1026, 505] on button "Proceed For Payment" at bounding box center [973, 495] width 128 height 25
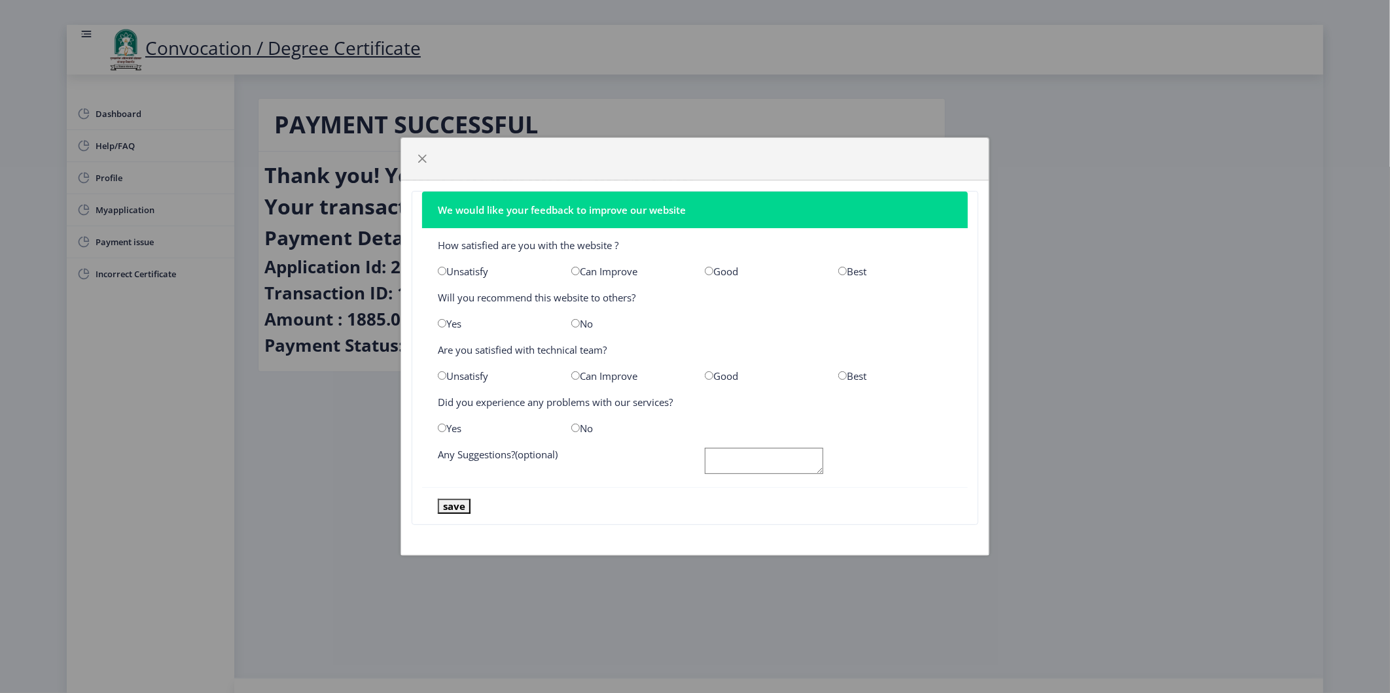
click at [841, 270] on input "radio" at bounding box center [842, 271] width 9 height 9
radio input "true"
click at [839, 377] on input "radio" at bounding box center [842, 376] width 9 height 9
radio input "true"
click at [576, 429] on input "radio" at bounding box center [575, 428] width 9 height 9
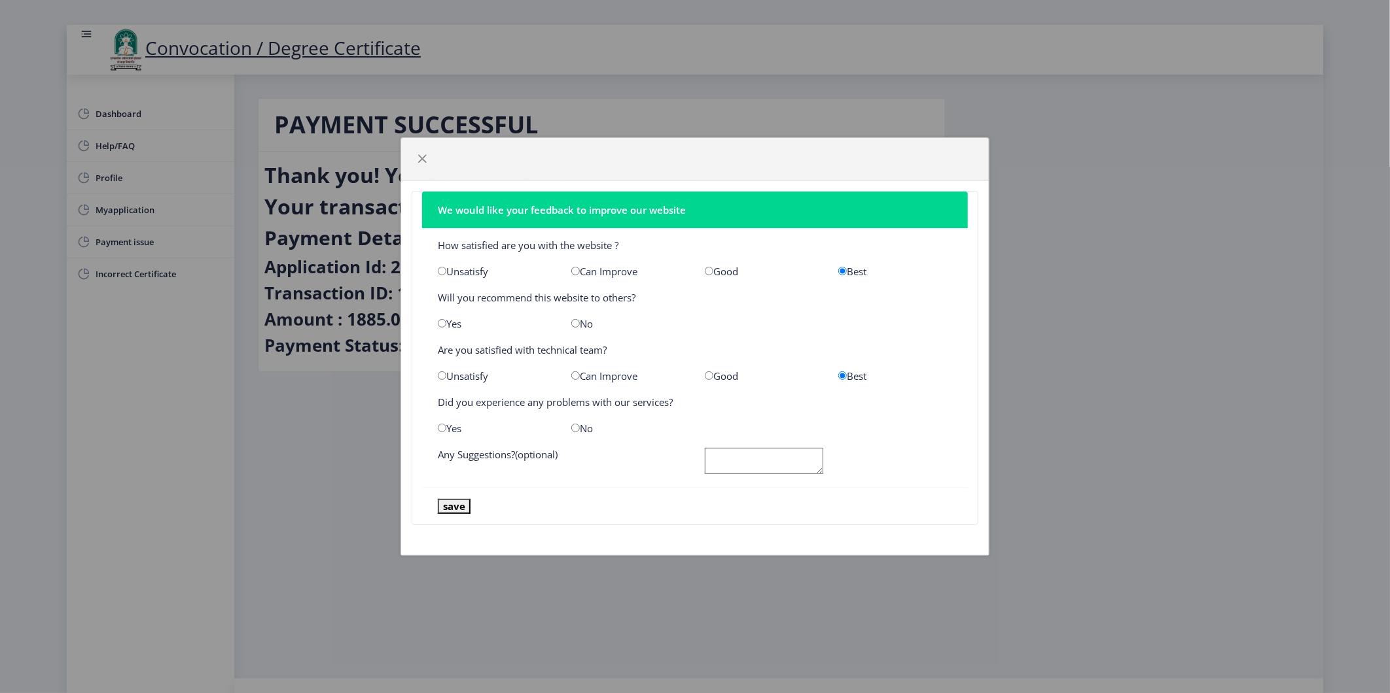
radio input "true"
click at [465, 508] on button "save" at bounding box center [454, 506] width 33 height 15
click at [746, 463] on textarea at bounding box center [764, 461] width 118 height 27
type textarea "1"
click at [449, 505] on button "save" at bounding box center [454, 506] width 33 height 15
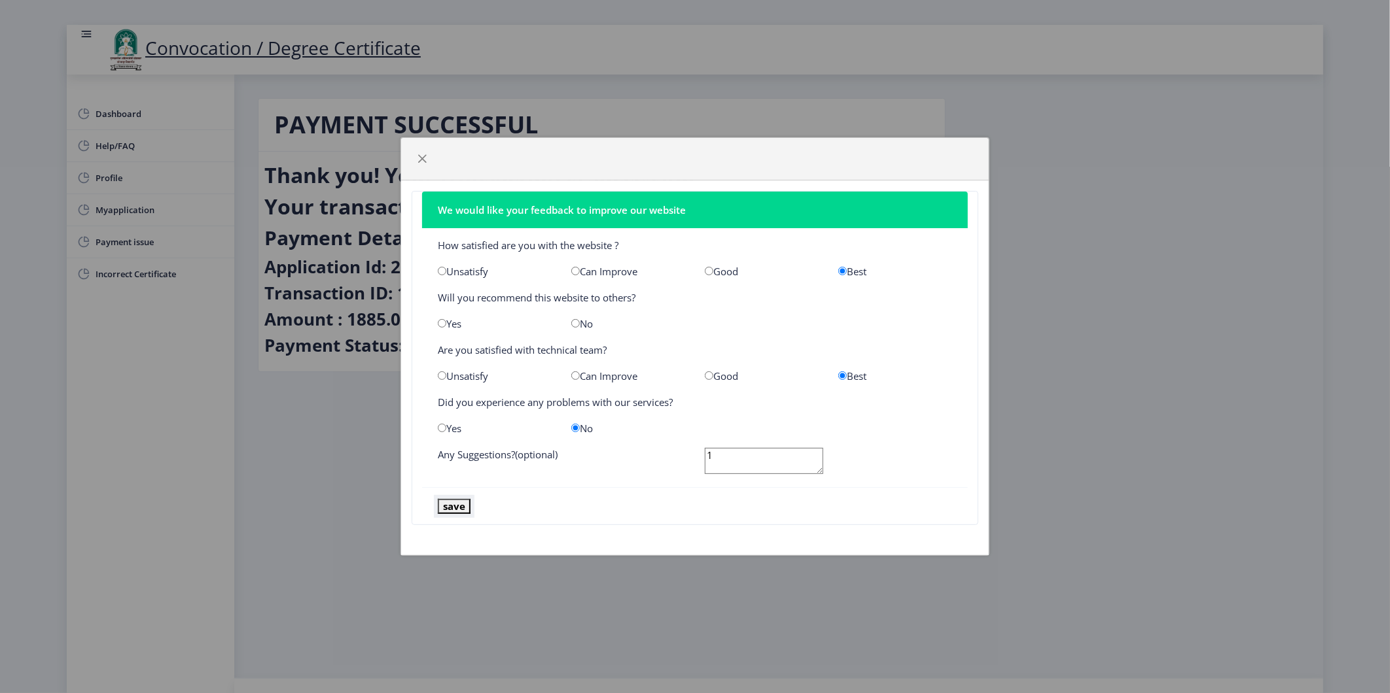
click at [449, 506] on button "save" at bounding box center [454, 506] width 33 height 15
click at [423, 157] on span "button" at bounding box center [422, 159] width 10 height 10
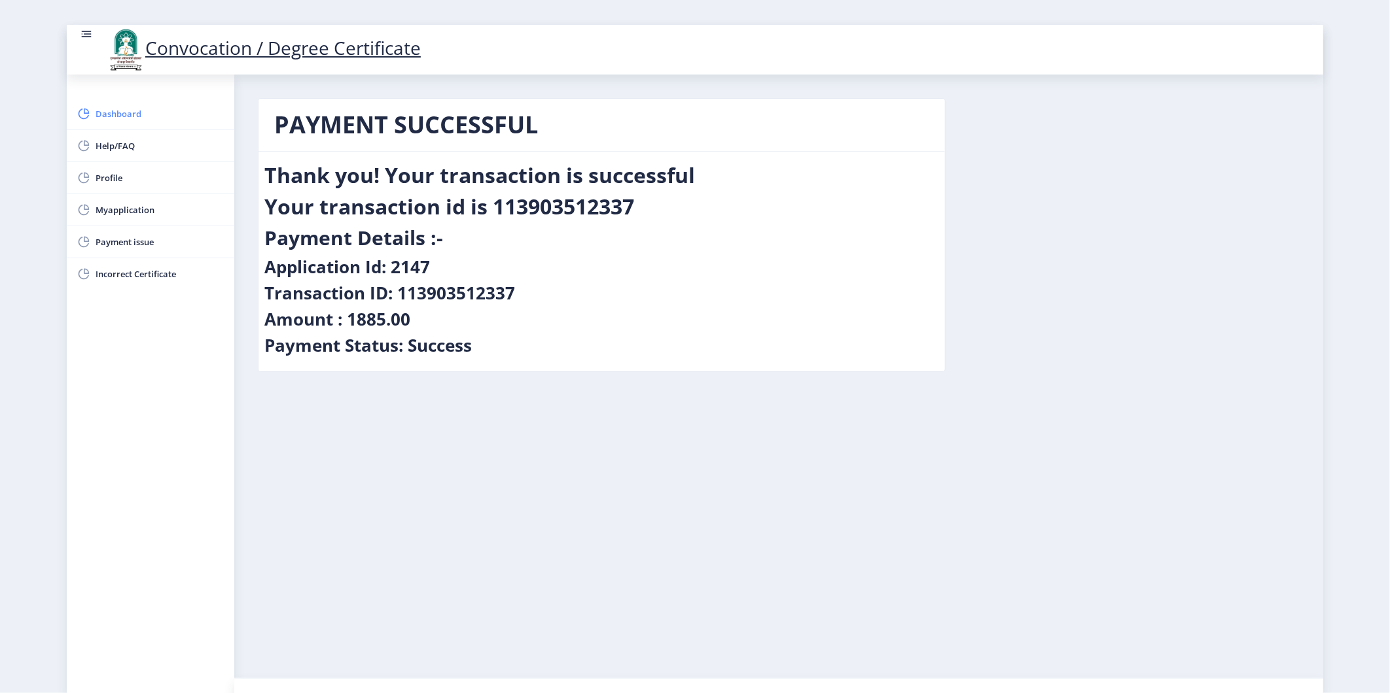
click at [140, 122] on link "Dashboard" at bounding box center [150, 113] width 167 height 31
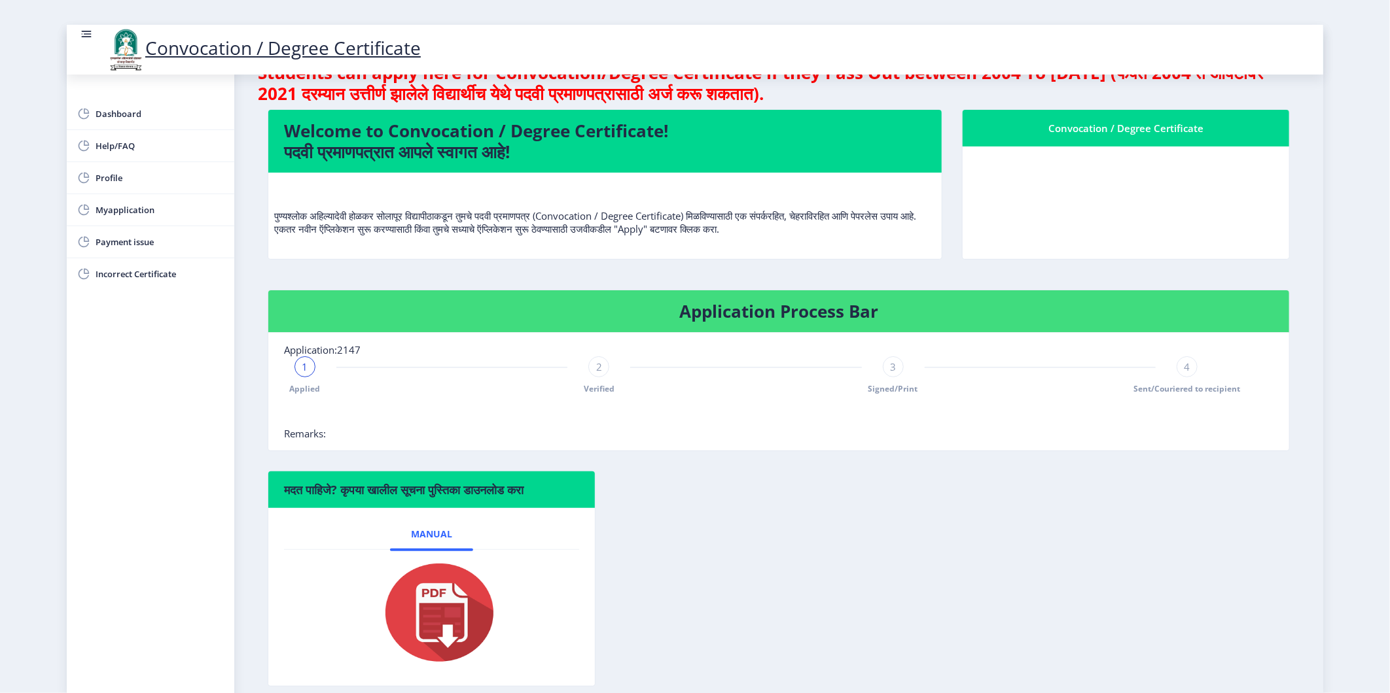
scroll to position [97, 0]
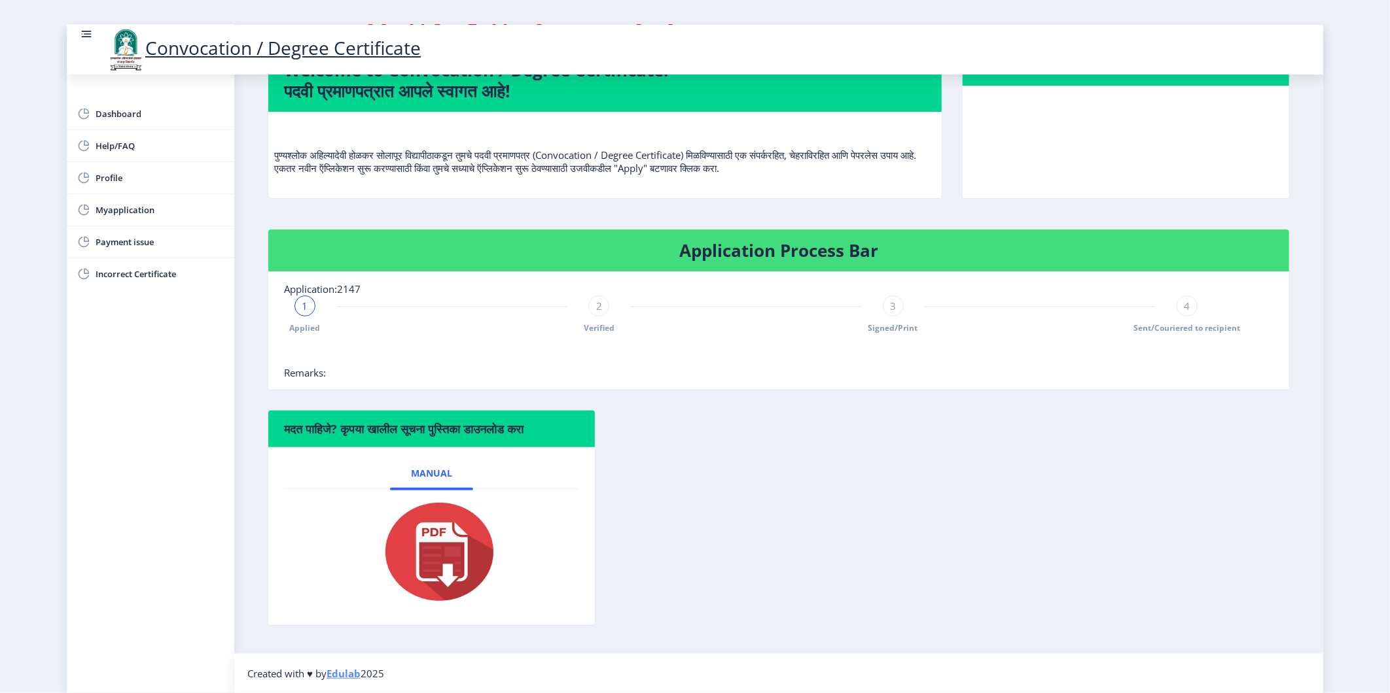
click at [440, 580] on img at bounding box center [431, 552] width 131 height 105
click at [599, 325] on span "Verified" at bounding box center [599, 328] width 31 height 11
click at [910, 319] on div "Applied 2 Verified 3 Signed/Print 4 Sent/Couriered to recipient" at bounding box center [746, 315] width 924 height 38
click at [899, 321] on div "3 Signed/Print" at bounding box center [893, 315] width 21 height 38
click at [1180, 315] on div "4" at bounding box center [1186, 306] width 21 height 21
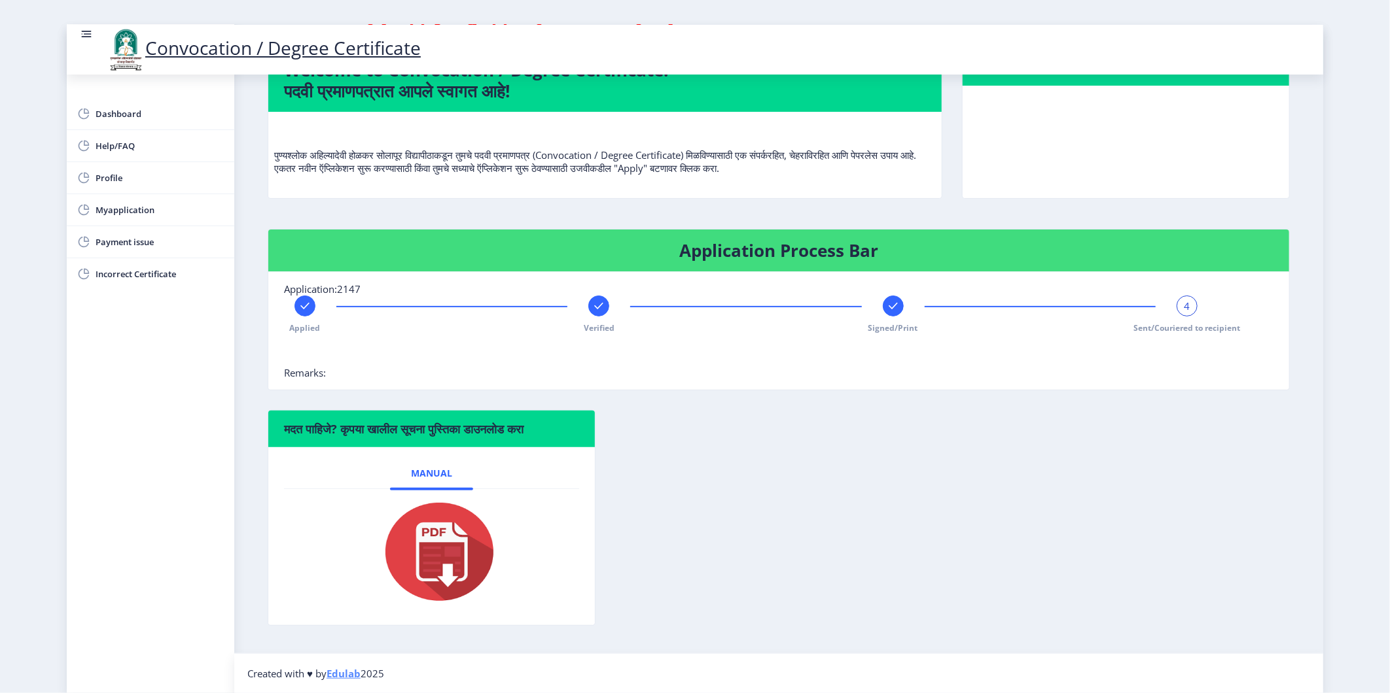
click at [1184, 309] on span "4" at bounding box center [1187, 306] width 6 height 13
click at [883, 312] on div "Signed/Print" at bounding box center [893, 315] width 21 height 38
click at [120, 111] on span "Dashboard" at bounding box center [160, 114] width 128 height 16
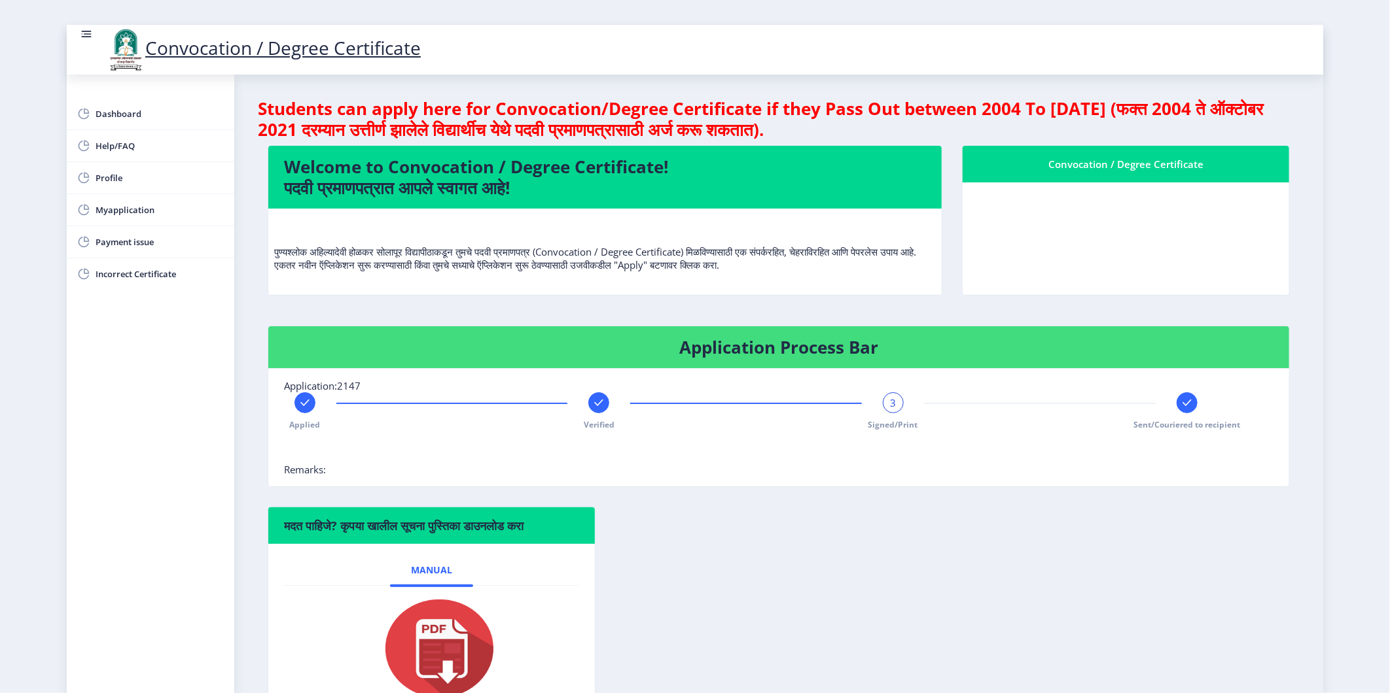
click at [637, 266] on p "पुण्यश्लोक अहिल्यादेवी होळकर सोलापूर विद्यापीठाकडून तुमचे पदवी प्रमाणपत्र (Conv…" at bounding box center [604, 245] width 661 height 52
click at [637, 264] on p "पुण्यश्लोक अहिल्यादेवी होळकर सोलापूर विद्यापीठाकडून तुमचे पदवी प्रमाणपत्र (Conv…" at bounding box center [604, 245] width 661 height 52
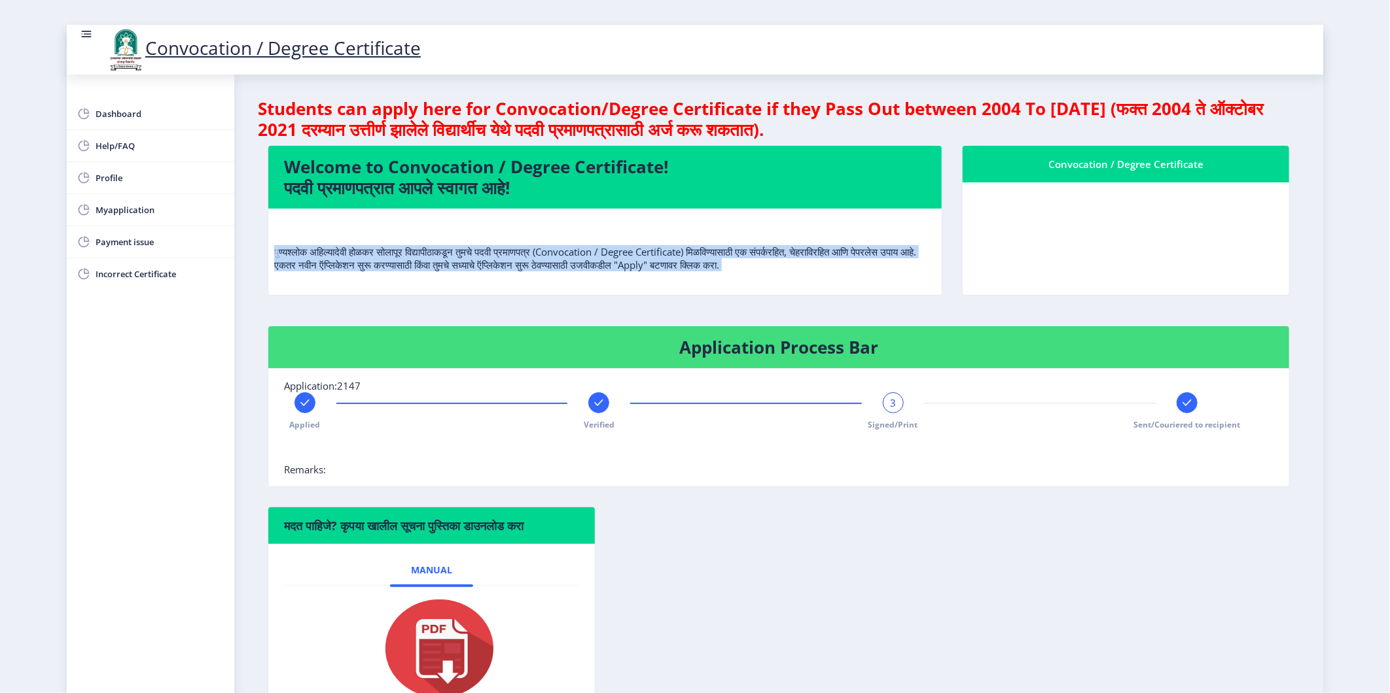
click at [637, 264] on p "पुण्यश्लोक अहिल्यादेवी होळकर सोलापूर विद्यापीठाकडून तुमचे पदवी प्रमाणपत्र (Conv…" at bounding box center [604, 245] width 661 height 52
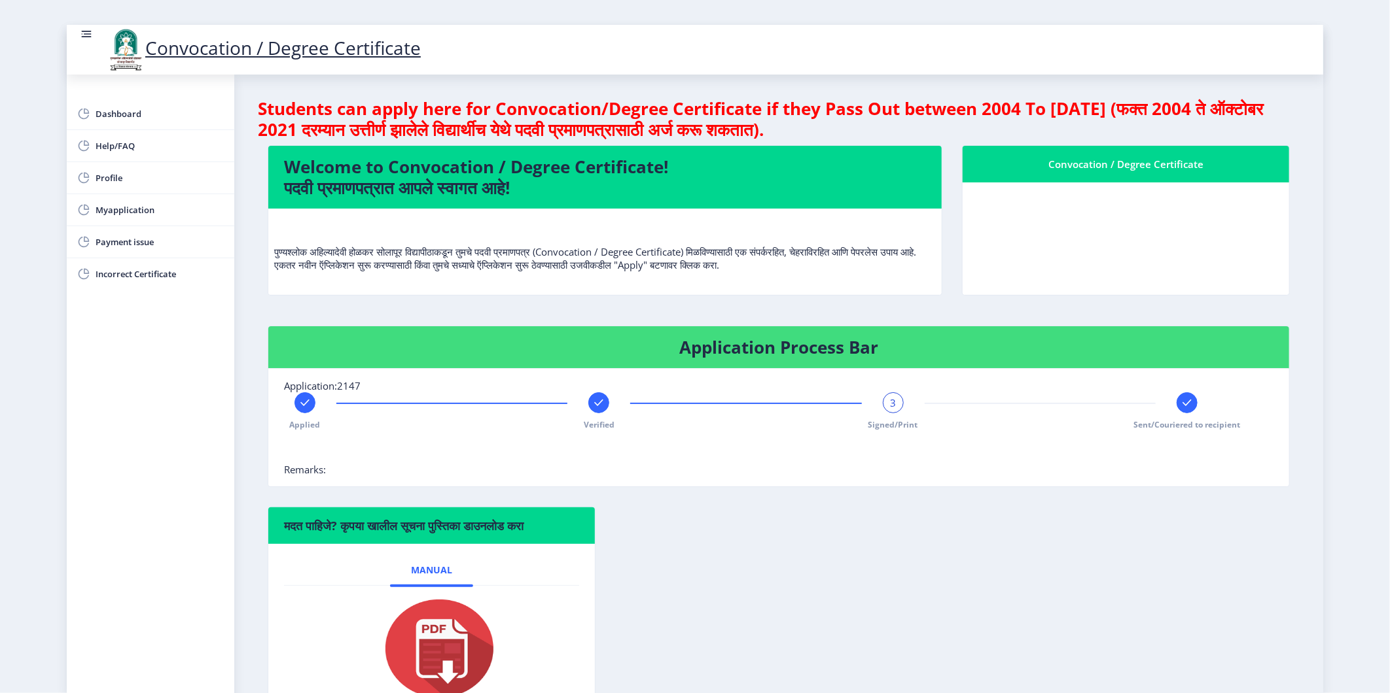
click at [1098, 187] on nb-card-body at bounding box center [1125, 239] width 326 height 113
click at [124, 279] on span "Incorrect Certificate" at bounding box center [160, 274] width 128 height 16
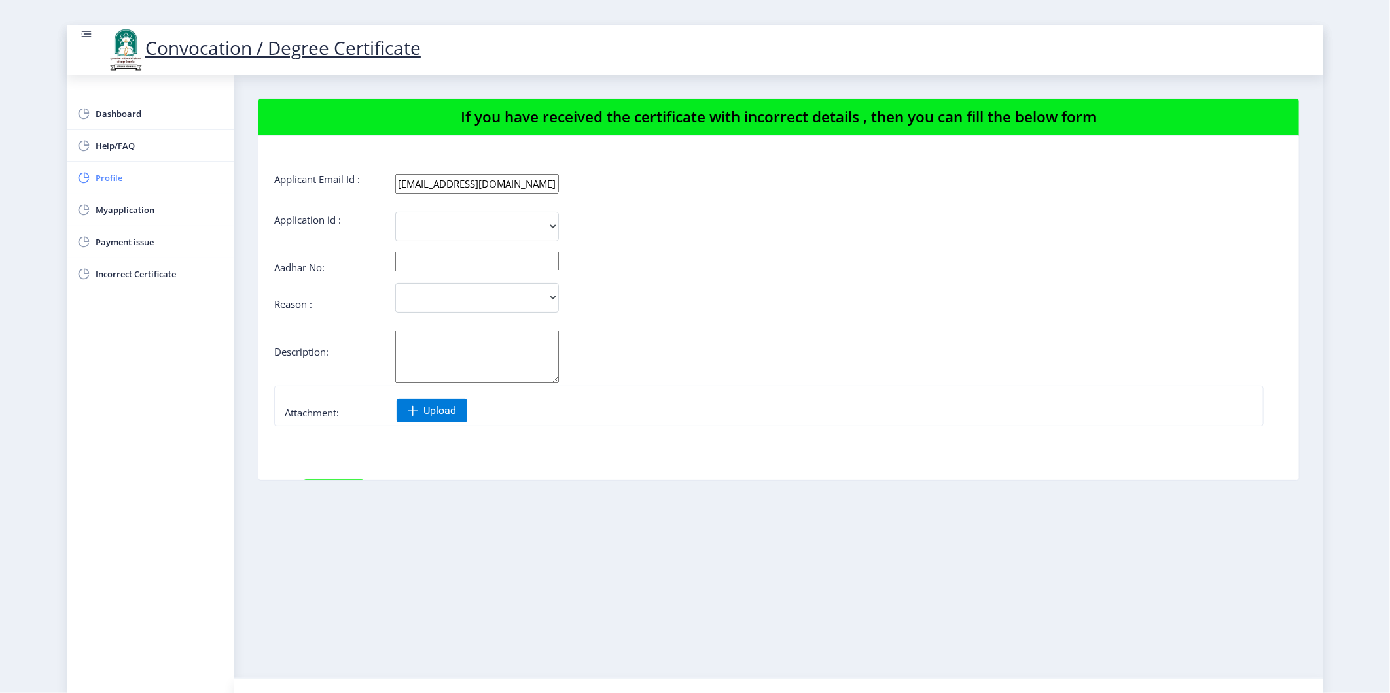
click at [122, 182] on span "Profile" at bounding box center [160, 178] width 128 height 16
select select "[DEMOGRAPHIC_DATA]"
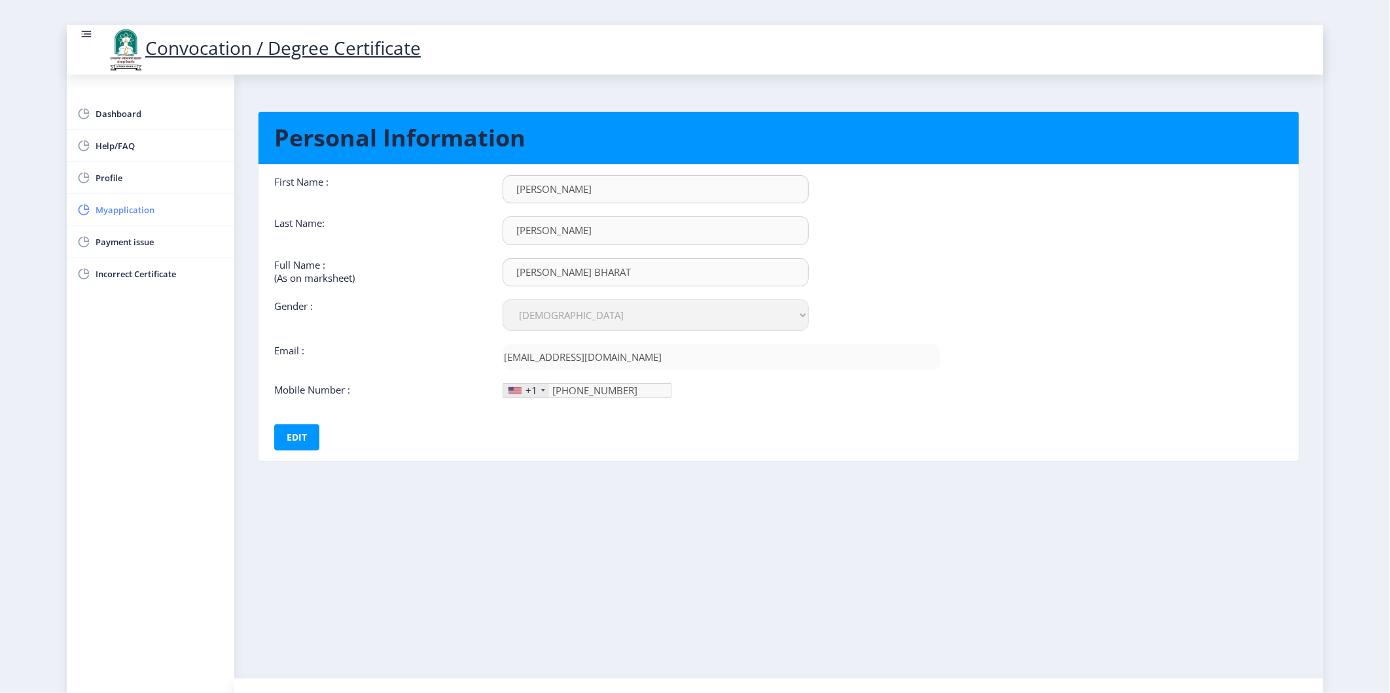
click at [111, 218] on link "Myapplication" at bounding box center [150, 209] width 167 height 31
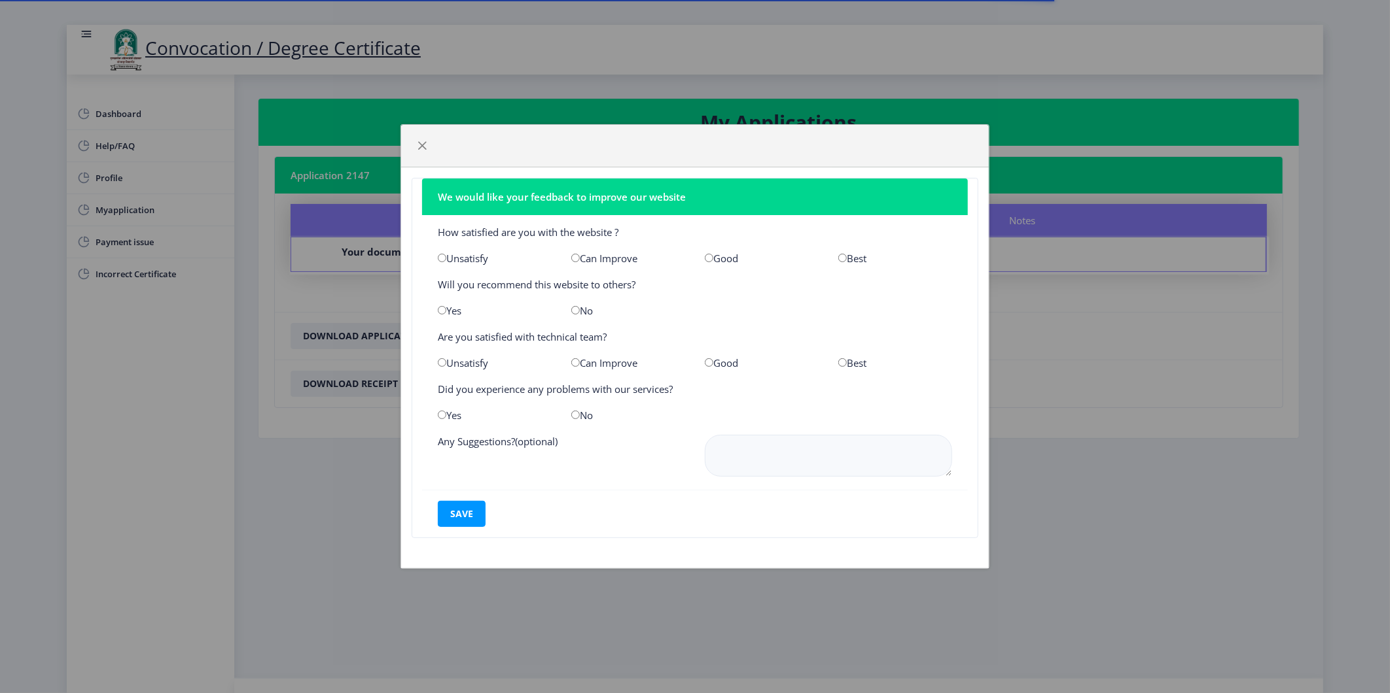
click at [845, 258] on input "radio" at bounding box center [842, 258] width 9 height 9
radio input "true"
click at [844, 368] on div "Best" at bounding box center [894, 363] width 133 height 13
click at [845, 364] on input "radio" at bounding box center [842, 363] width 9 height 9
radio input "true"
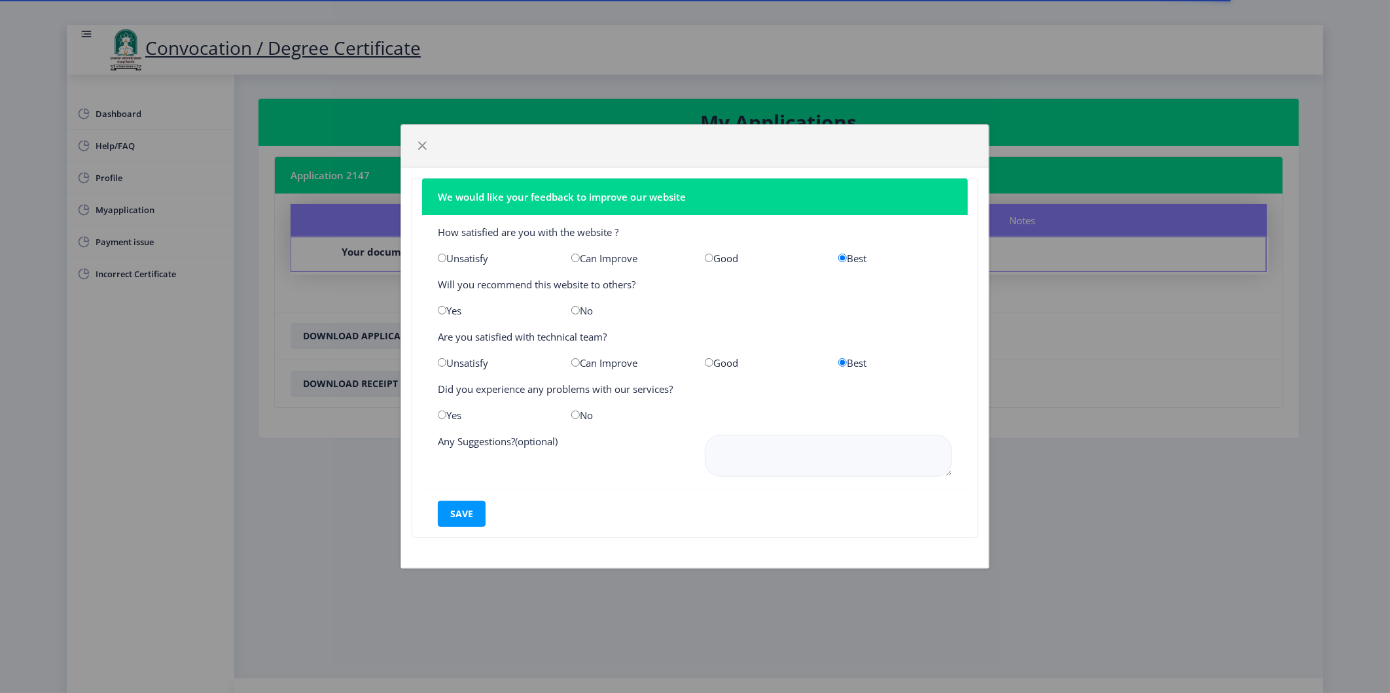
click at [574, 414] on input "radio" at bounding box center [575, 415] width 9 height 9
radio input "true"
click at [757, 463] on textarea at bounding box center [828, 456] width 247 height 42
click at [481, 511] on button "save" at bounding box center [462, 514] width 48 height 26
click at [762, 440] on textarea at bounding box center [828, 456] width 247 height 42
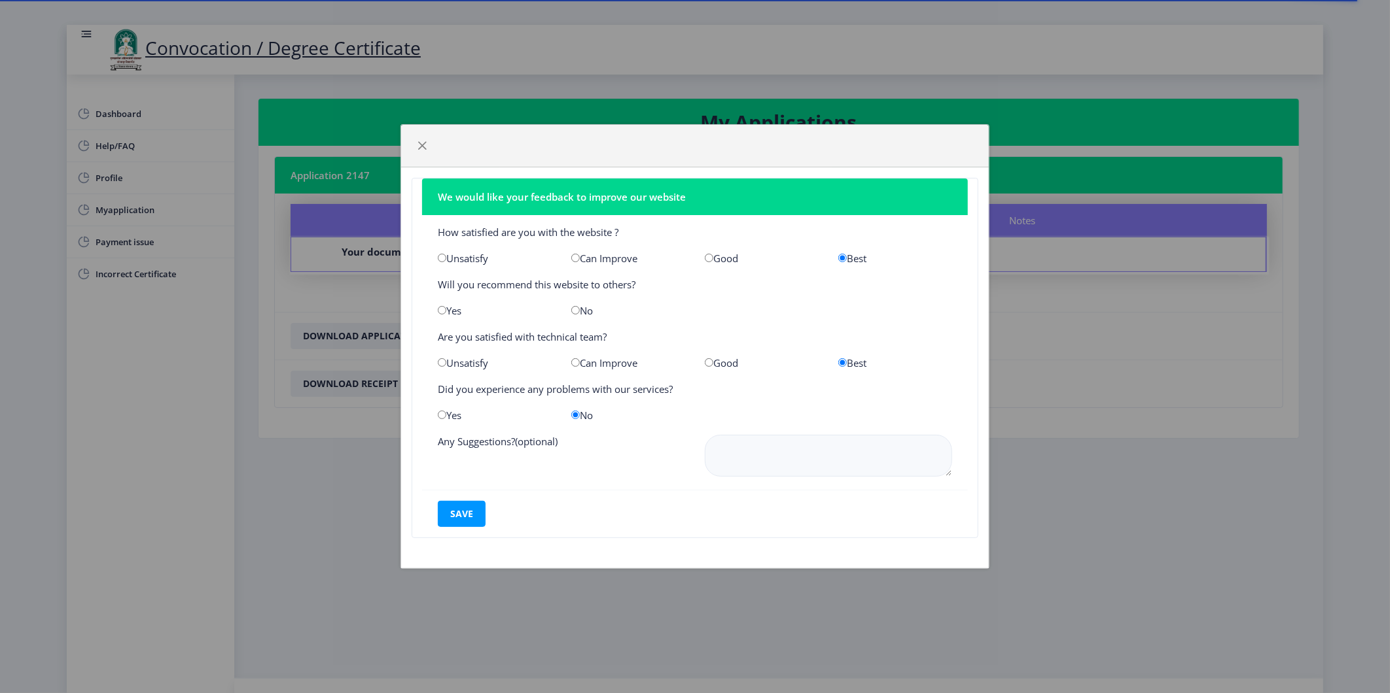
click at [442, 414] on input "radio" at bounding box center [442, 415] width 9 height 9
radio input "true"
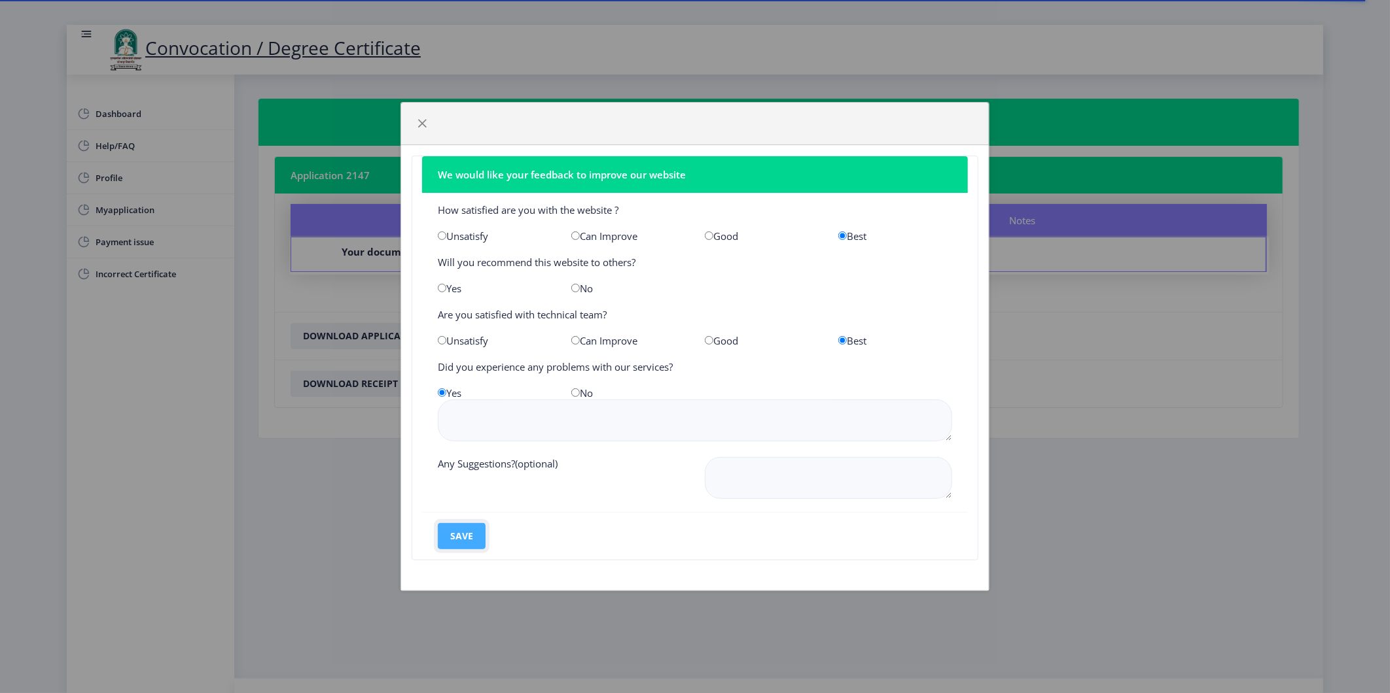
click at [466, 531] on button "save" at bounding box center [462, 536] width 48 height 26
click at [427, 120] on span "button" at bounding box center [422, 123] width 10 height 10
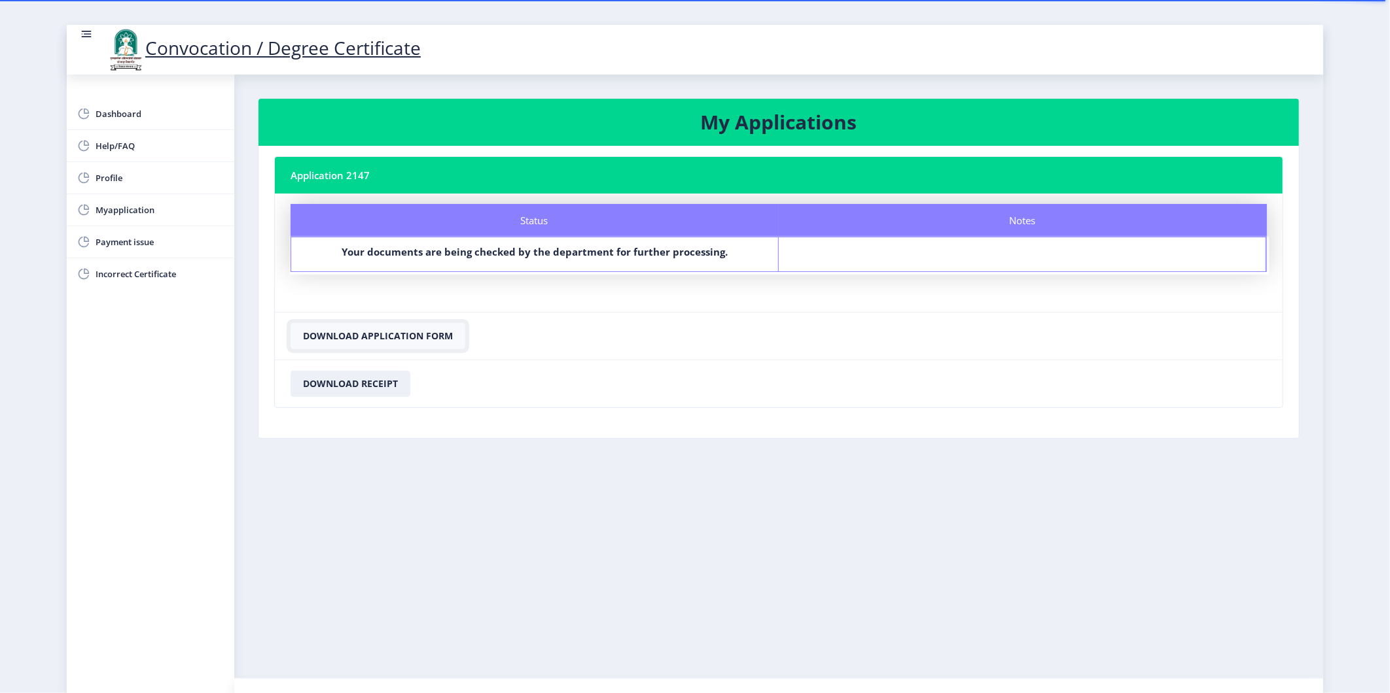
click at [388, 336] on button "Download Application Form" at bounding box center [377, 336] width 175 height 26
click at [332, 387] on button "Download Receipt" at bounding box center [350, 384] width 120 height 26
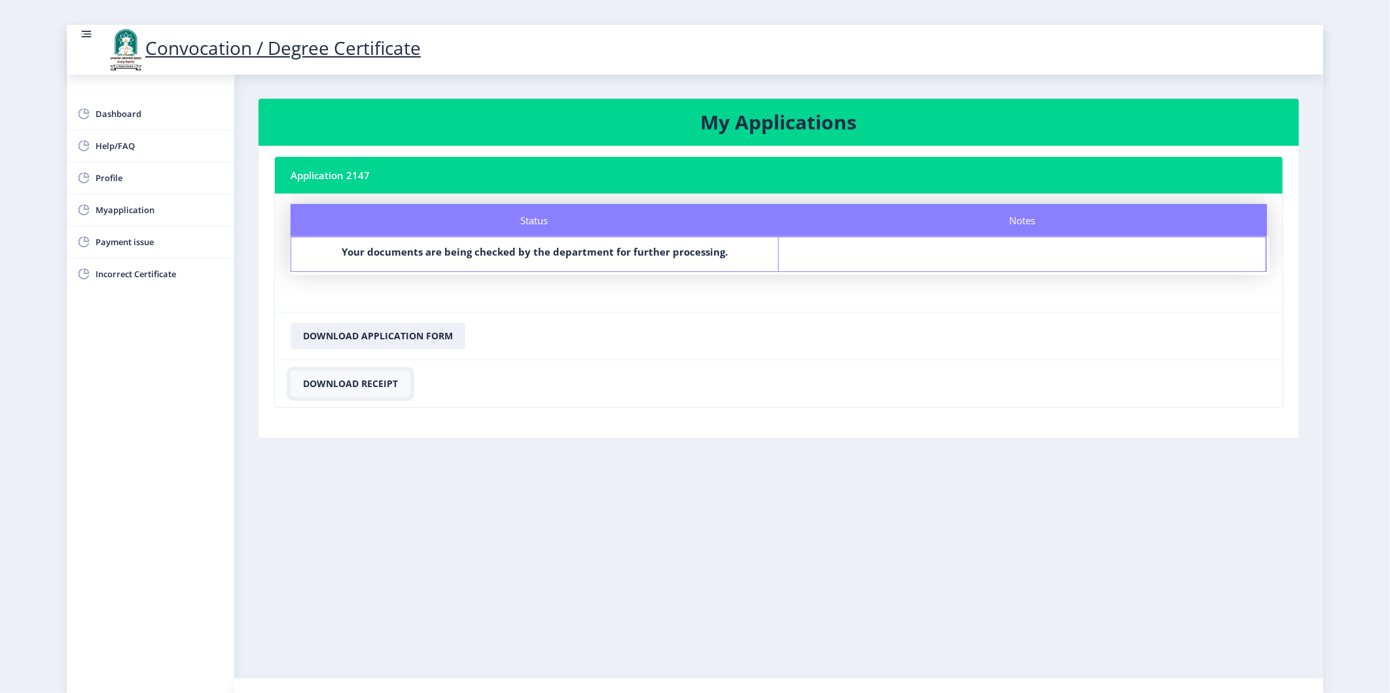
click at [368, 383] on button "Download Receipt" at bounding box center [350, 384] width 120 height 26
click at [96, 110] on span "Dashboard" at bounding box center [160, 114] width 128 height 16
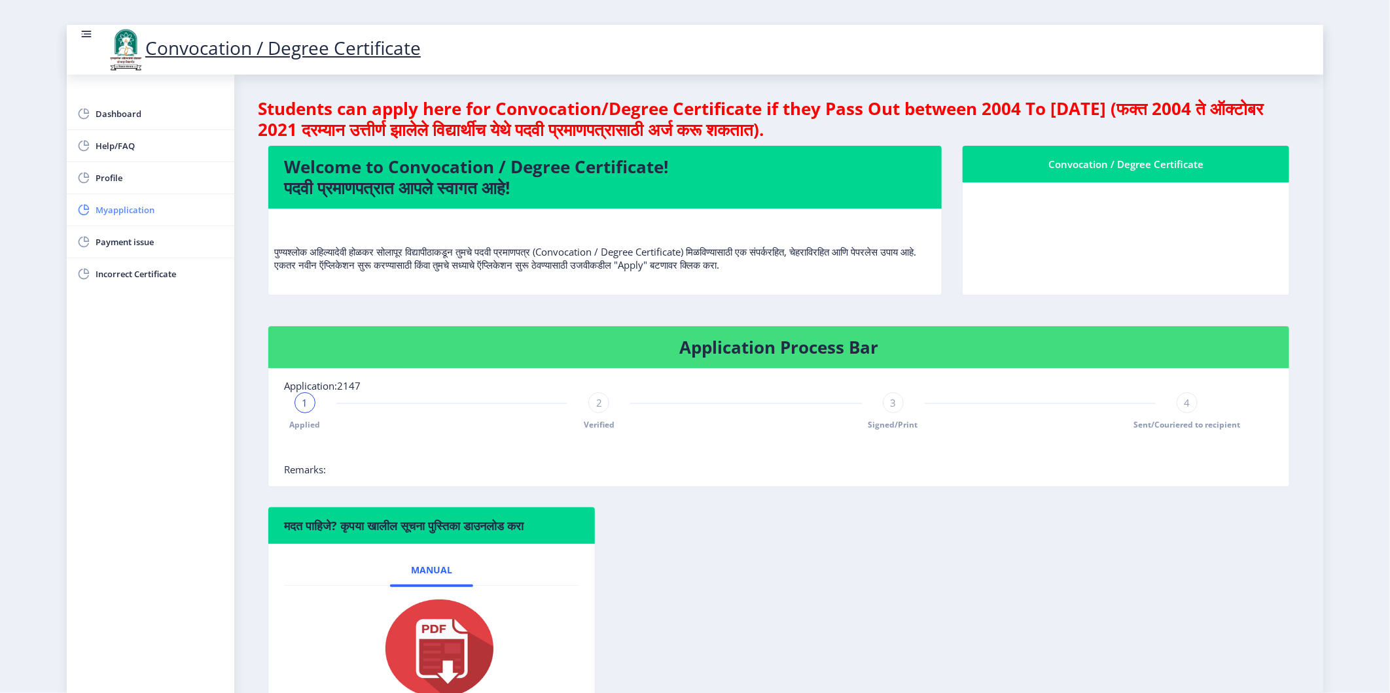
click at [116, 211] on span "Myapplication" at bounding box center [160, 210] width 128 height 16
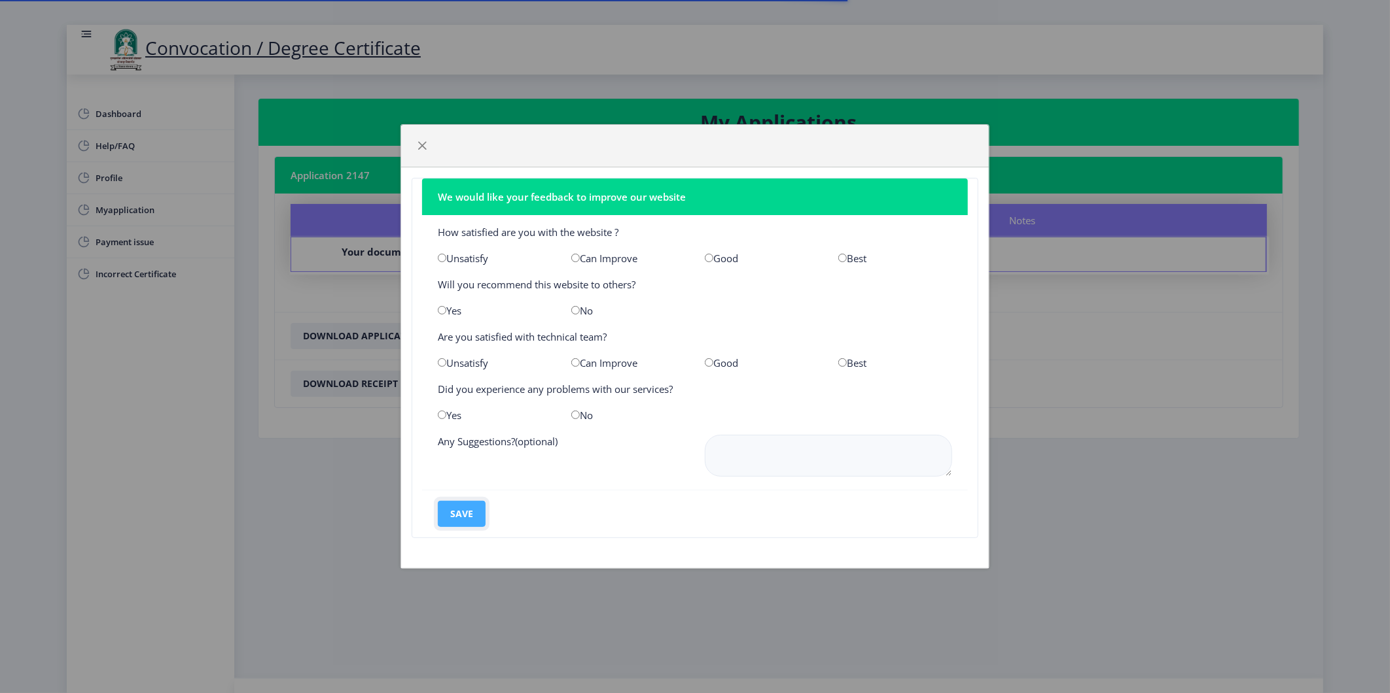
click at [473, 520] on button "save" at bounding box center [462, 514] width 48 height 26
click at [425, 145] on span "button" at bounding box center [422, 146] width 10 height 10
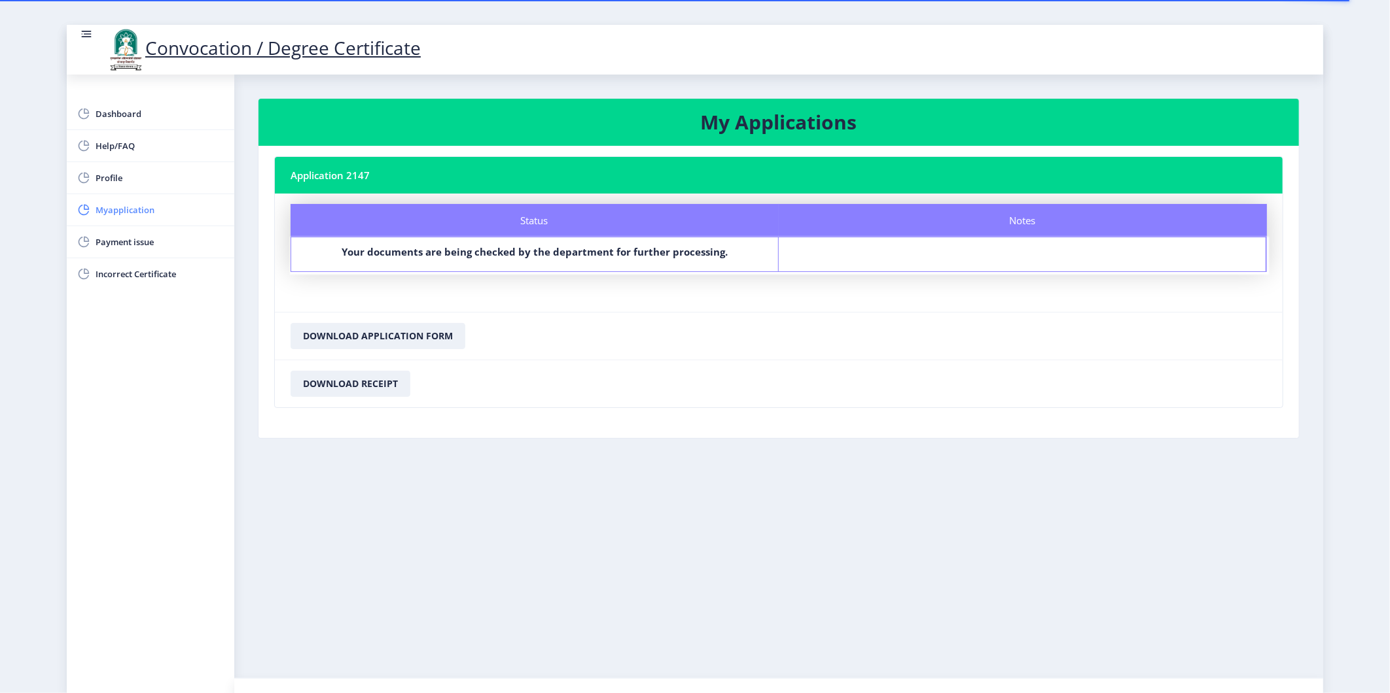
click at [107, 211] on span "Myapplication" at bounding box center [160, 210] width 128 height 16
click at [109, 179] on span "Profile" at bounding box center [160, 178] width 128 height 16
select select "[DEMOGRAPHIC_DATA]"
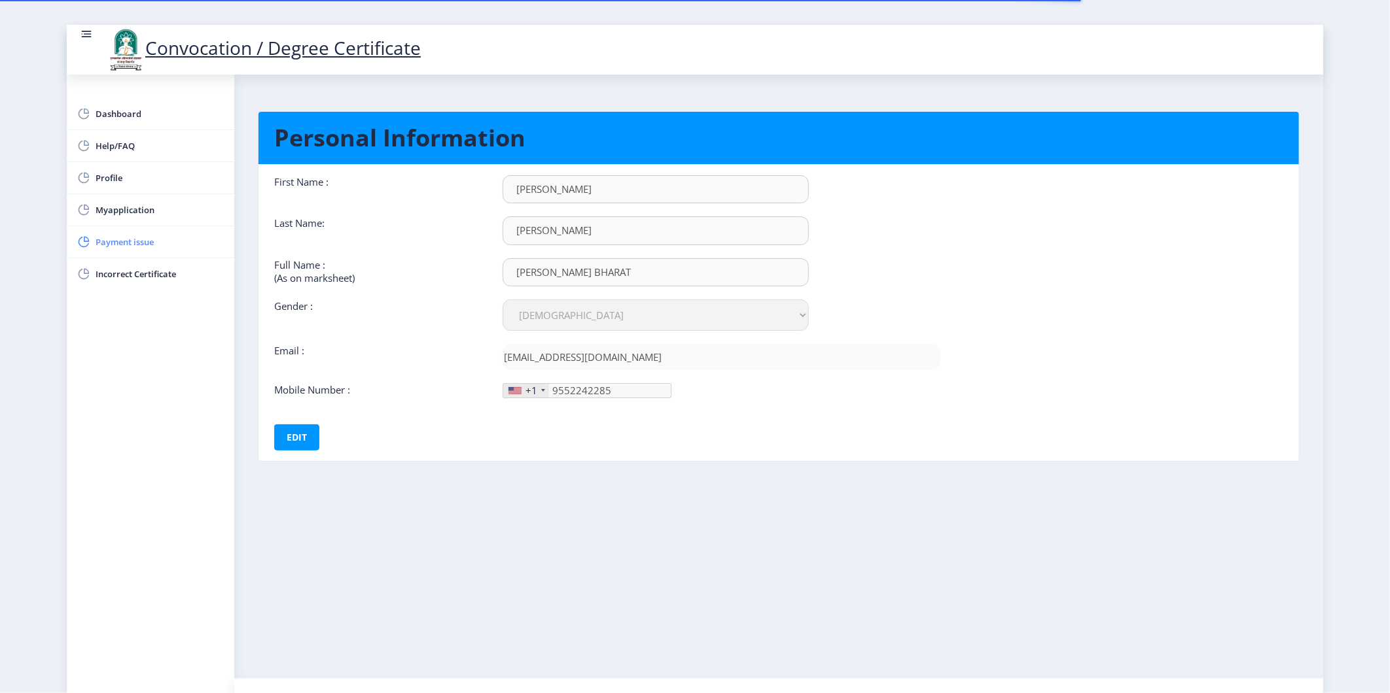
click at [126, 237] on span "Payment issue" at bounding box center [160, 242] width 128 height 16
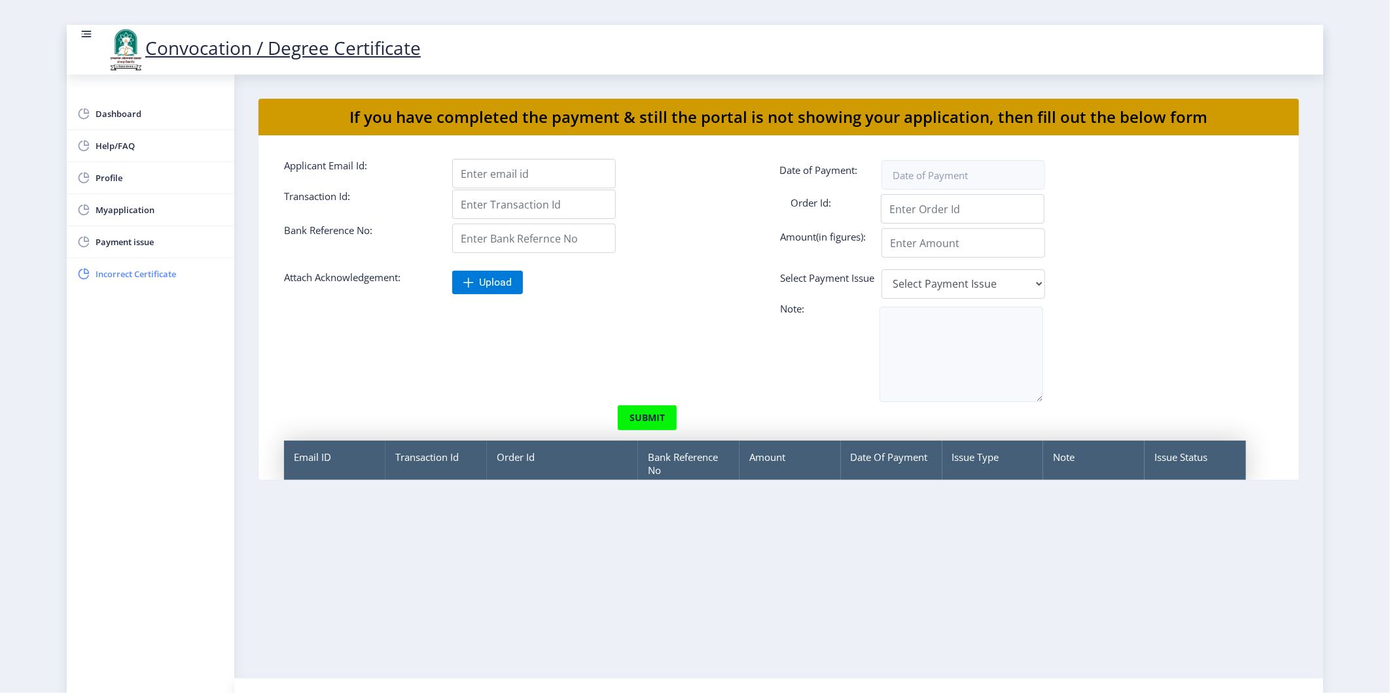
click at [129, 272] on span "Incorrect Certificate" at bounding box center [160, 274] width 128 height 16
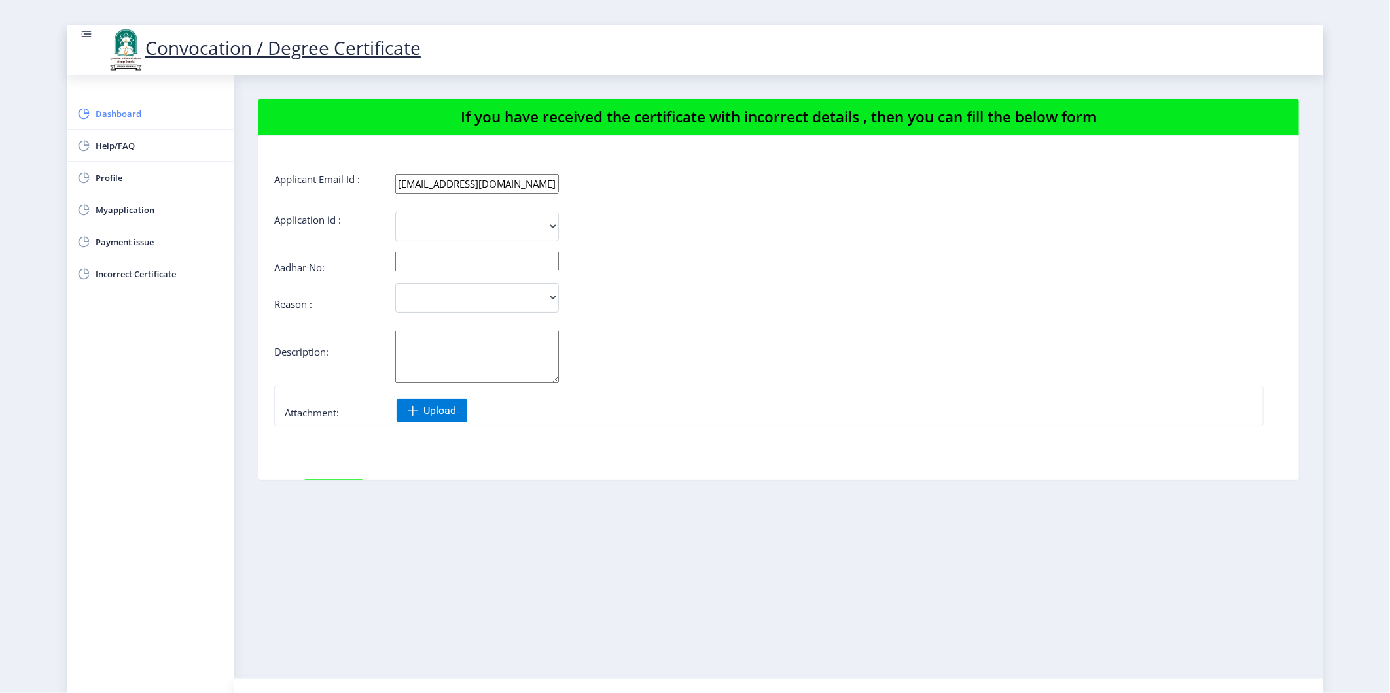
click at [127, 116] on span "Dashboard" at bounding box center [160, 114] width 128 height 16
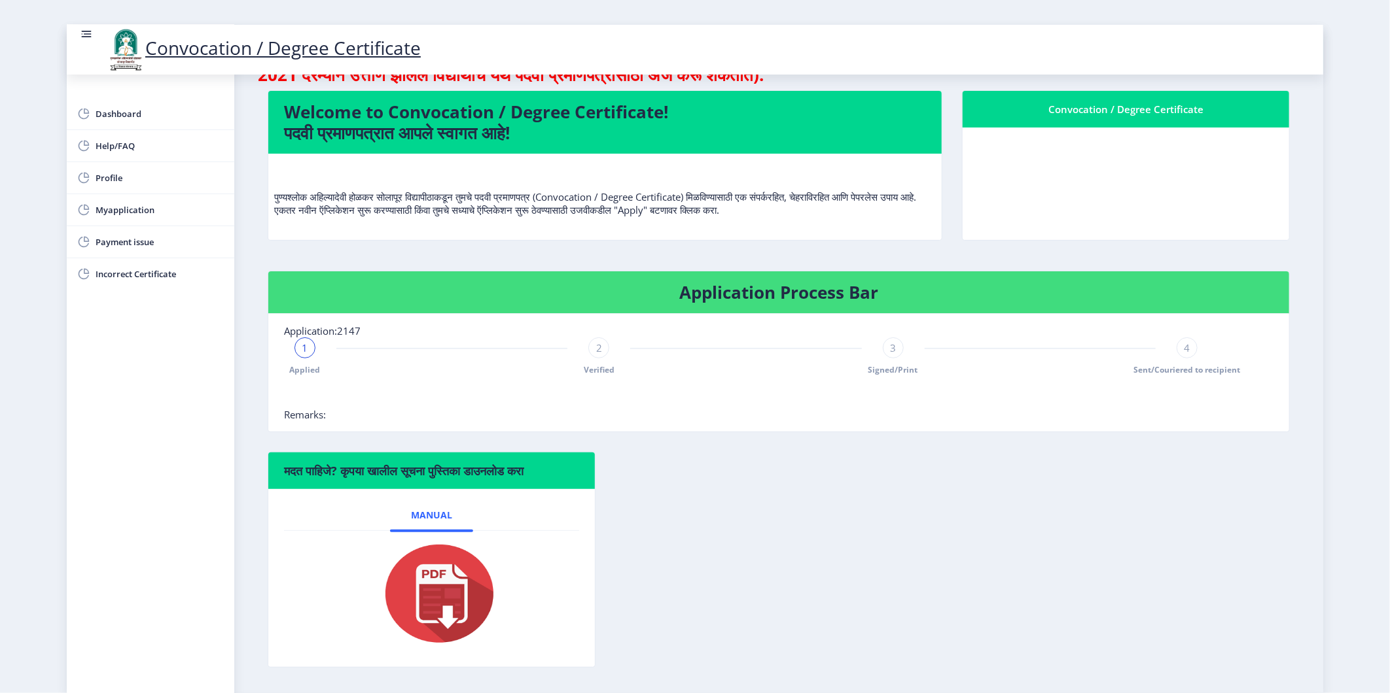
scroll to position [97, 0]
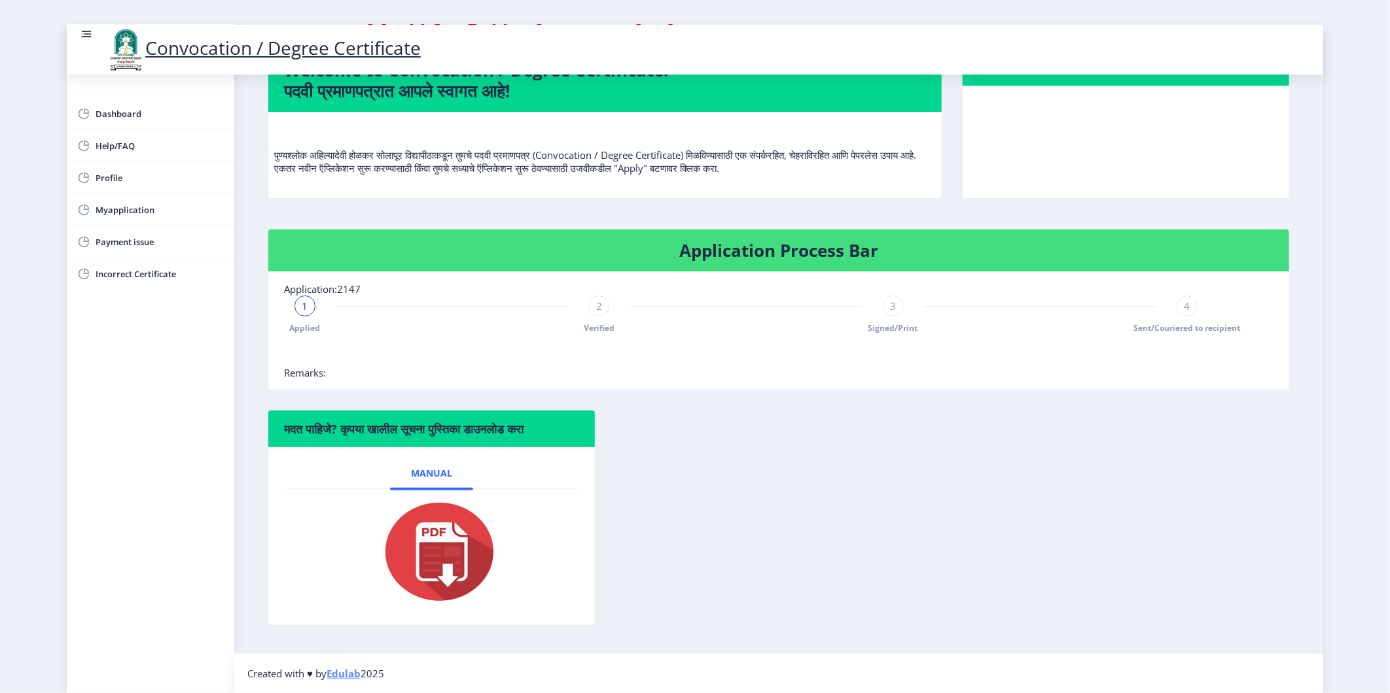
click at [432, 539] on img at bounding box center [431, 552] width 131 height 105
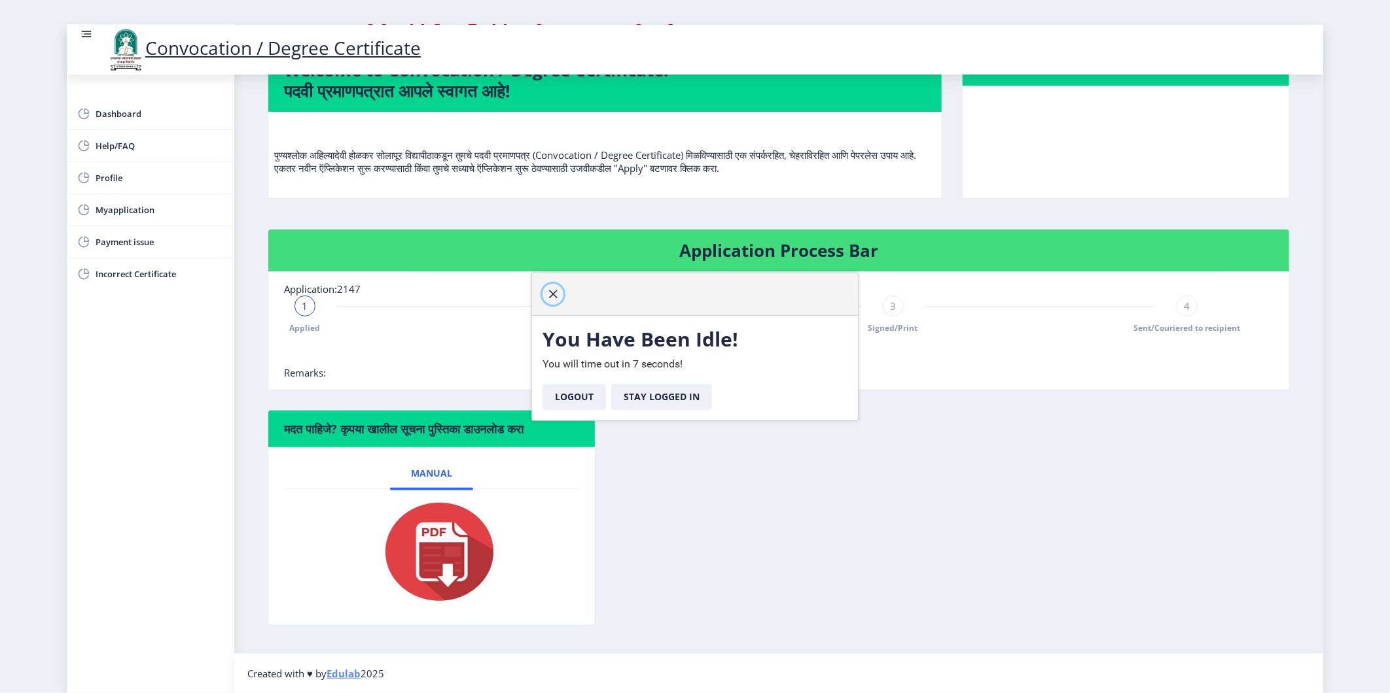
click at [556, 287] on button "button" at bounding box center [552, 294] width 21 height 21
click at [550, 296] on span "button" at bounding box center [553, 294] width 10 height 10
